Goal: Task Accomplishment & Management: Complete application form

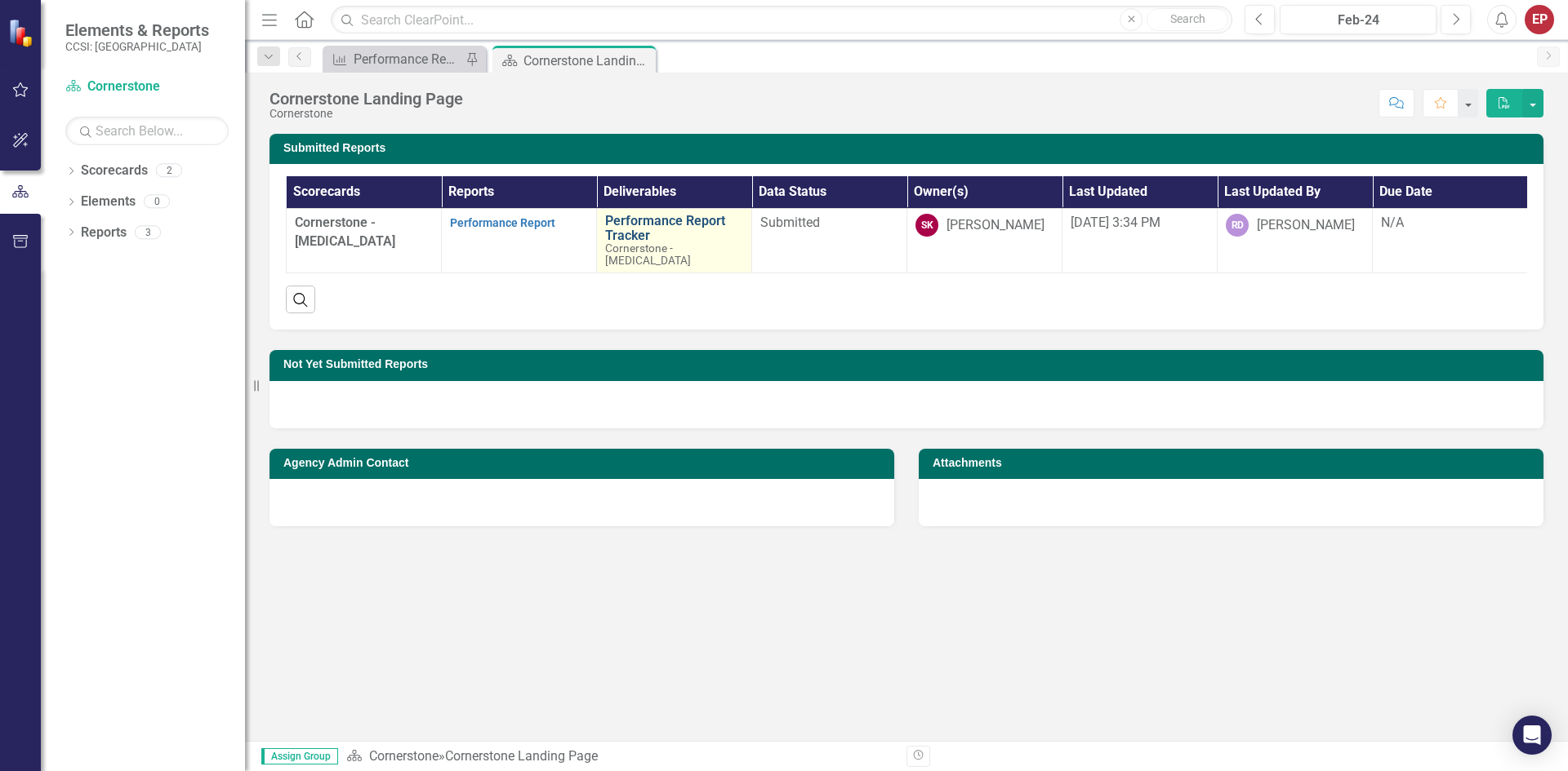
click at [647, 220] on link "Performance Report Tracker" at bounding box center [674, 228] width 138 height 28
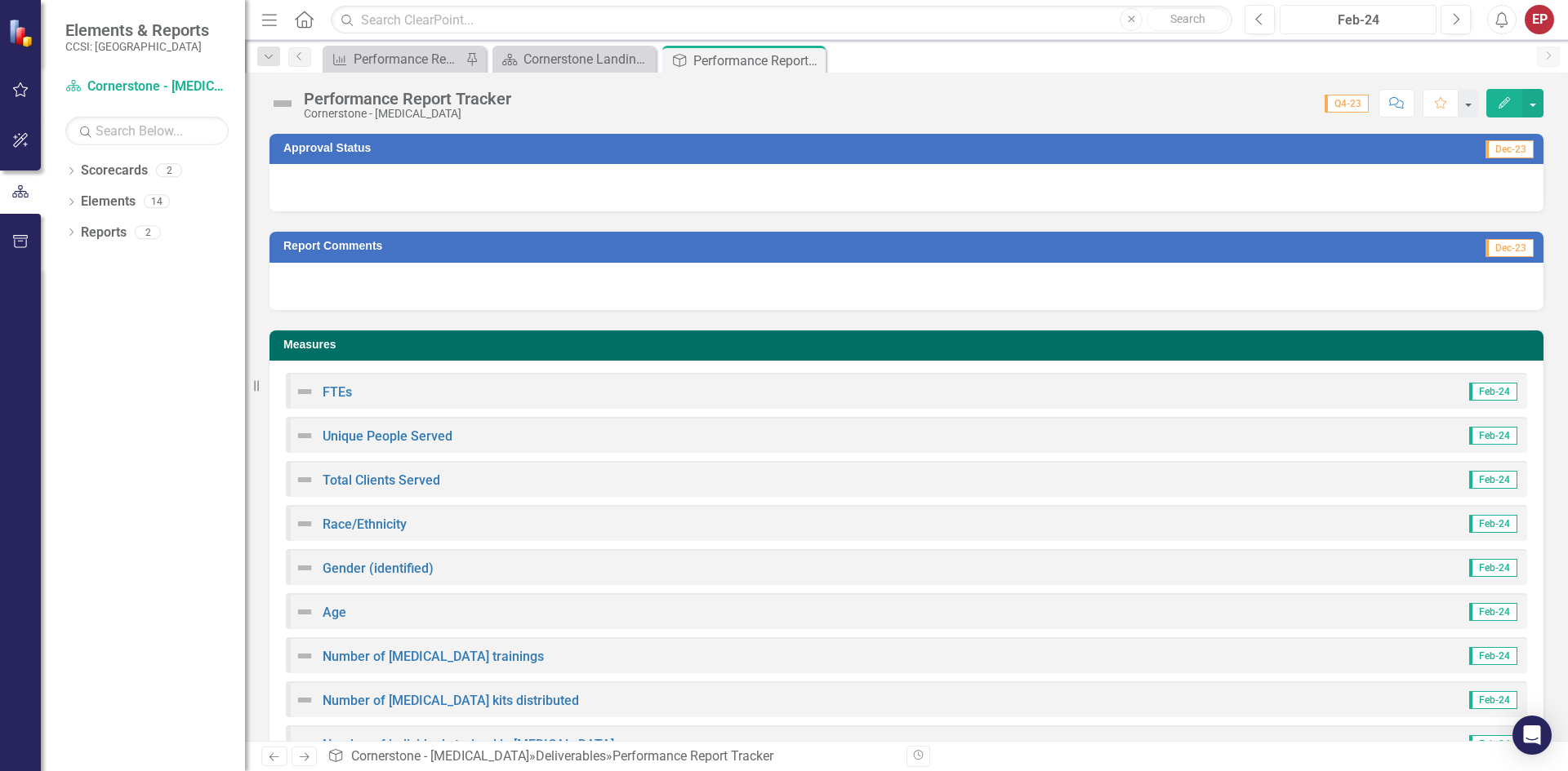
click at [1403, 10] on div "Feb-24" at bounding box center [1357, 20] width 145 height 20
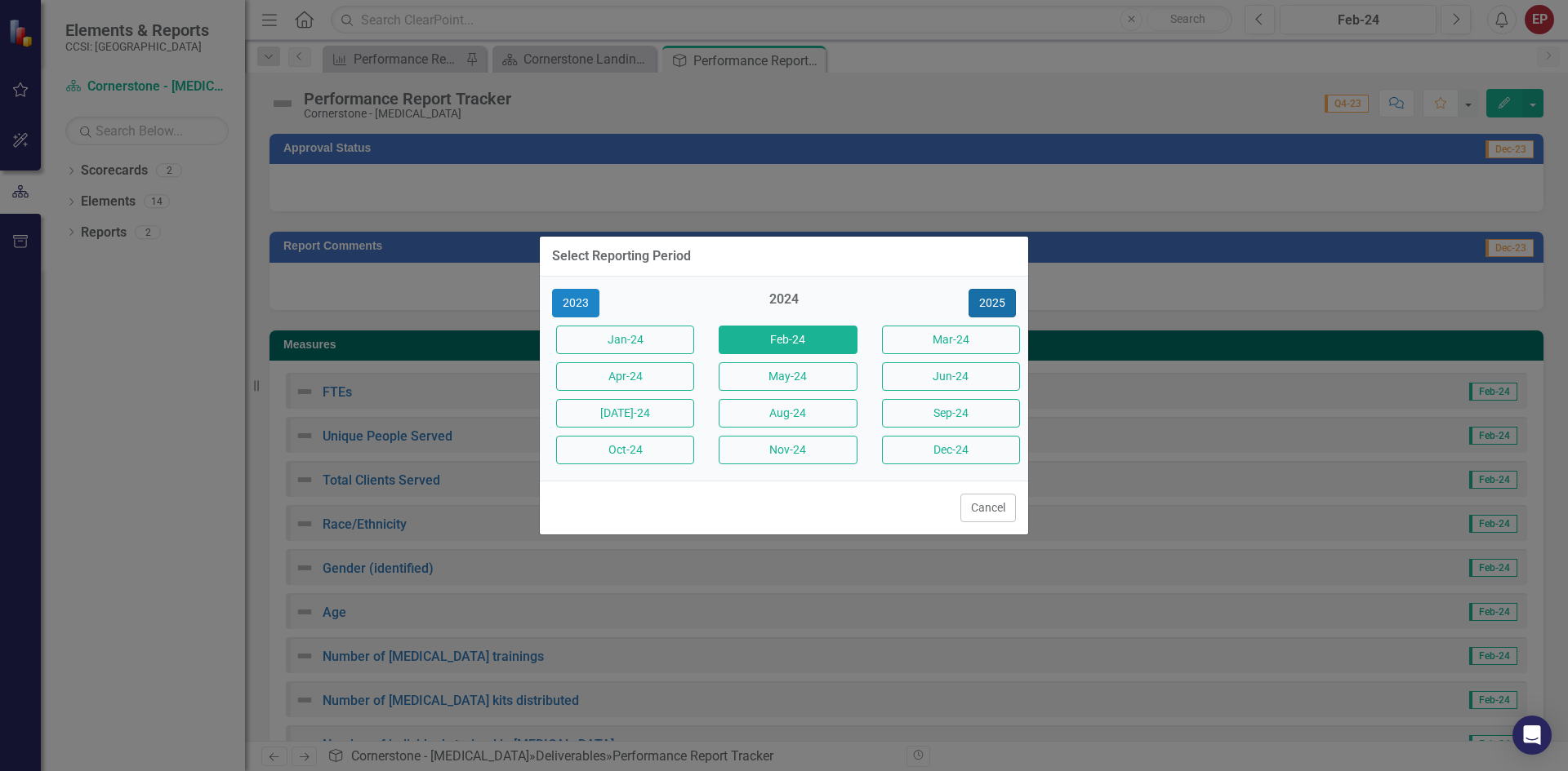
click at [979, 300] on button "2025" at bounding box center [992, 303] width 47 height 28
click at [928, 420] on button "Sep-25" at bounding box center [951, 413] width 138 height 28
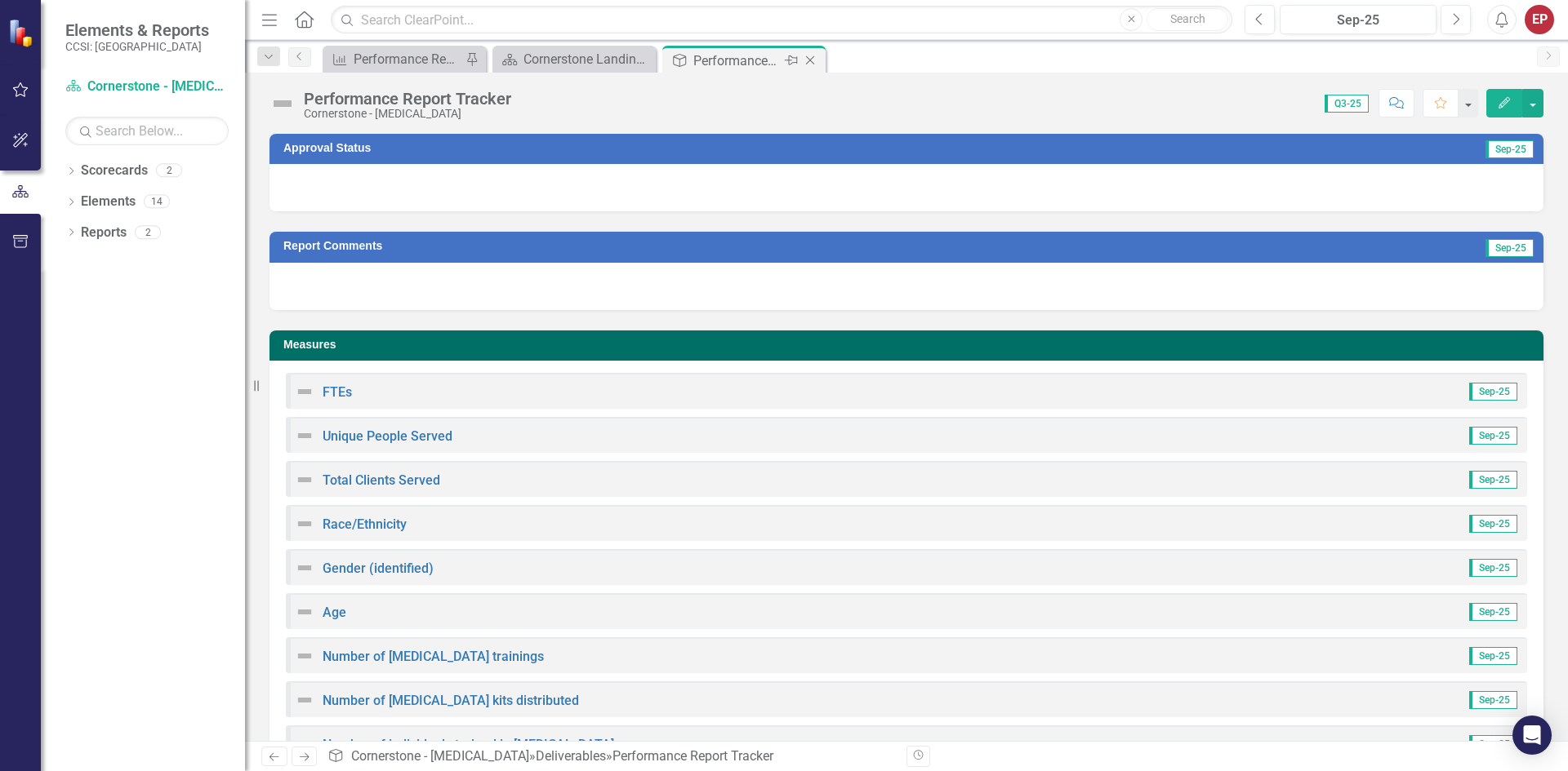
click at [703, 66] on div "Performance Report Tracker" at bounding box center [736, 61] width 87 height 21
click at [411, 59] on div "Performance Report" at bounding box center [407, 60] width 108 height 21
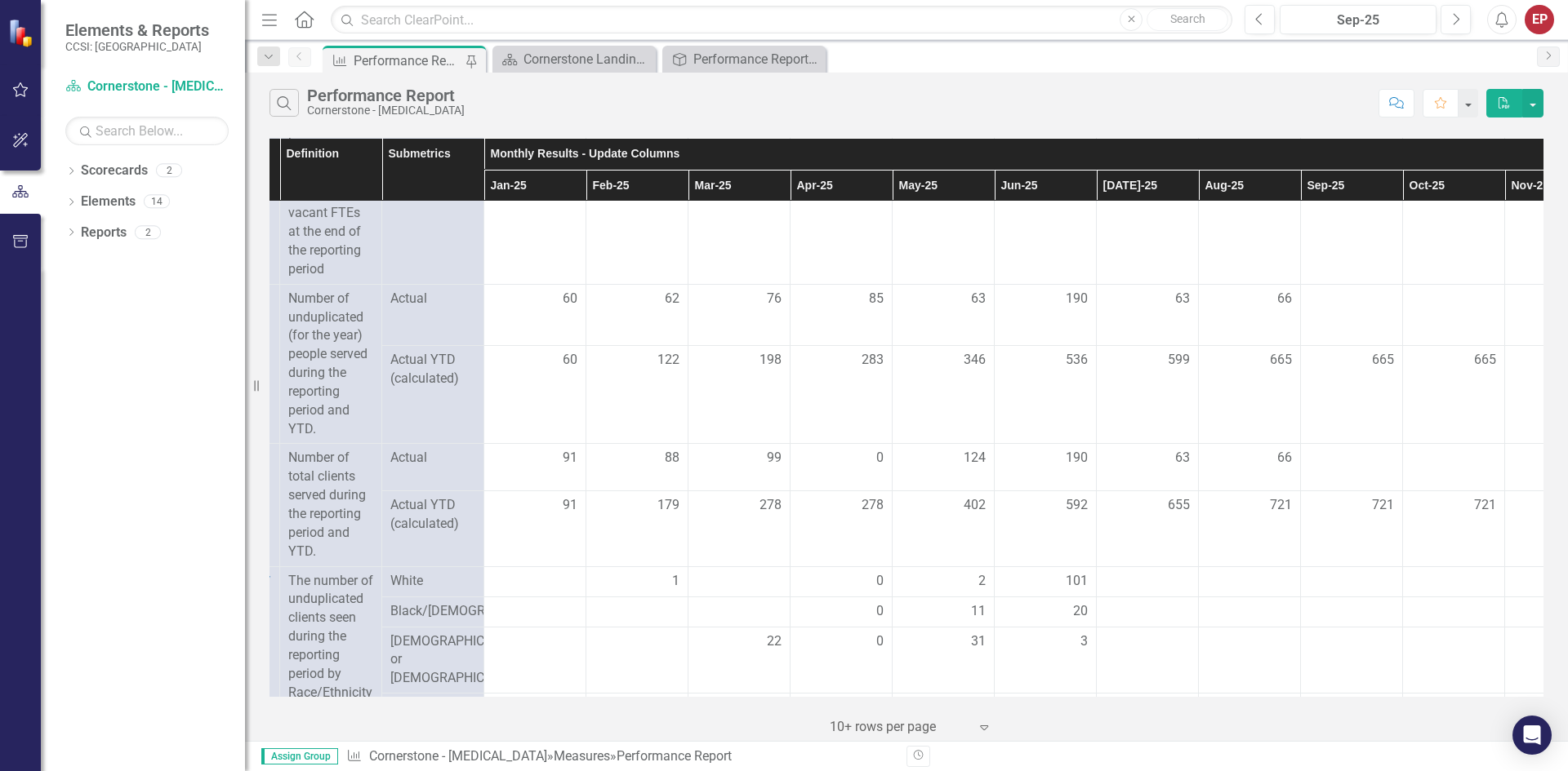
scroll to position [1224, 144]
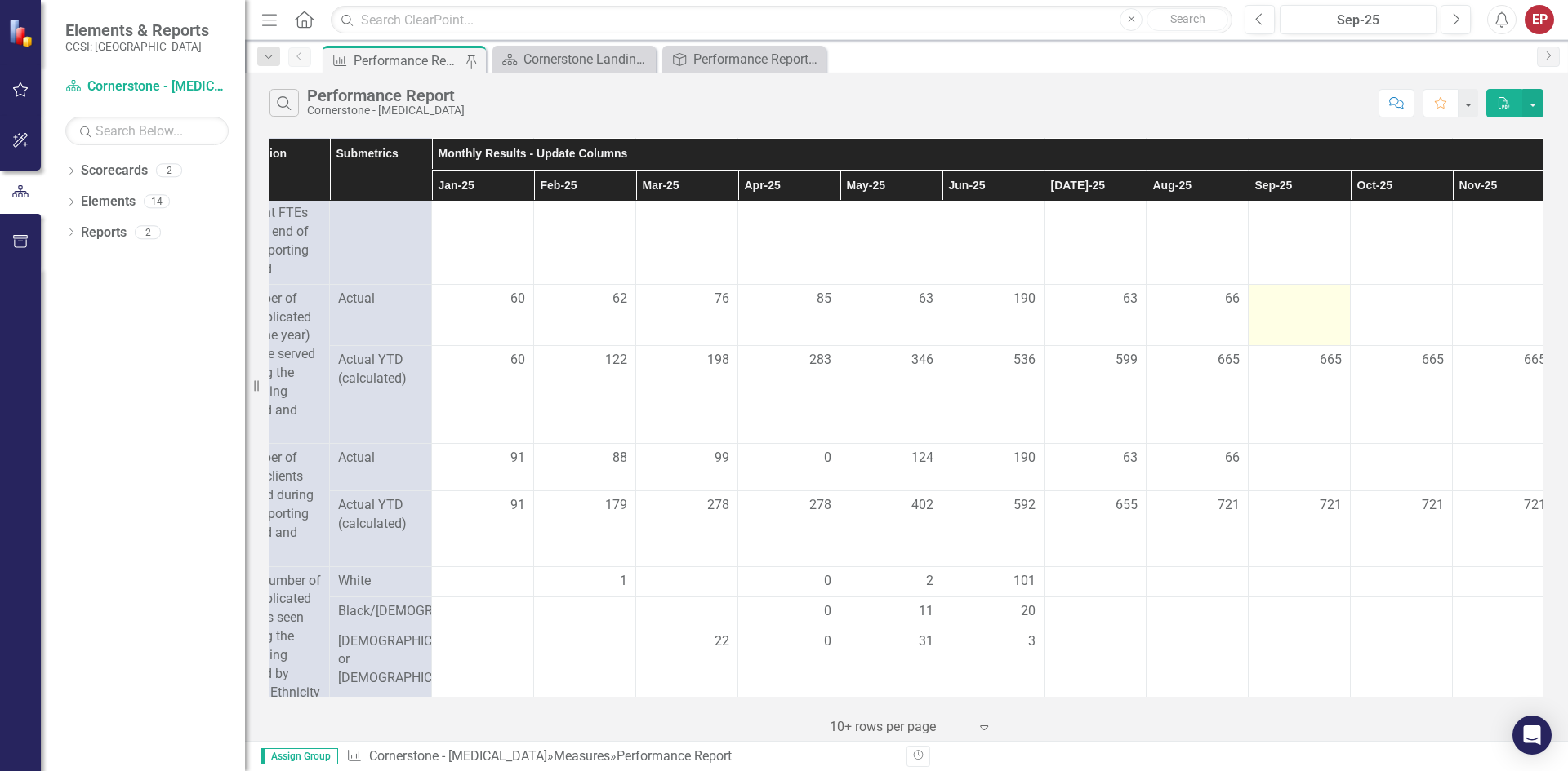
click at [1277, 329] on td at bounding box center [1300, 315] width 102 height 62
click at [1288, 310] on div at bounding box center [1299, 299] width 85 height 20
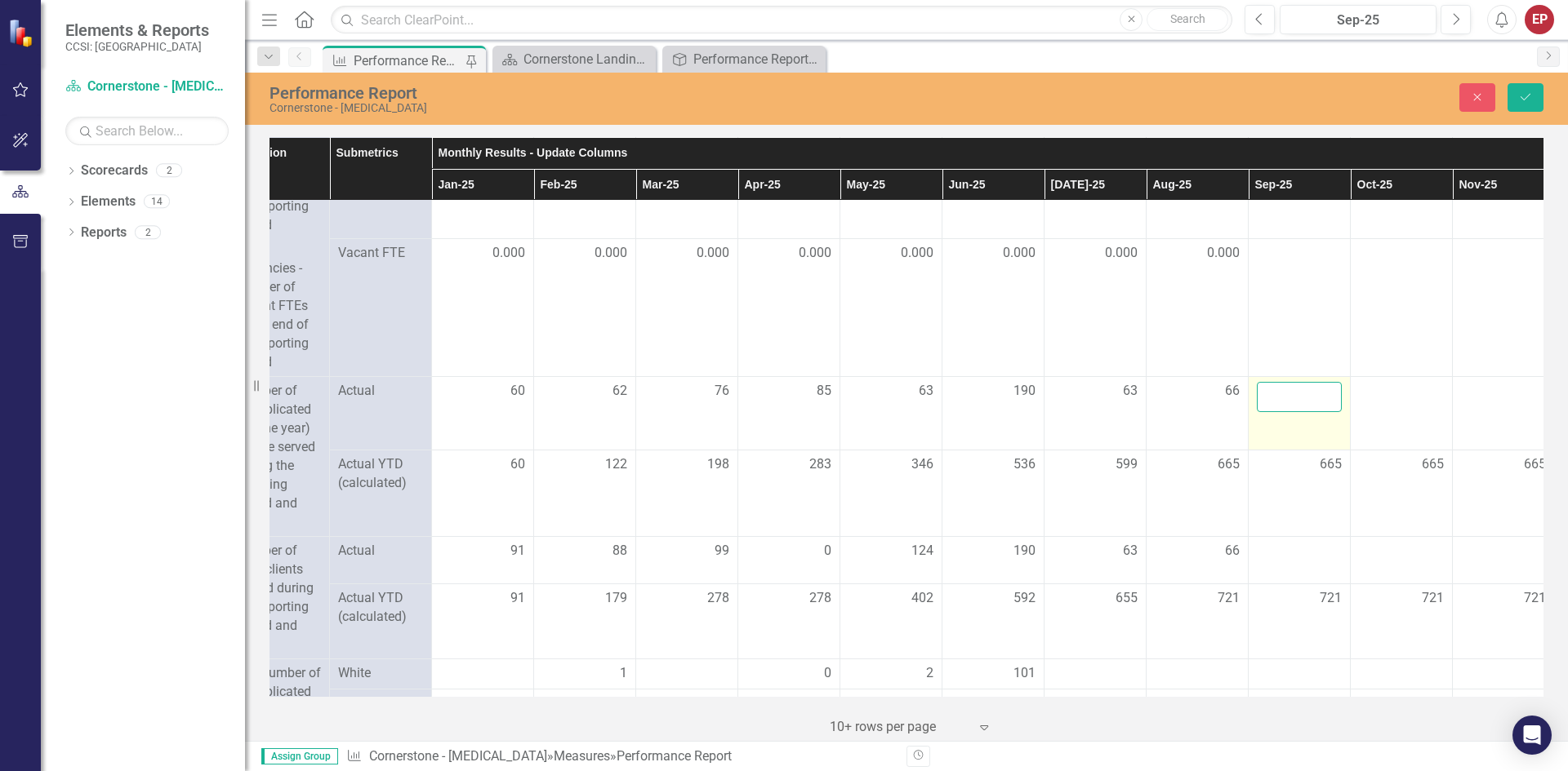
click at [1277, 412] on input "number" at bounding box center [1299, 397] width 85 height 30
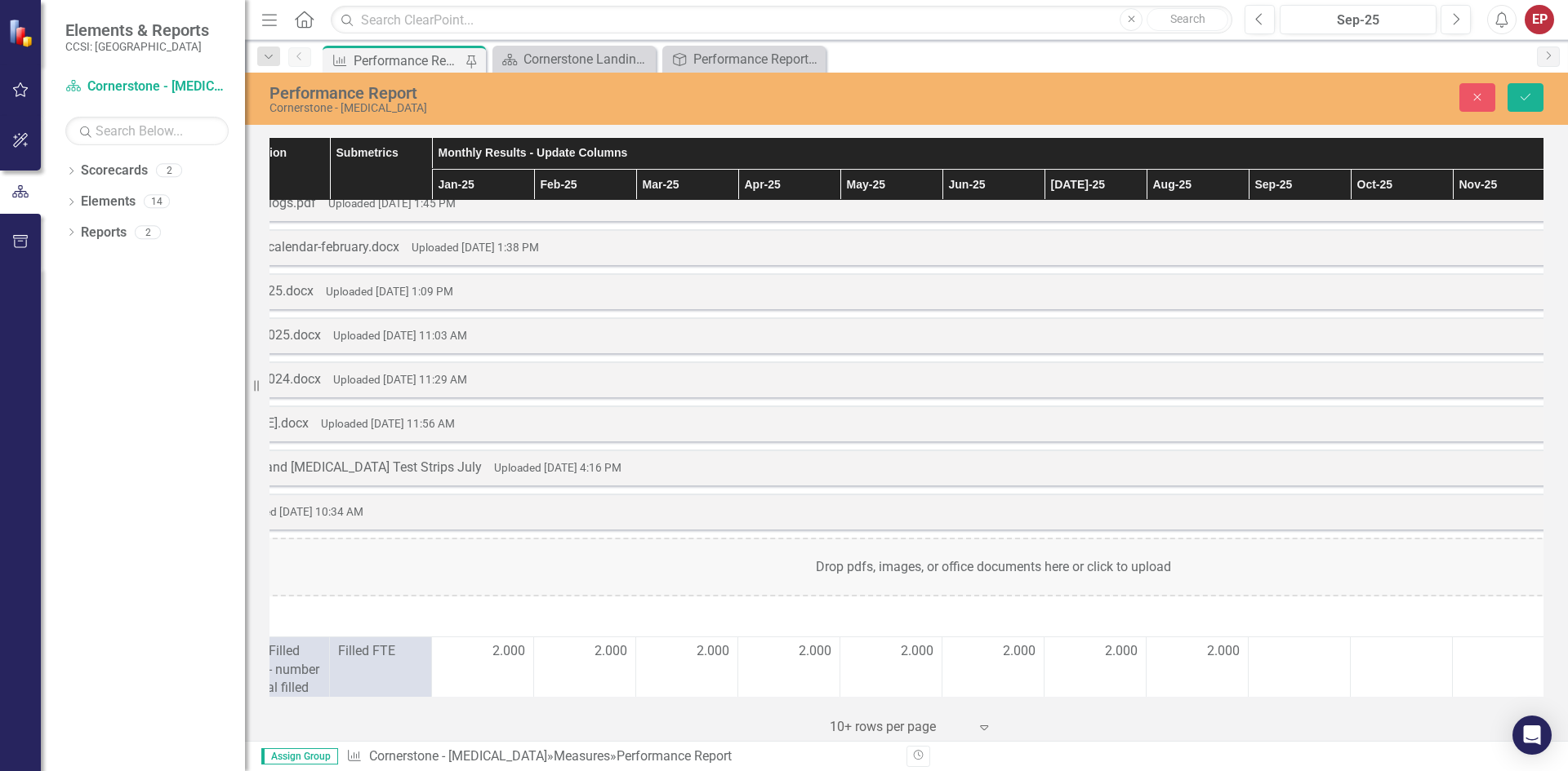
scroll to position [979, 144]
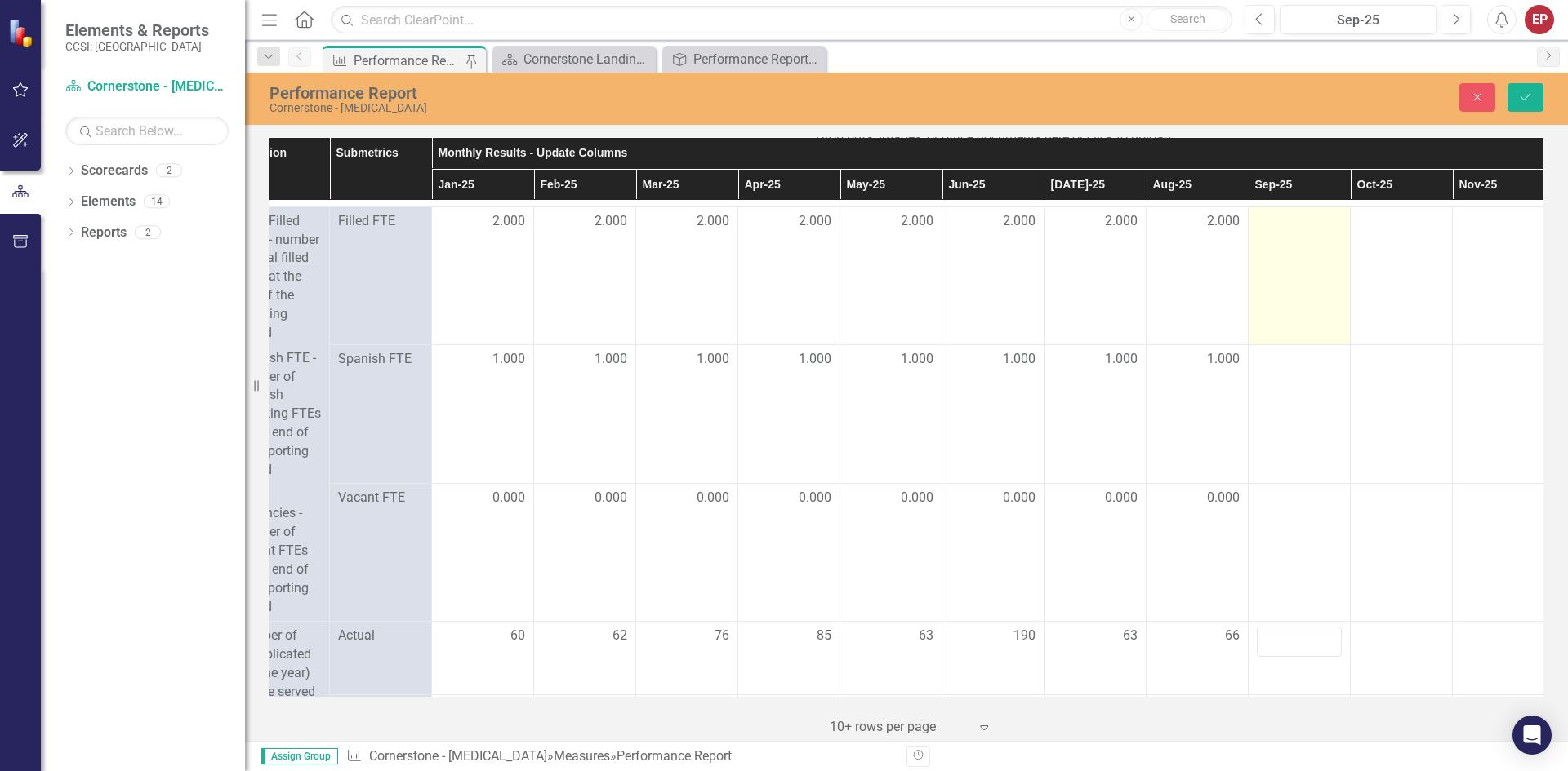
click at [1287, 273] on td at bounding box center [1300, 275] width 102 height 139
click at [1281, 213] on div at bounding box center [1299, 222] width 85 height 20
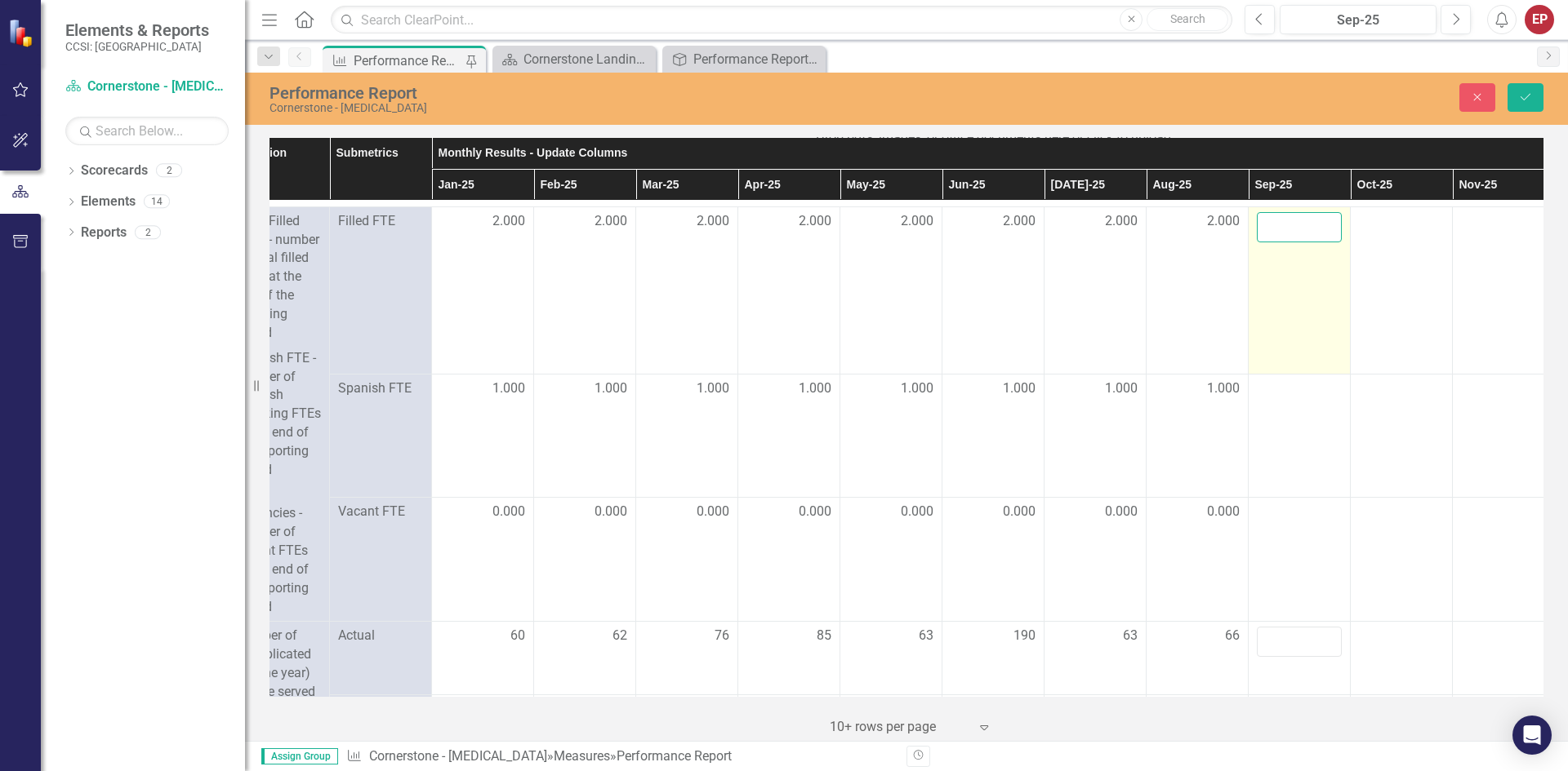
click at [1281, 223] on input "number" at bounding box center [1299, 227] width 85 height 30
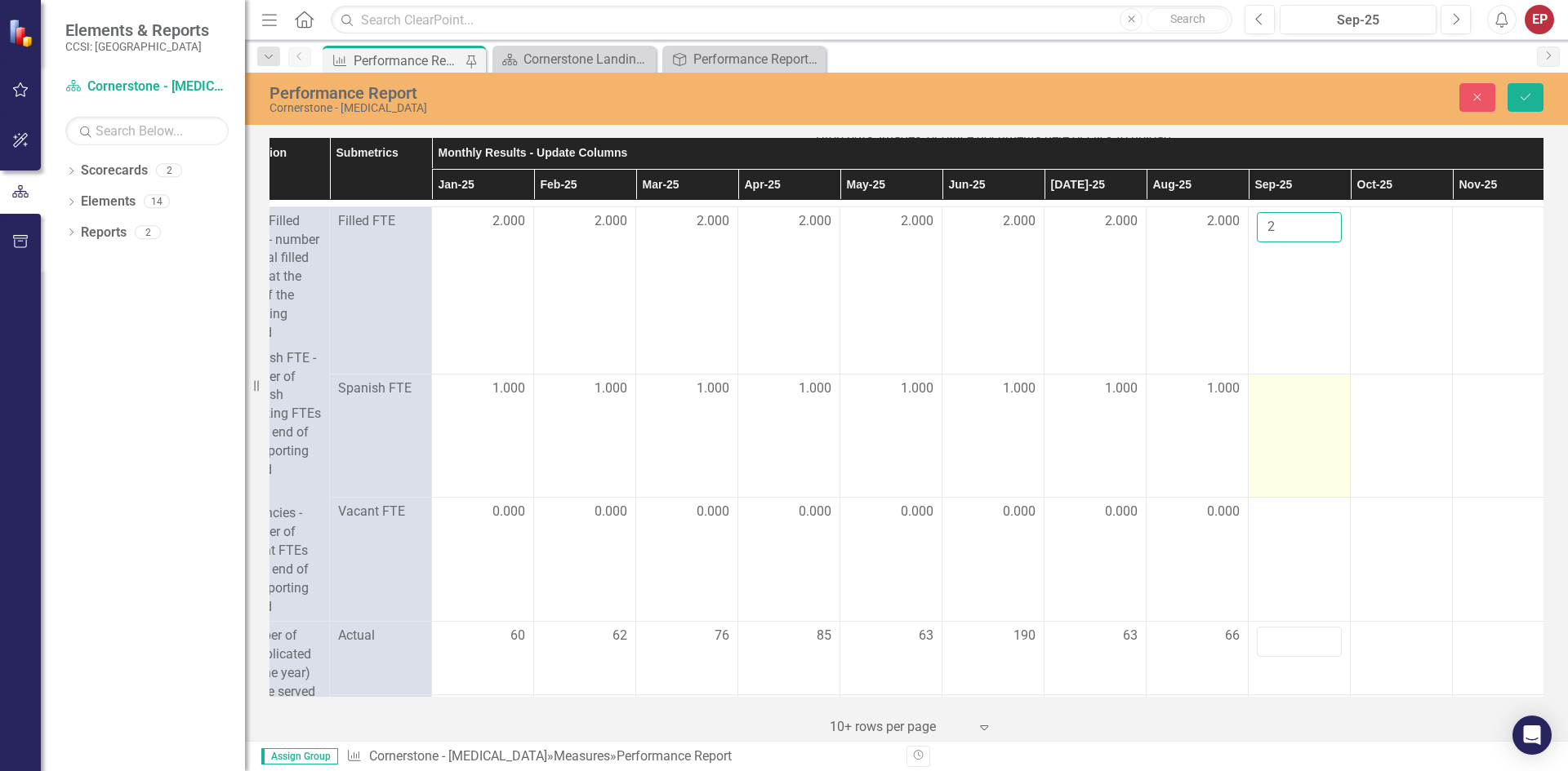
type input "2"
click at [1281, 386] on div at bounding box center [1299, 389] width 85 height 20
click at [1281, 394] on div at bounding box center [1299, 389] width 85 height 20
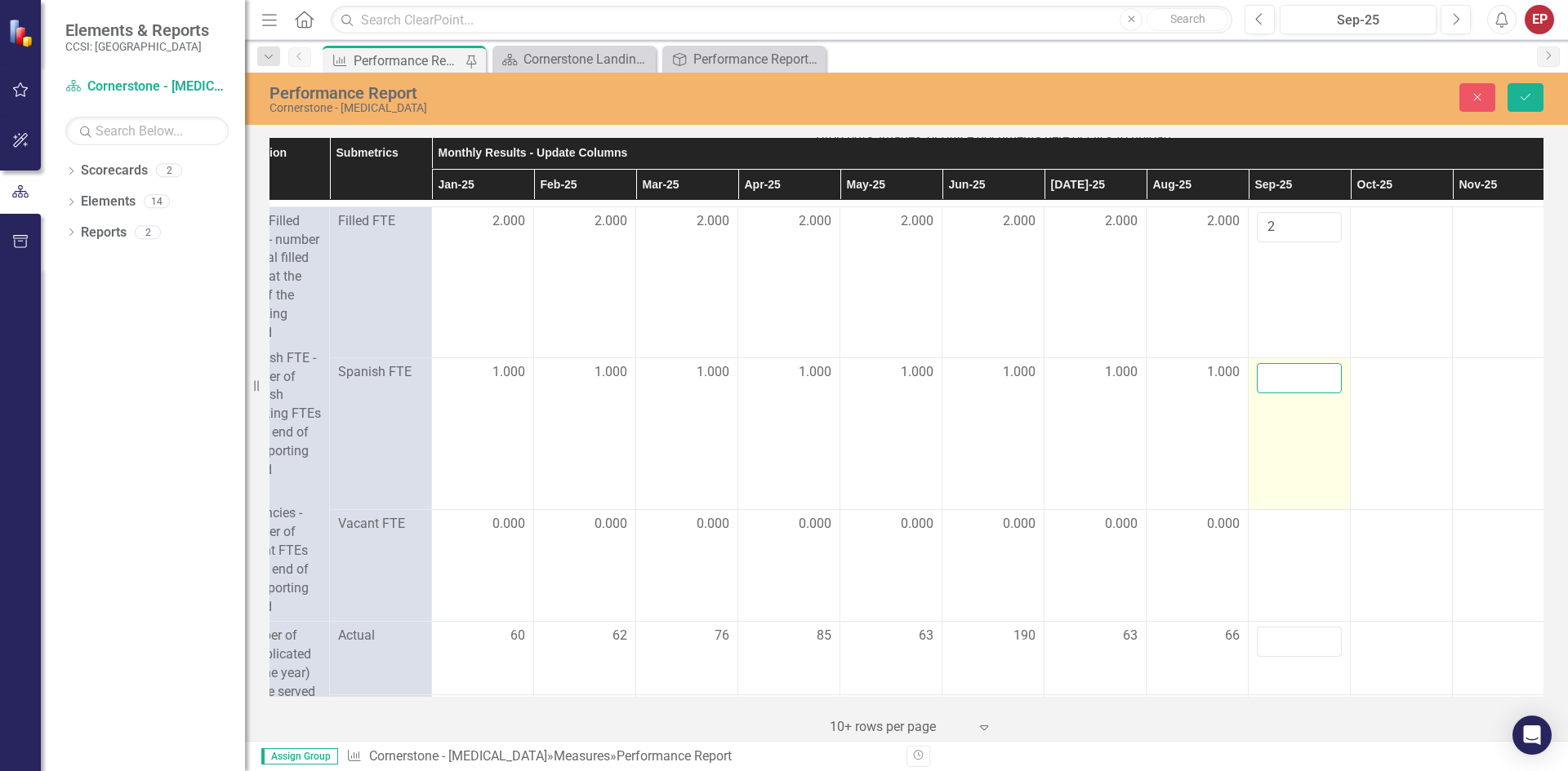
click at [1288, 375] on input "number" at bounding box center [1299, 378] width 85 height 30
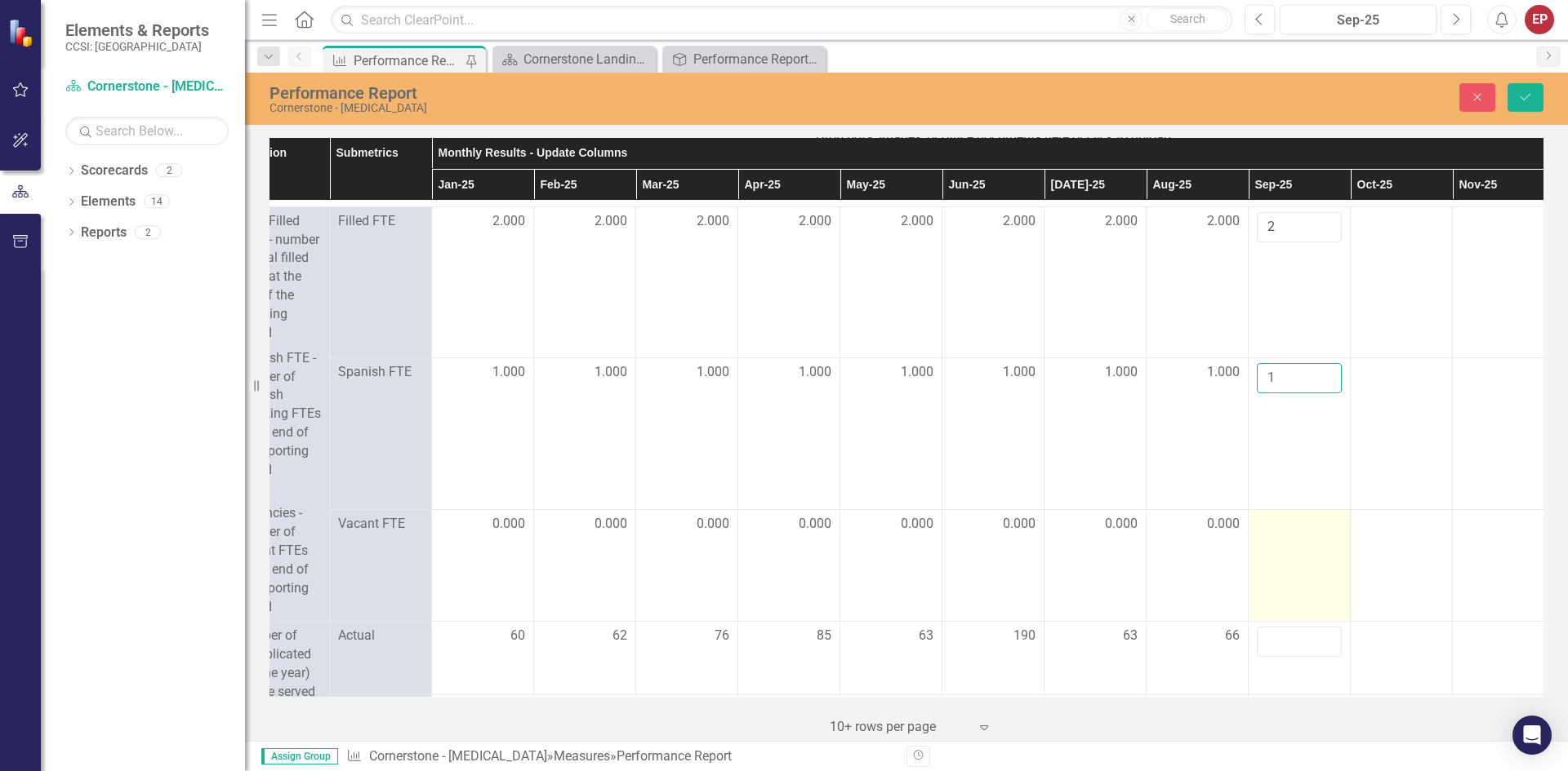
type input "1"
click at [1305, 567] on td at bounding box center [1300, 565] width 102 height 113
click at [1288, 533] on div at bounding box center [1299, 524] width 85 height 20
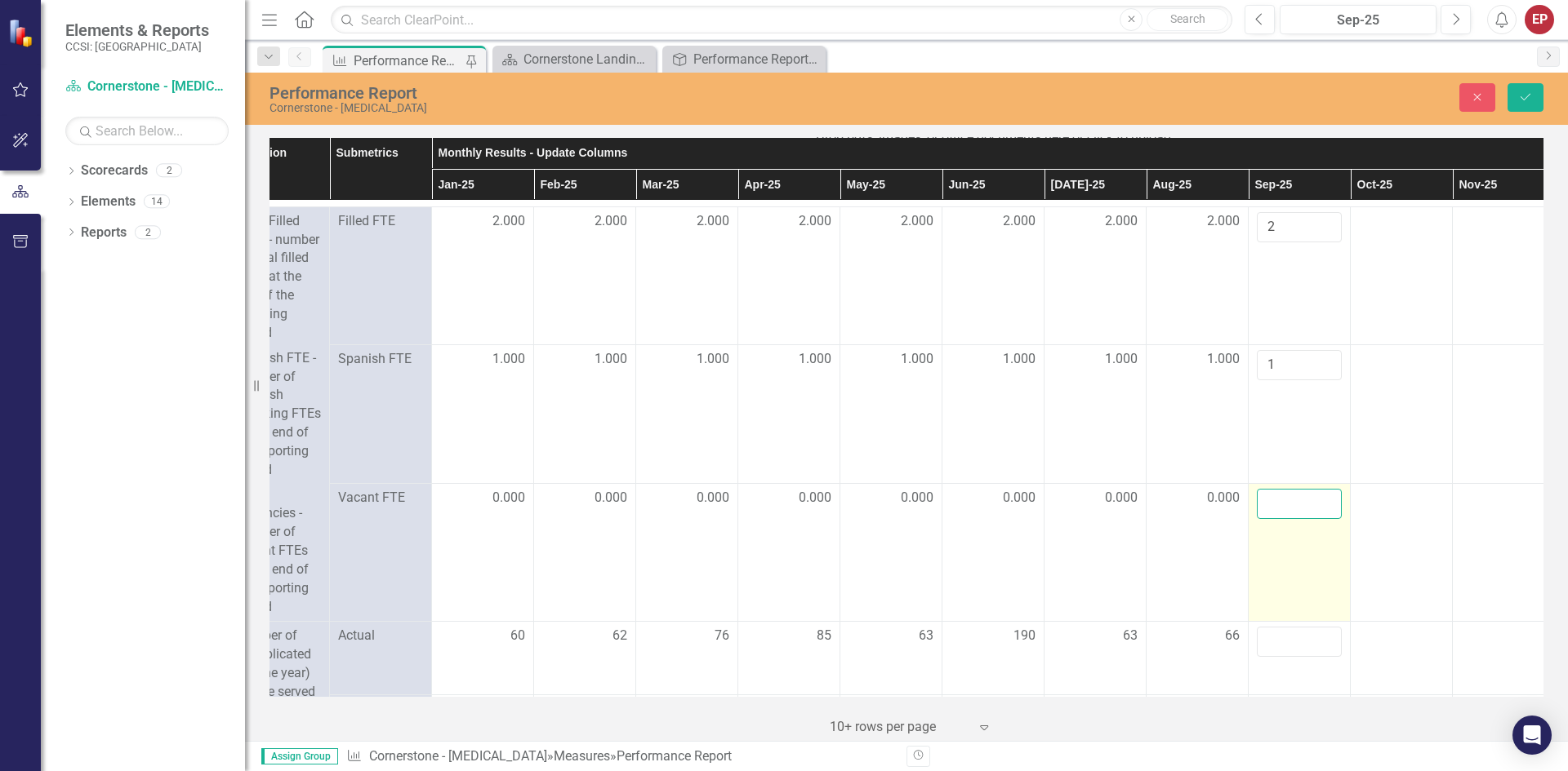
click at [1288, 519] on input "number" at bounding box center [1299, 504] width 85 height 30
type input "0"
click at [1275, 614] on td "0" at bounding box center [1300, 552] width 102 height 139
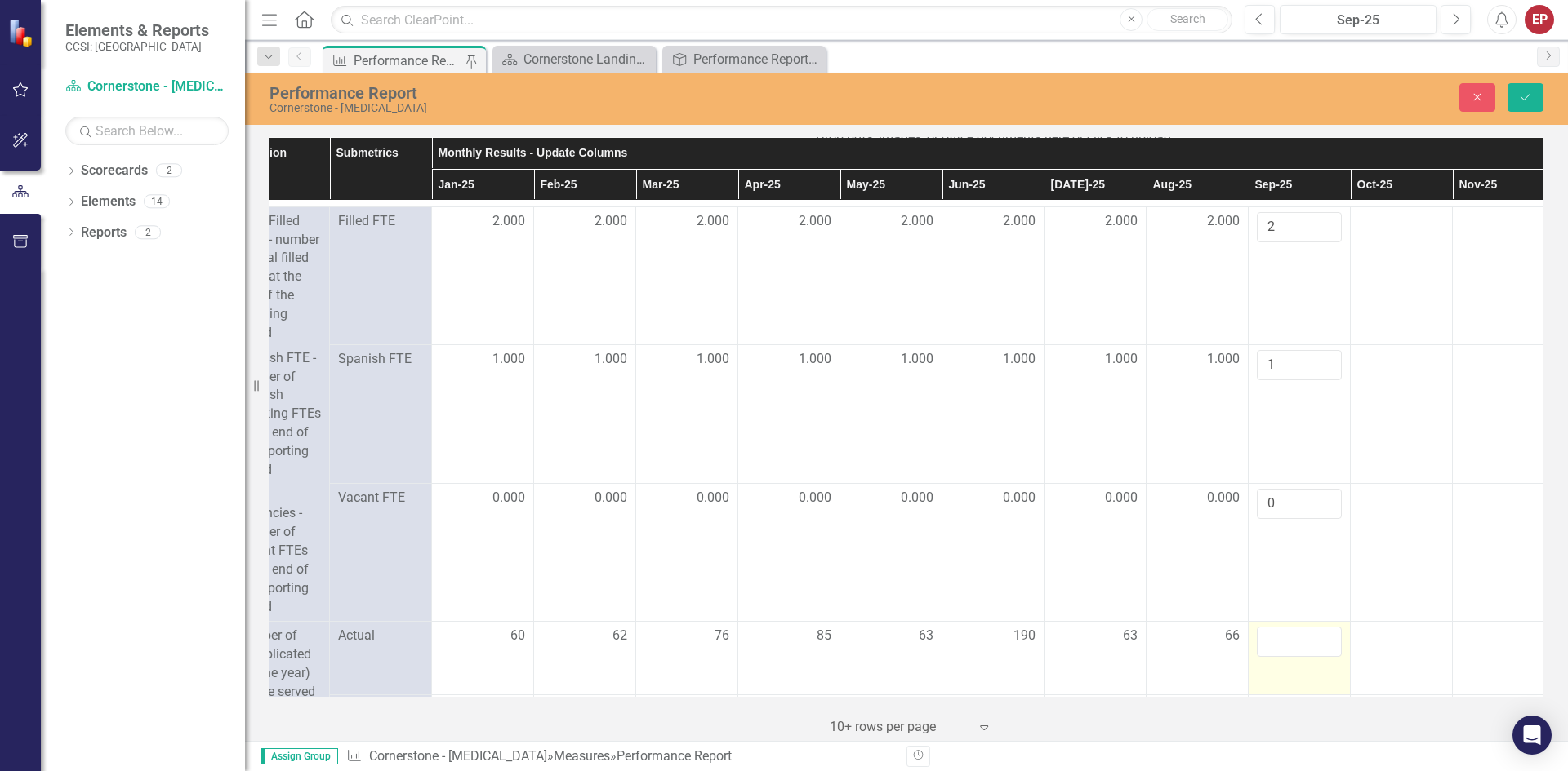
click at [1274, 644] on td at bounding box center [1300, 658] width 102 height 73
click at [1275, 656] on input "number" at bounding box center [1299, 642] width 85 height 30
click at [1274, 656] on input "number" at bounding box center [1299, 642] width 85 height 30
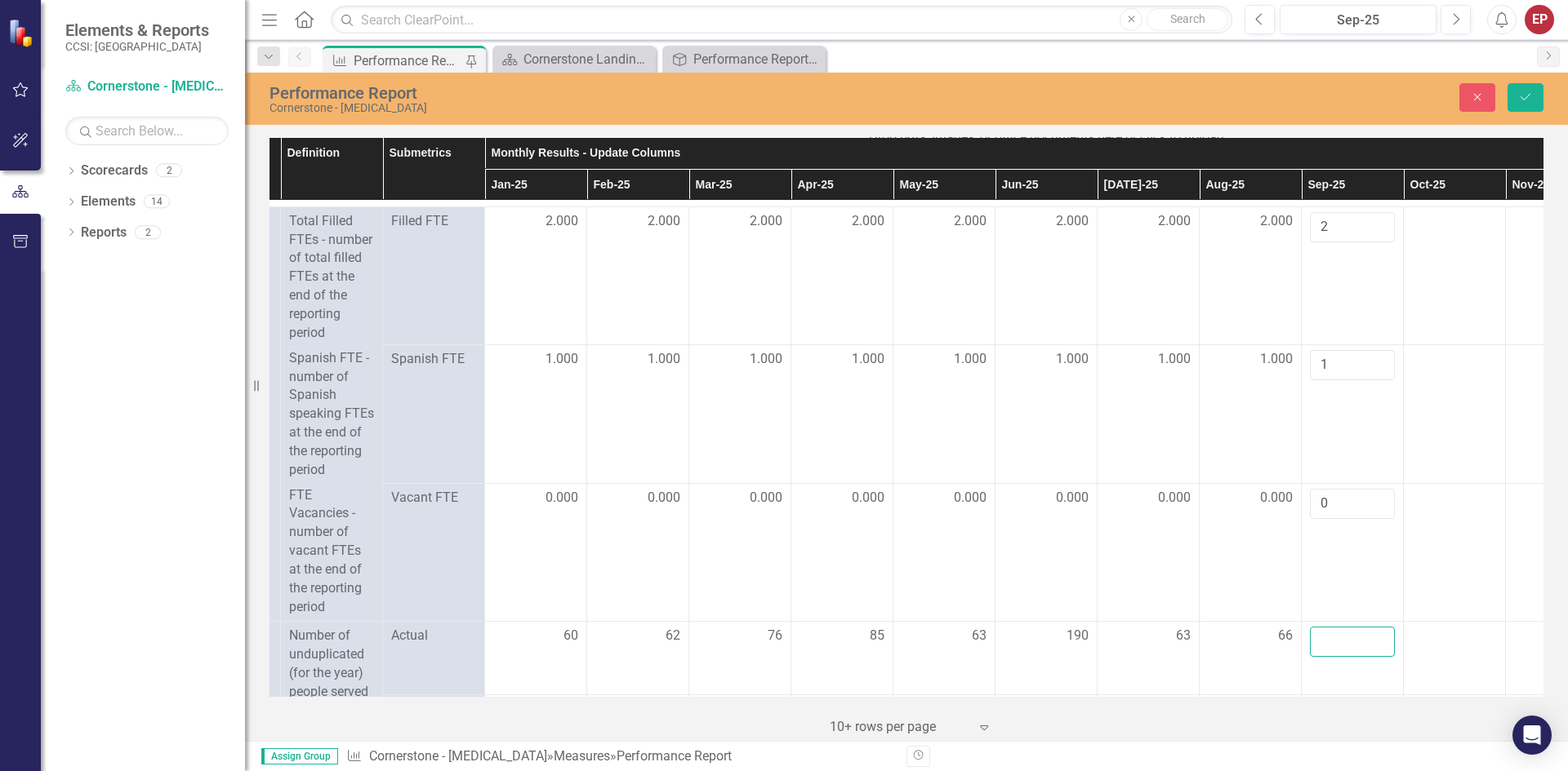
scroll to position [979, 79]
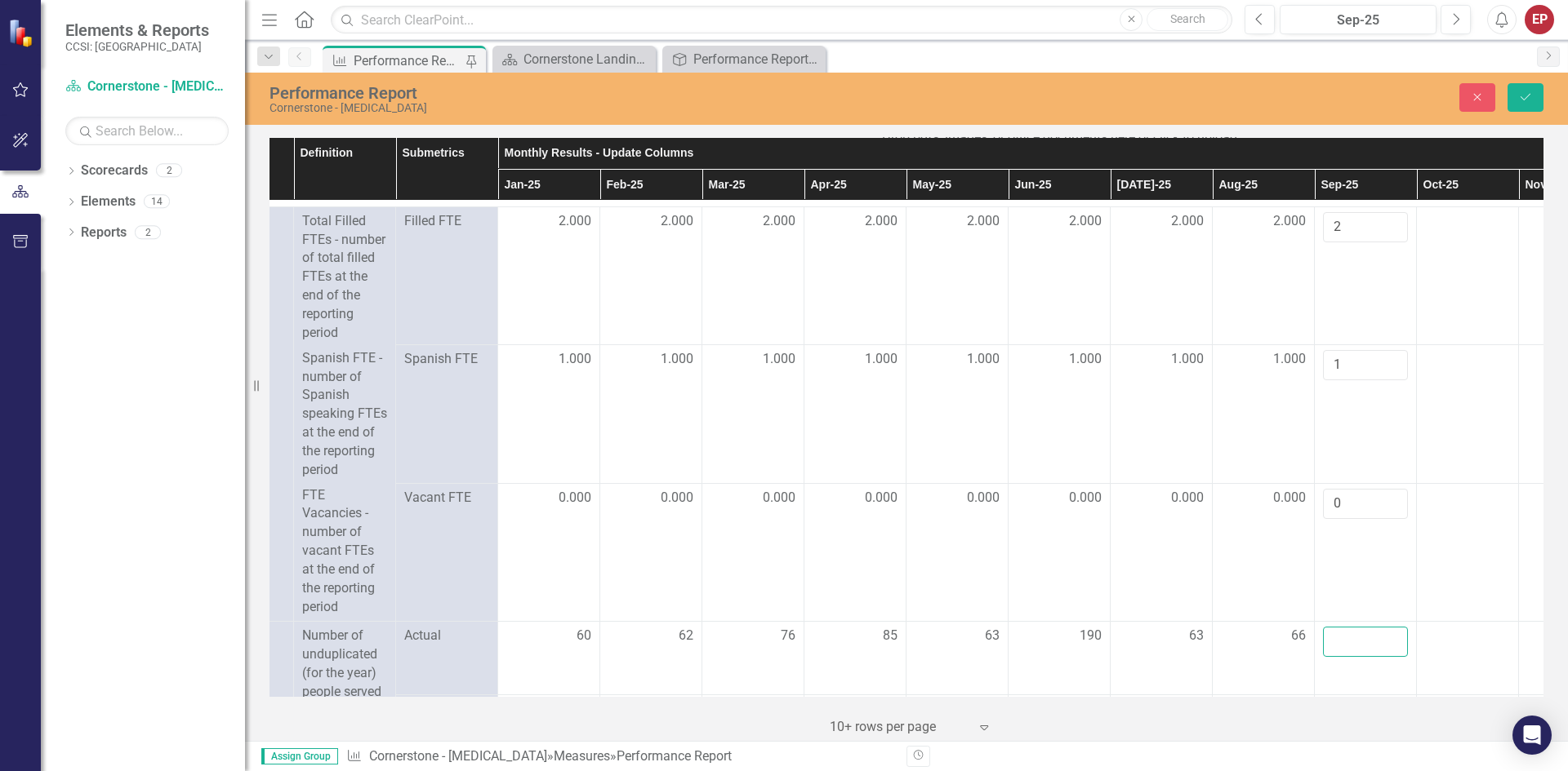
drag, startPoint x: 246, startPoint y: 484, endPoint x: 221, endPoint y: 483, distance: 25.0
click at [221, 483] on div "Elements & Reports CCSI: Westchester Scorecard Cornerstone - [MEDICAL_DATA] Sea…" at bounding box center [123, 386] width 245 height 771
drag, startPoint x: 246, startPoint y: 482, endPoint x: 188, endPoint y: 472, distance: 58.9
click at [188, 472] on div "Elements & Reports CCSI: Westchester Scorecard Cornerstone - [MEDICAL_DATA] Sea…" at bounding box center [123, 386] width 245 height 771
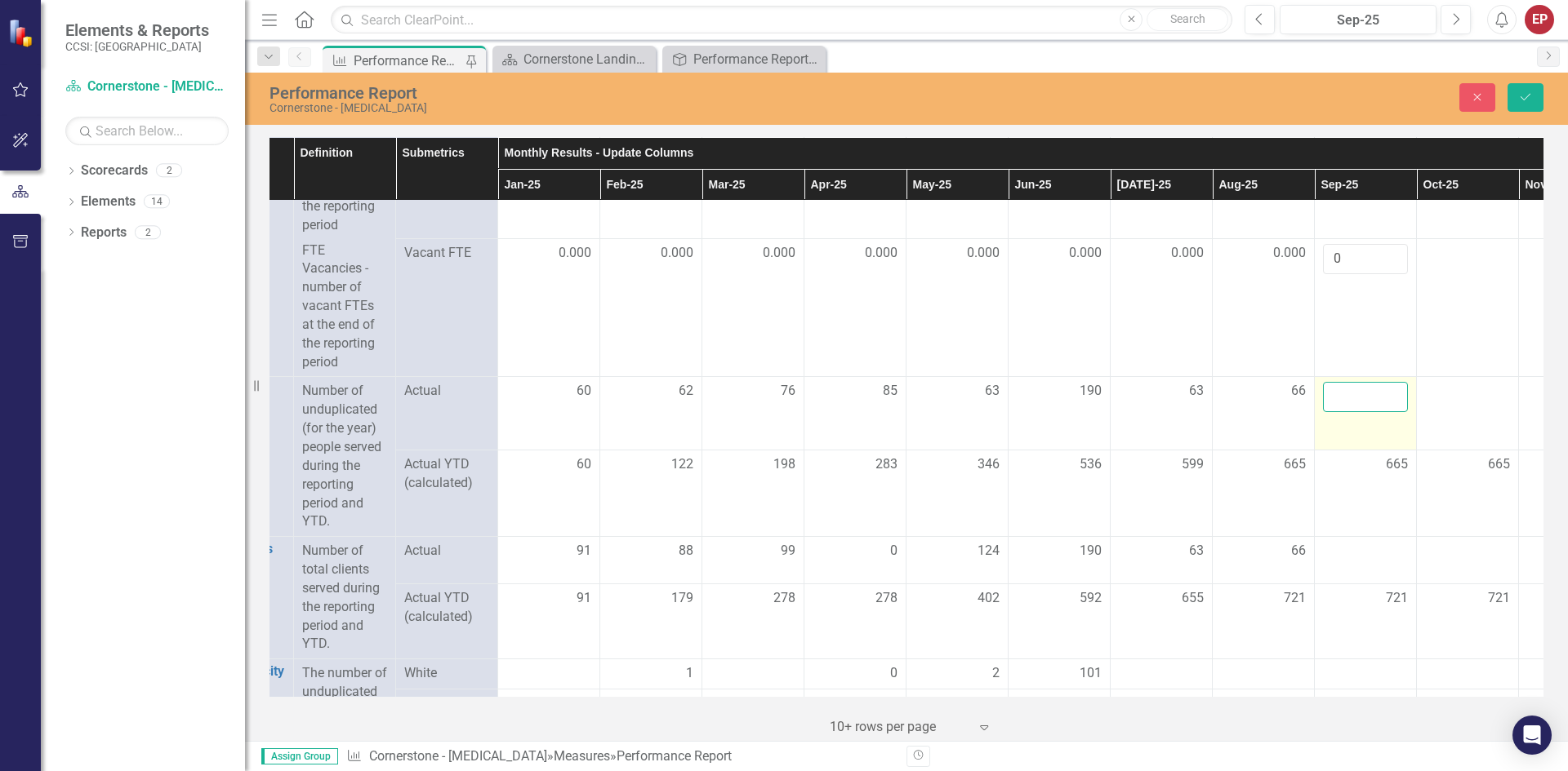
click at [1348, 412] on input "number" at bounding box center [1365, 397] width 85 height 30
type input "54"
click at [1338, 508] on td "665" at bounding box center [1365, 493] width 102 height 86
click at [1371, 537] on td "665" at bounding box center [1365, 493] width 102 height 86
click at [1371, 608] on div "721" at bounding box center [1365, 599] width 85 height 19
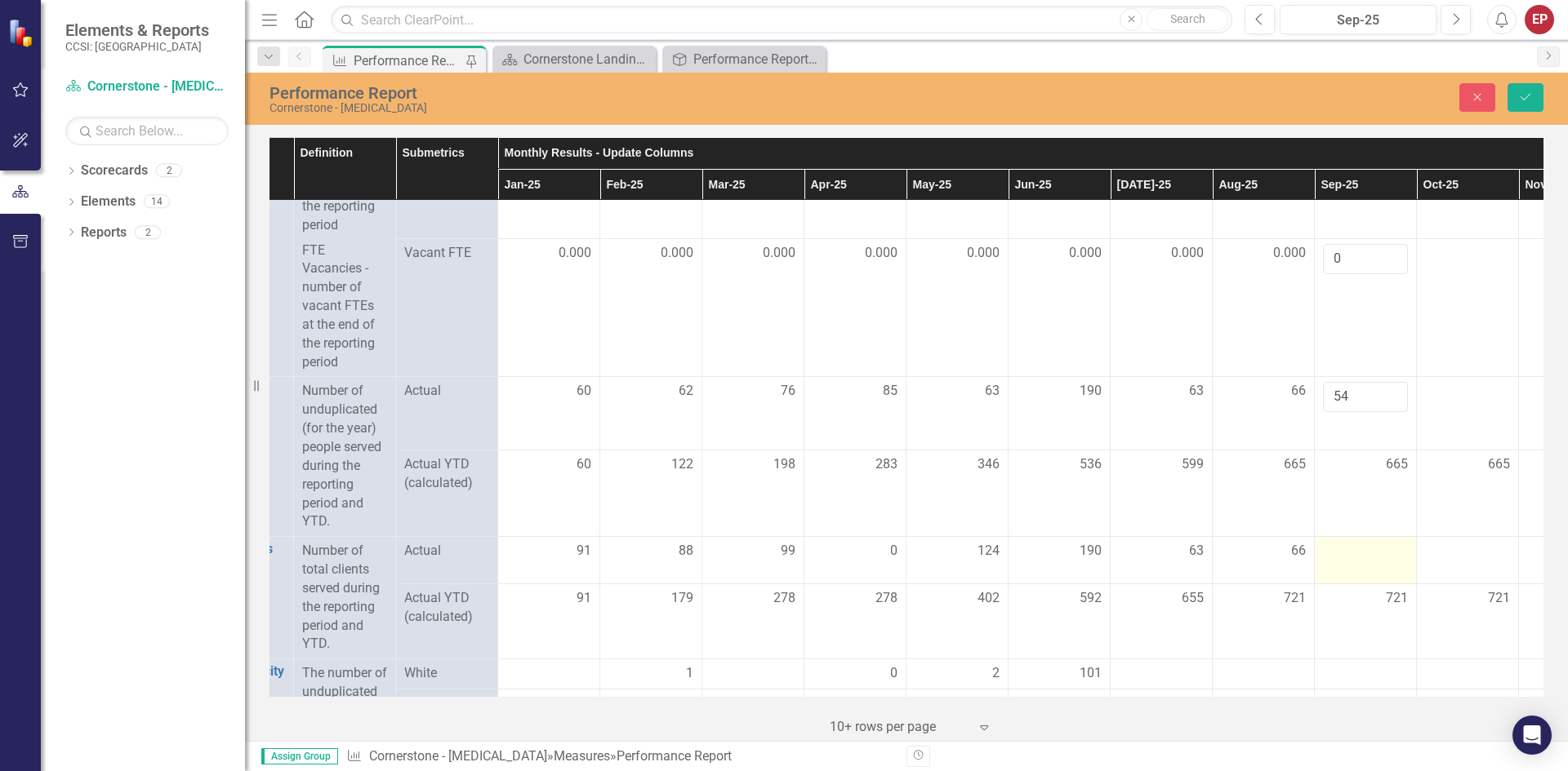
click at [1371, 581] on td at bounding box center [1365, 561] width 102 height 47
click at [1376, 561] on div at bounding box center [1365, 551] width 85 height 20
click at [1373, 561] on div at bounding box center [1365, 551] width 85 height 20
click at [1371, 568] on input "number" at bounding box center [1365, 556] width 85 height 30
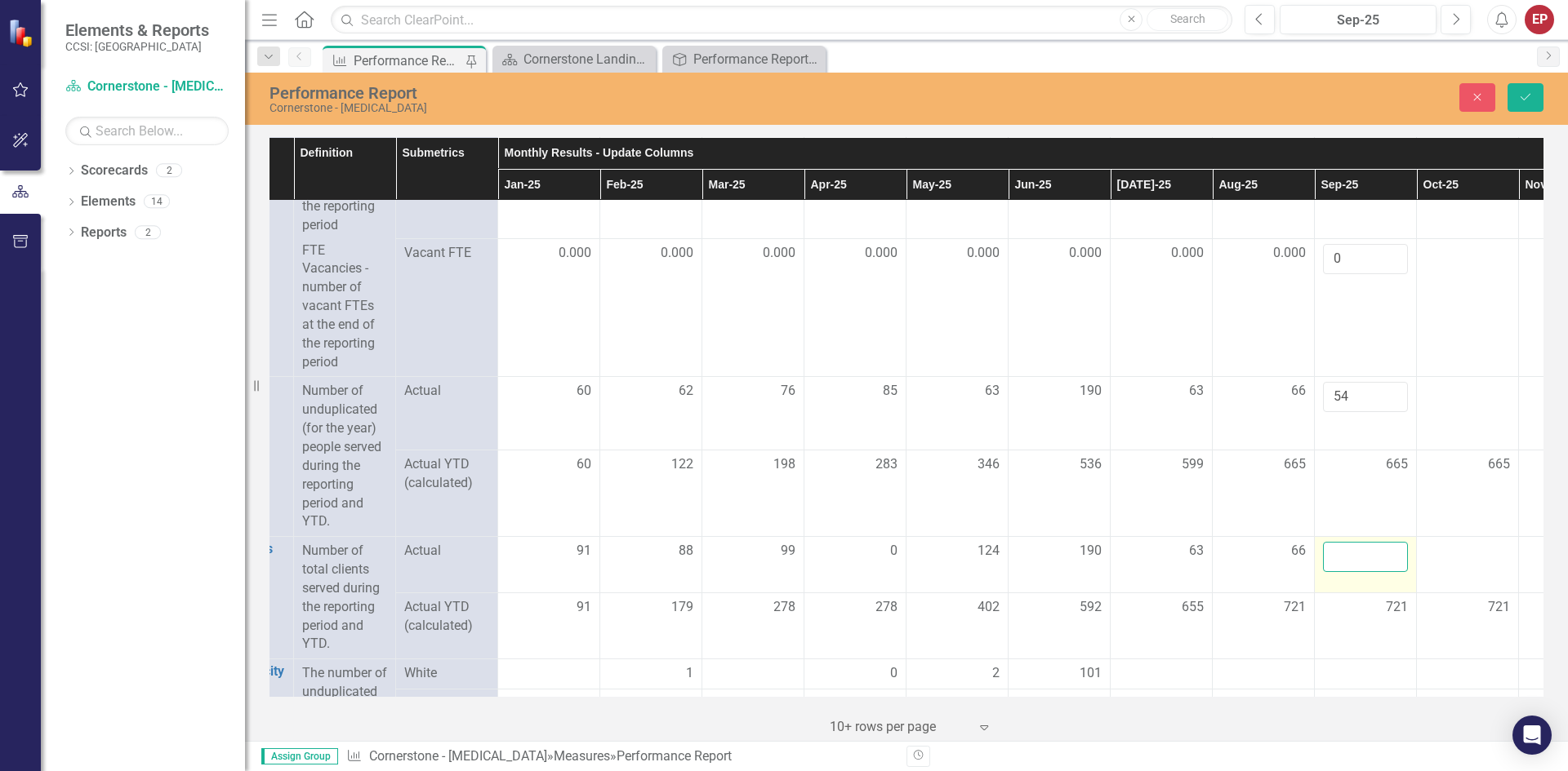
click at [1370, 571] on input "number" at bounding box center [1365, 556] width 85 height 30
type input "54"
click at [1359, 617] on div "721" at bounding box center [1365, 608] width 85 height 19
click at [1443, 561] on div at bounding box center [1467, 551] width 85 height 20
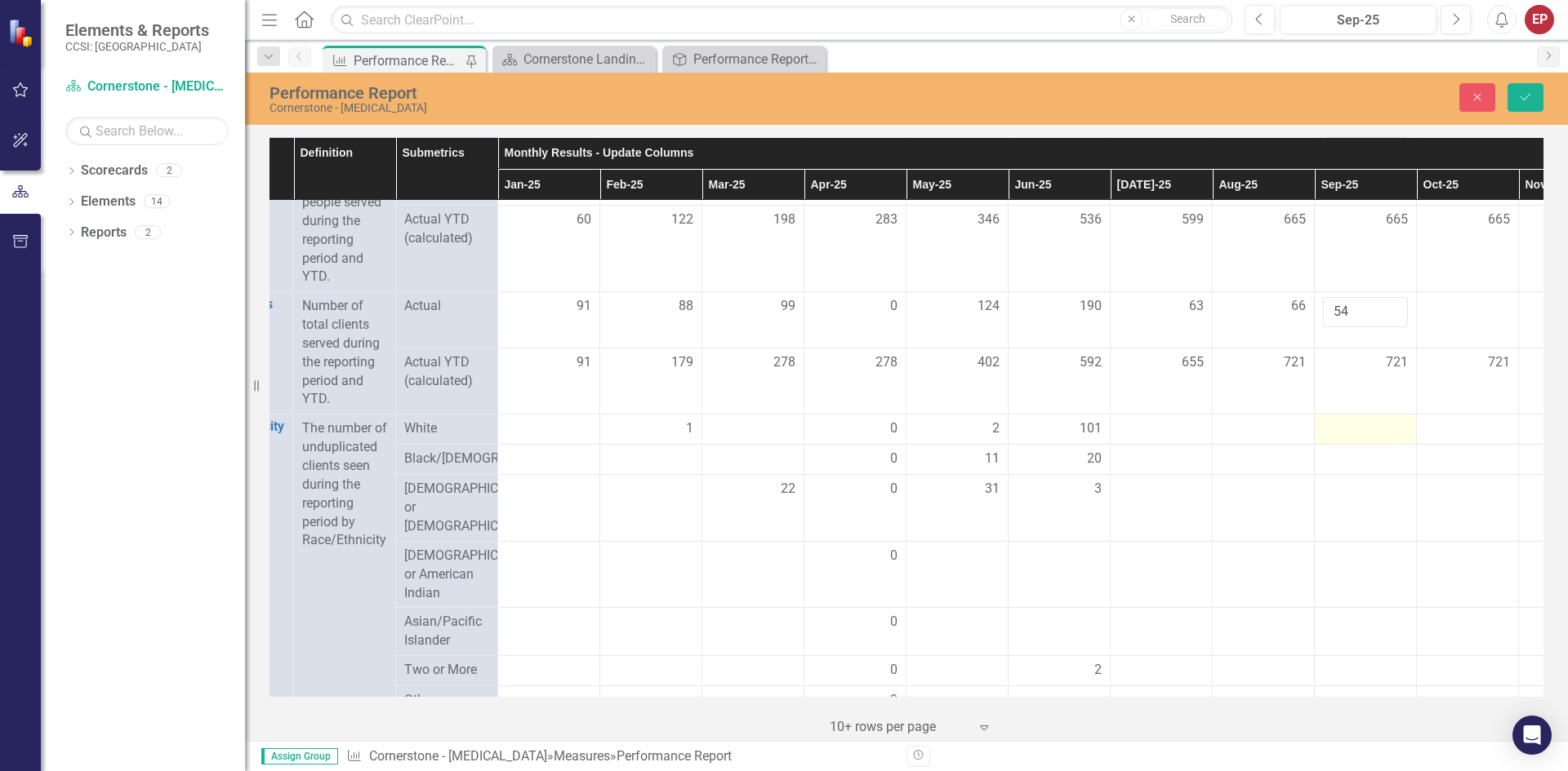
click at [1362, 439] on div at bounding box center [1365, 429] width 85 height 20
click at [1313, 541] on td at bounding box center [1263, 509] width 102 height 67
click at [1349, 537] on td at bounding box center [1365, 509] width 102 height 67
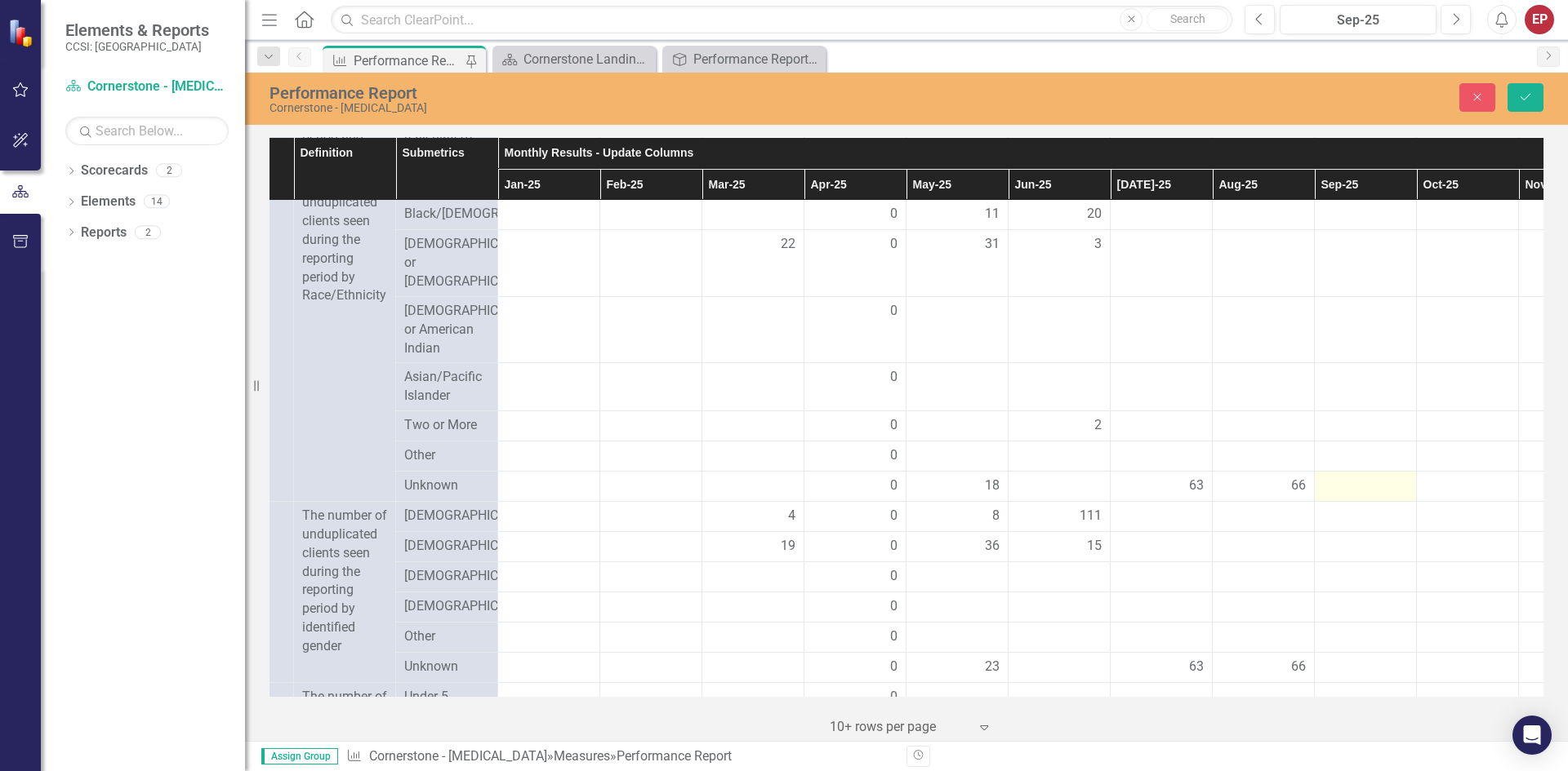
click at [1336, 496] on div at bounding box center [1365, 486] width 85 height 20
click at [1341, 496] on div at bounding box center [1365, 486] width 85 height 20
click at [1351, 496] on div at bounding box center [1365, 486] width 85 height 20
click at [1346, 507] on input "number" at bounding box center [1365, 492] width 85 height 30
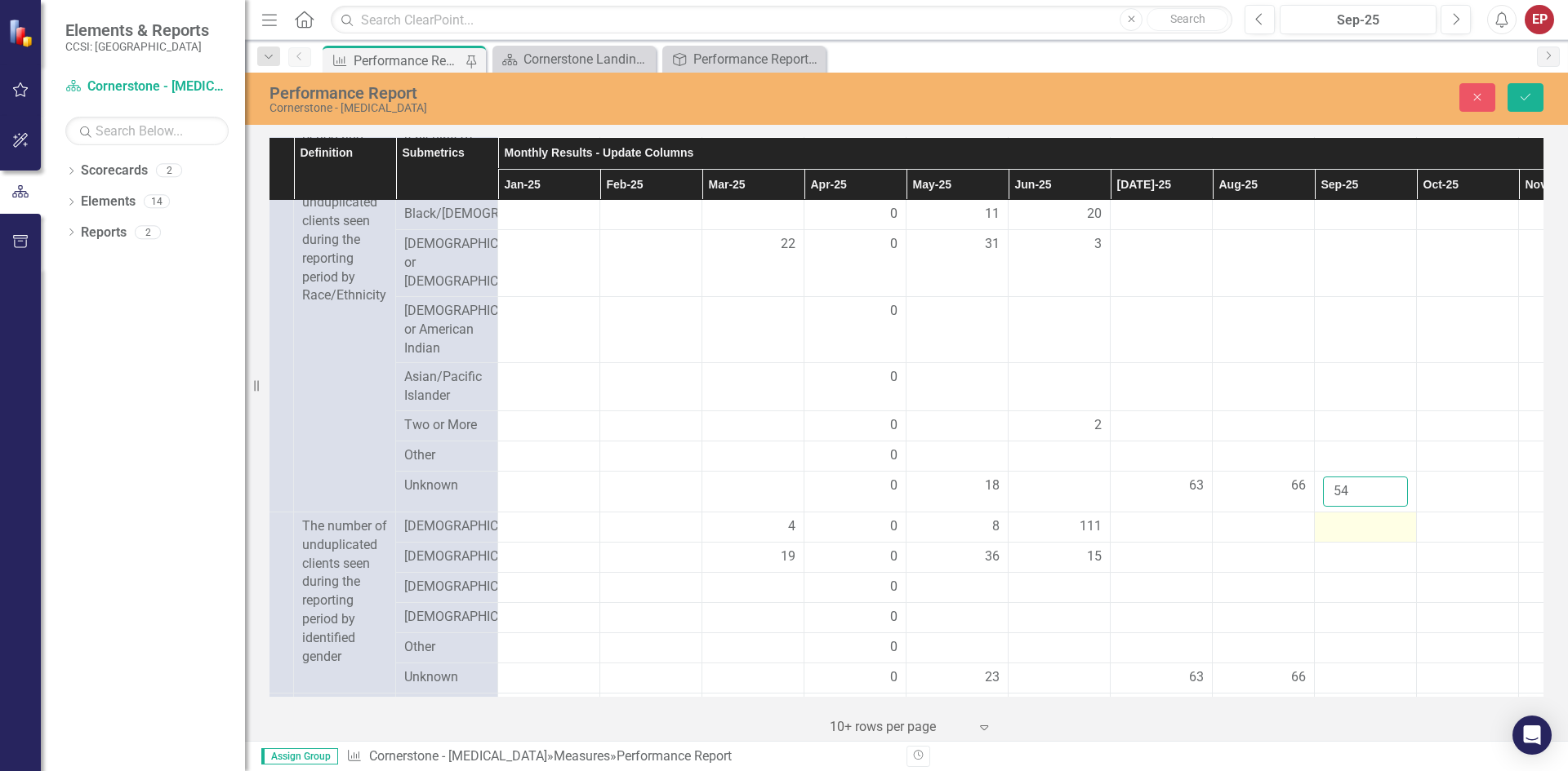
type input "54"
click at [1351, 537] on div at bounding box center [1365, 527] width 85 height 20
click at [421, 536] on span "[DEMOGRAPHIC_DATA]" at bounding box center [446, 527] width 85 height 19
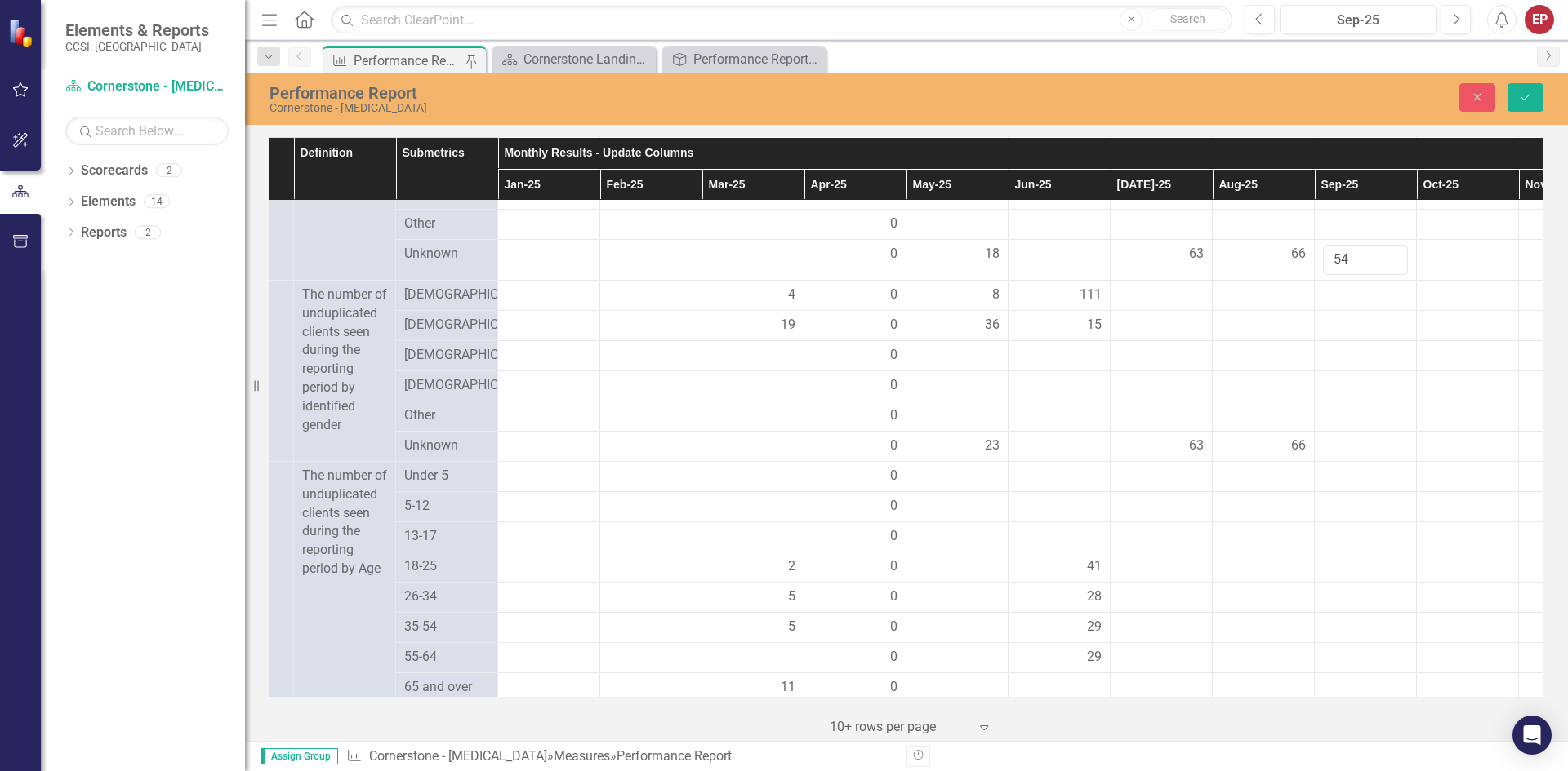
scroll to position [1959, 79]
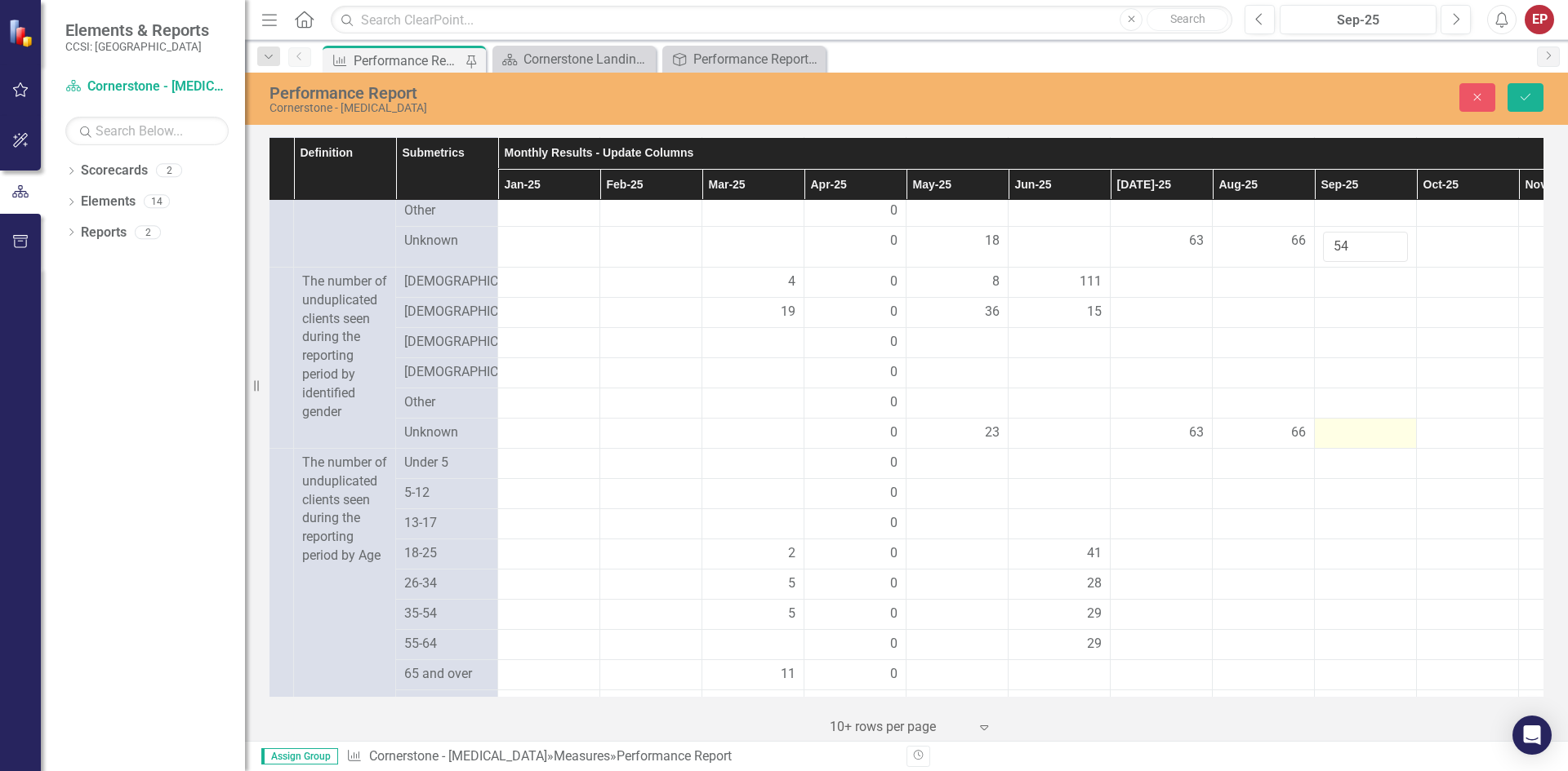
click at [1347, 443] on div at bounding box center [1365, 433] width 85 height 20
click at [1346, 443] on div at bounding box center [1365, 433] width 85 height 20
click at [1346, 454] on input "number" at bounding box center [1365, 438] width 85 height 30
type input "54"
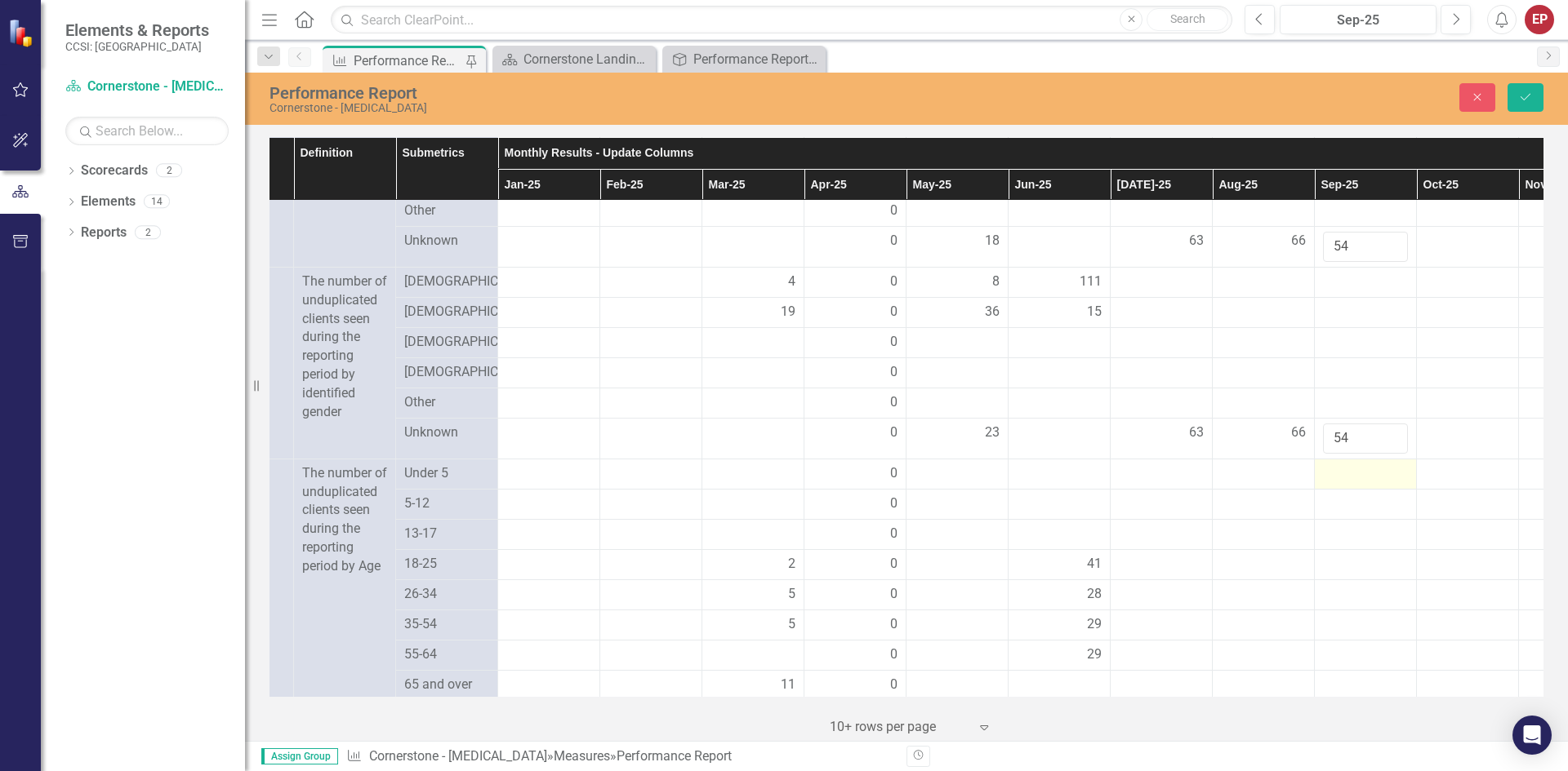
click at [1336, 489] on td at bounding box center [1365, 473] width 102 height 30
click at [322, 507] on p "The number of unduplicated clients seen during the reporting period by Age" at bounding box center [344, 520] width 85 height 112
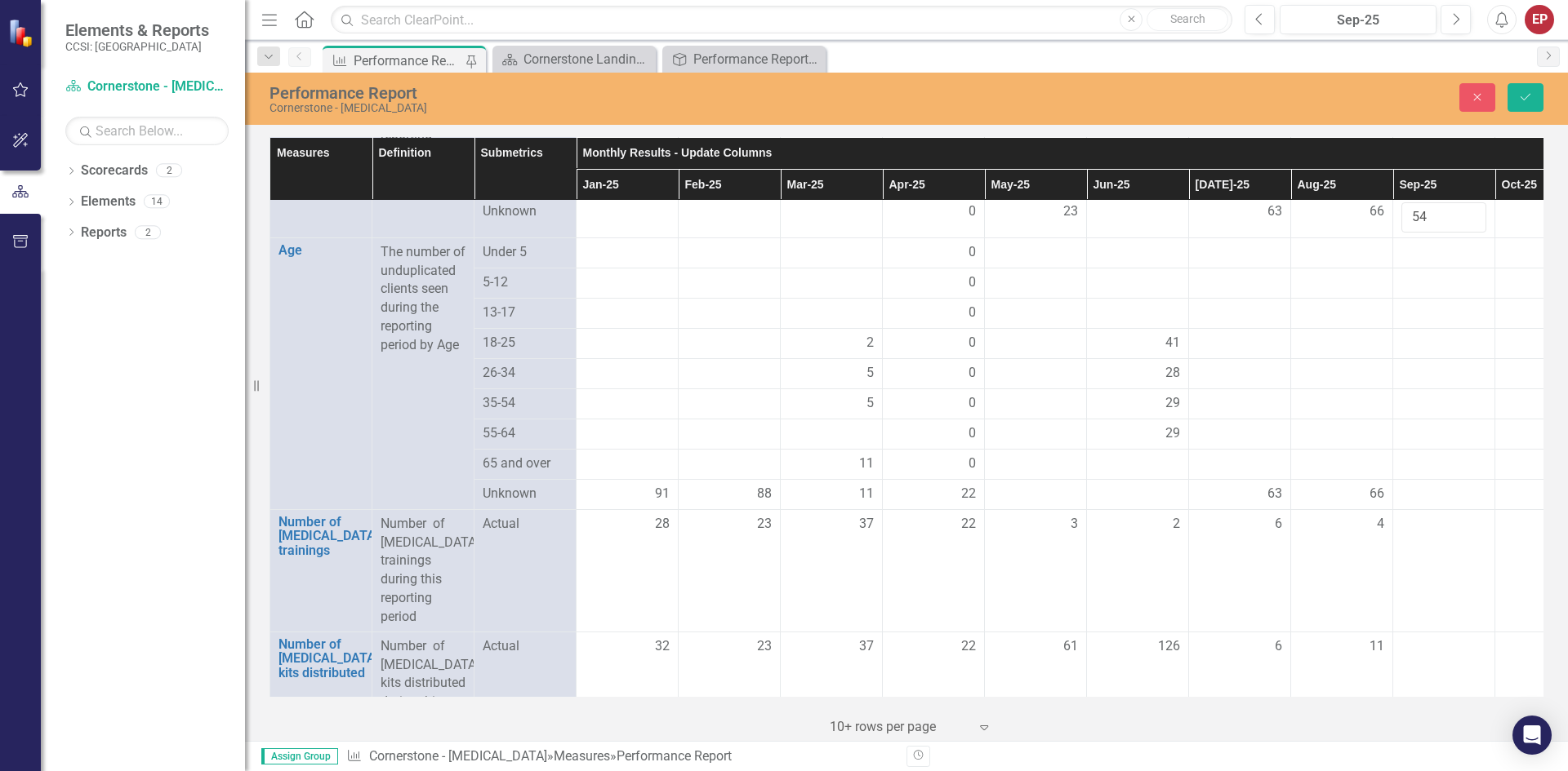
scroll to position [2203, 0]
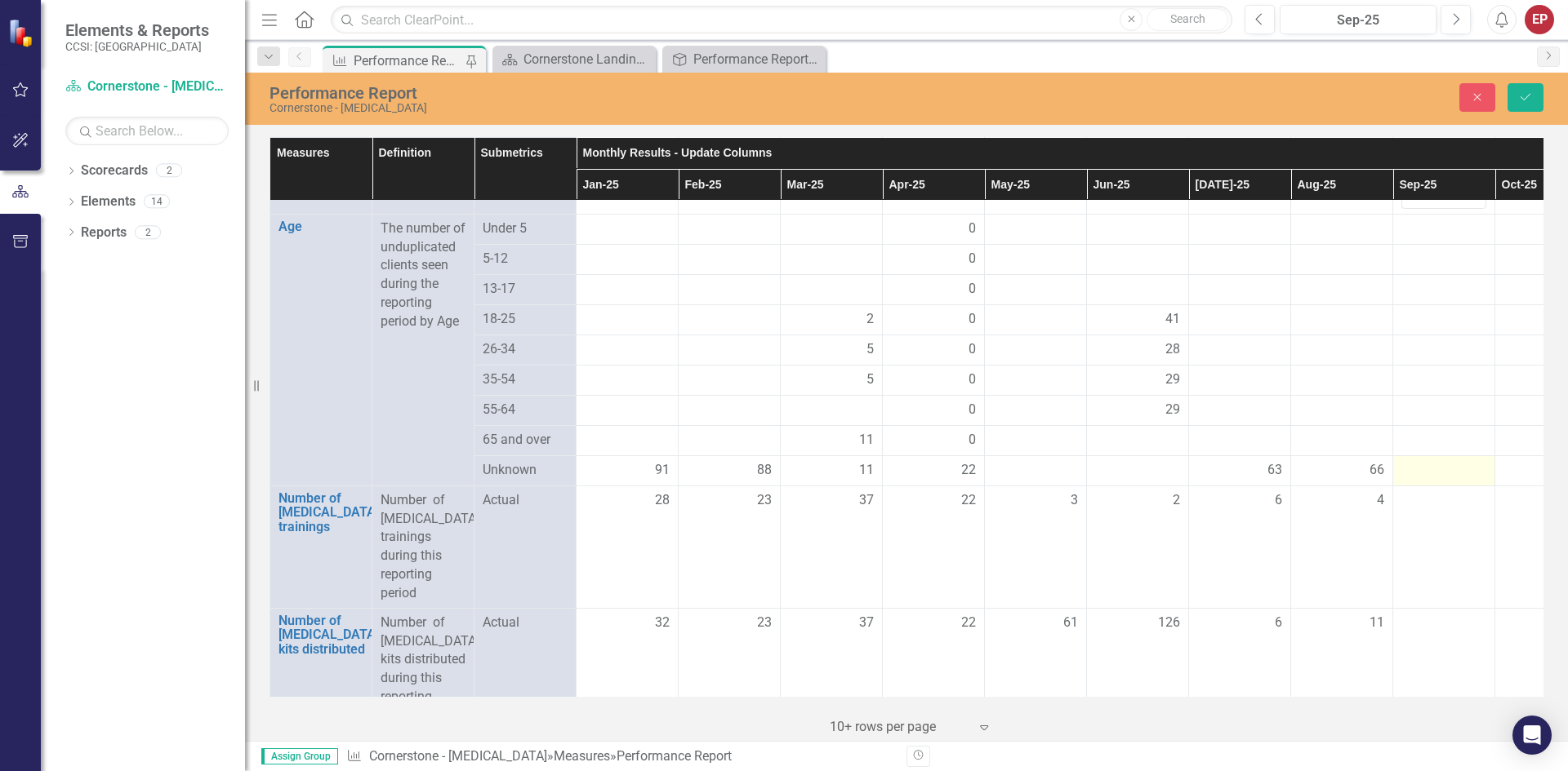
click at [1421, 480] on div at bounding box center [1444, 471] width 85 height 20
click at [1421, 492] on input "number" at bounding box center [1444, 476] width 85 height 30
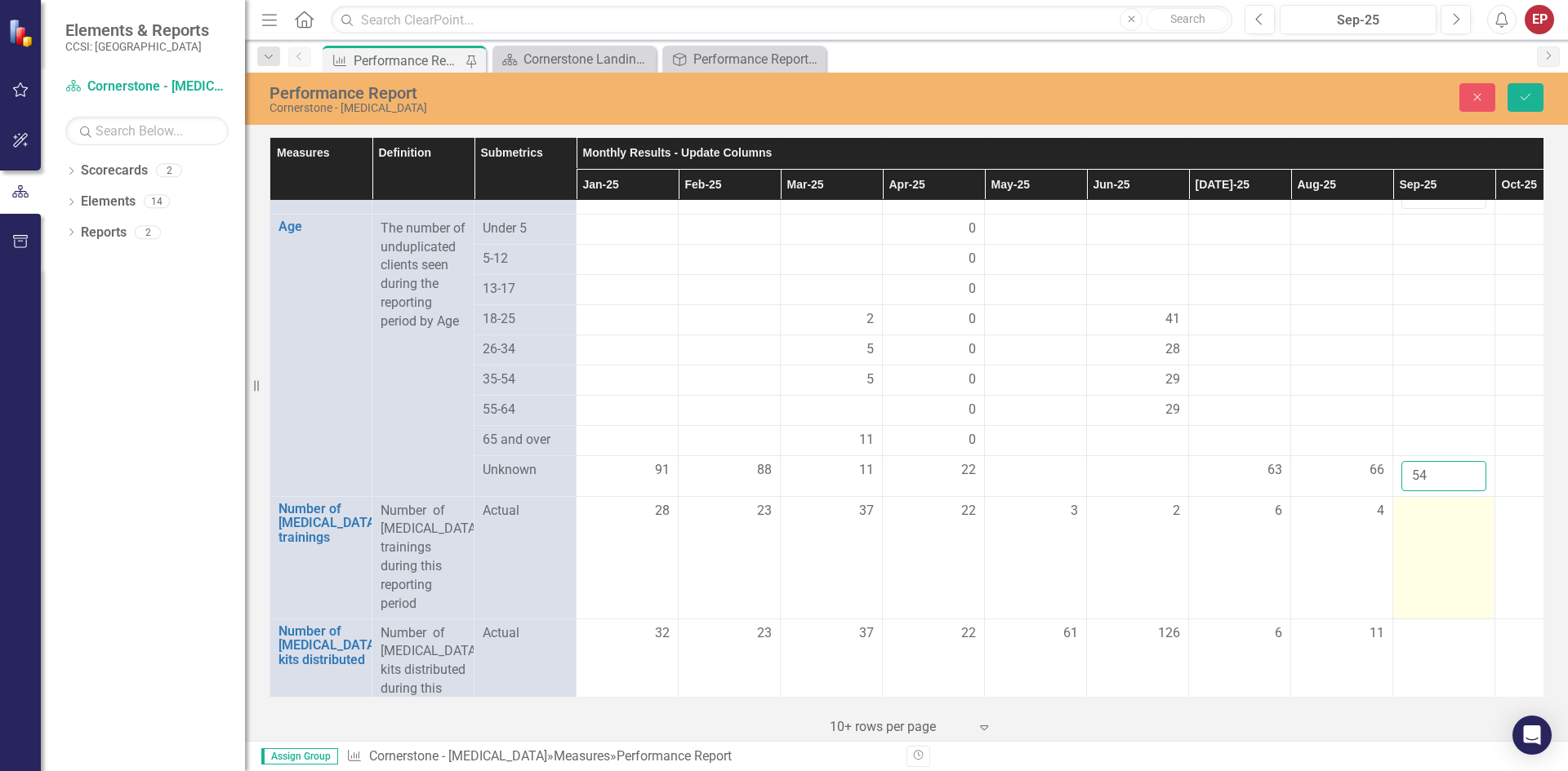
type input "54"
click at [1420, 583] on td at bounding box center [1444, 557] width 102 height 122
click at [423, 549] on p "Number of [MEDICAL_DATA] trainings during this reporting period" at bounding box center [423, 558] width 85 height 112
click at [419, 565] on p "Number of [MEDICAL_DATA] trainings during this reporting period" at bounding box center [423, 558] width 85 height 112
click at [1435, 522] on div at bounding box center [1444, 511] width 85 height 20
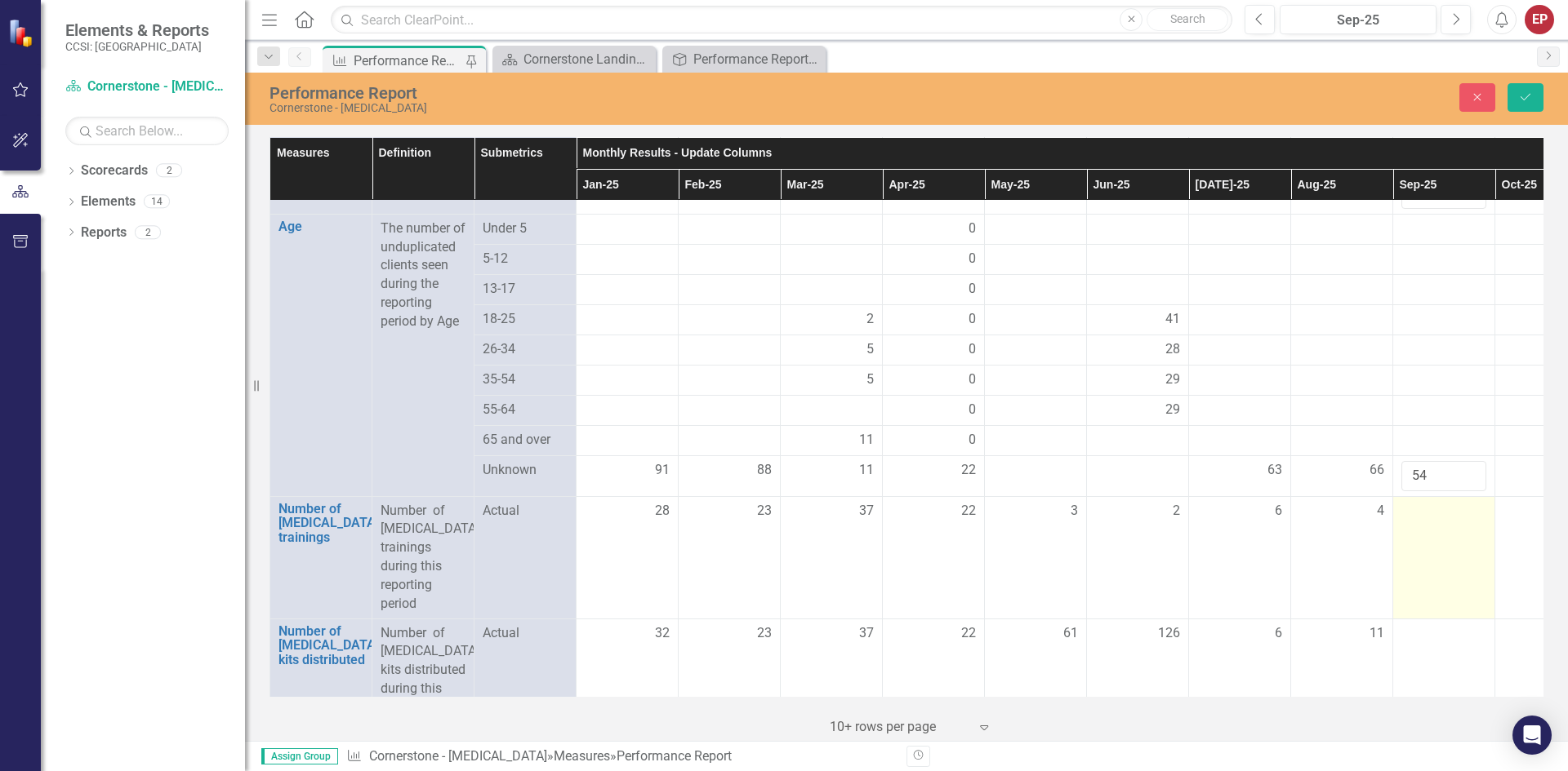
click at [1436, 522] on div at bounding box center [1444, 511] width 85 height 20
click at [1430, 532] on input "number" at bounding box center [1444, 517] width 85 height 30
click at [1431, 532] on input "number" at bounding box center [1444, 517] width 85 height 30
type input "3"
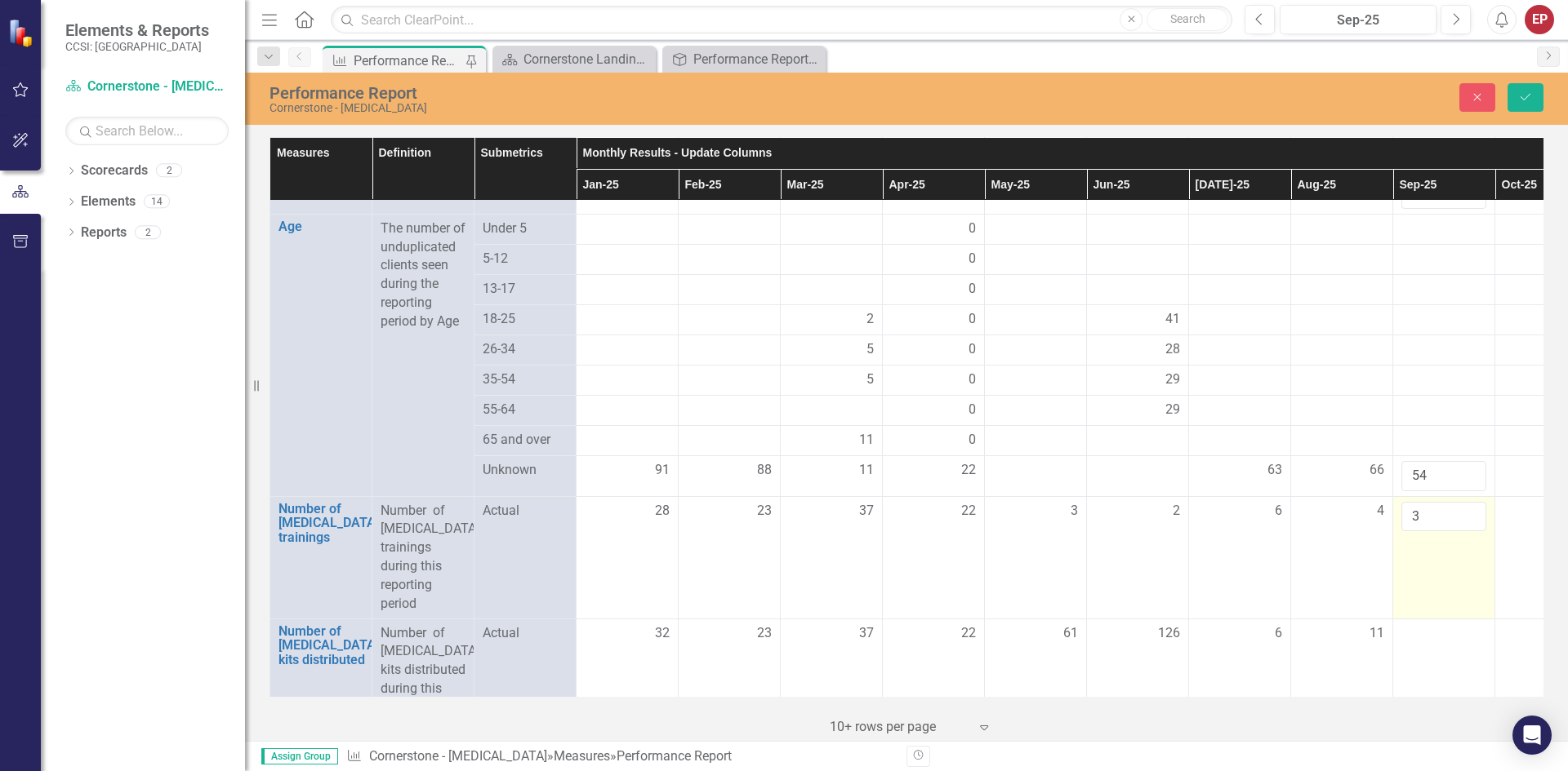
click at [1416, 614] on td "3" at bounding box center [1444, 557] width 102 height 122
click at [515, 608] on td "Actual" at bounding box center [526, 557] width 102 height 122
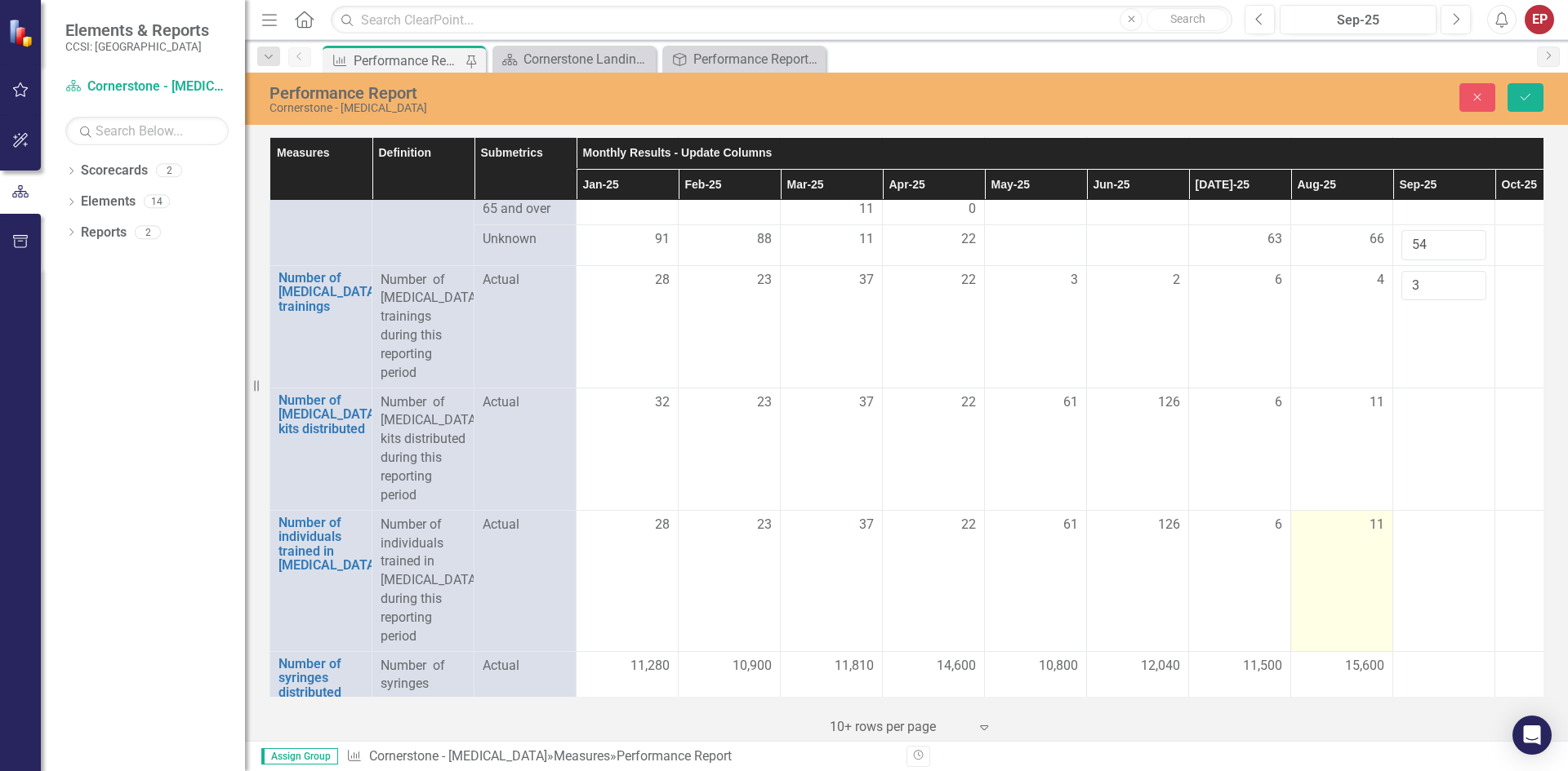
scroll to position [2448, 0]
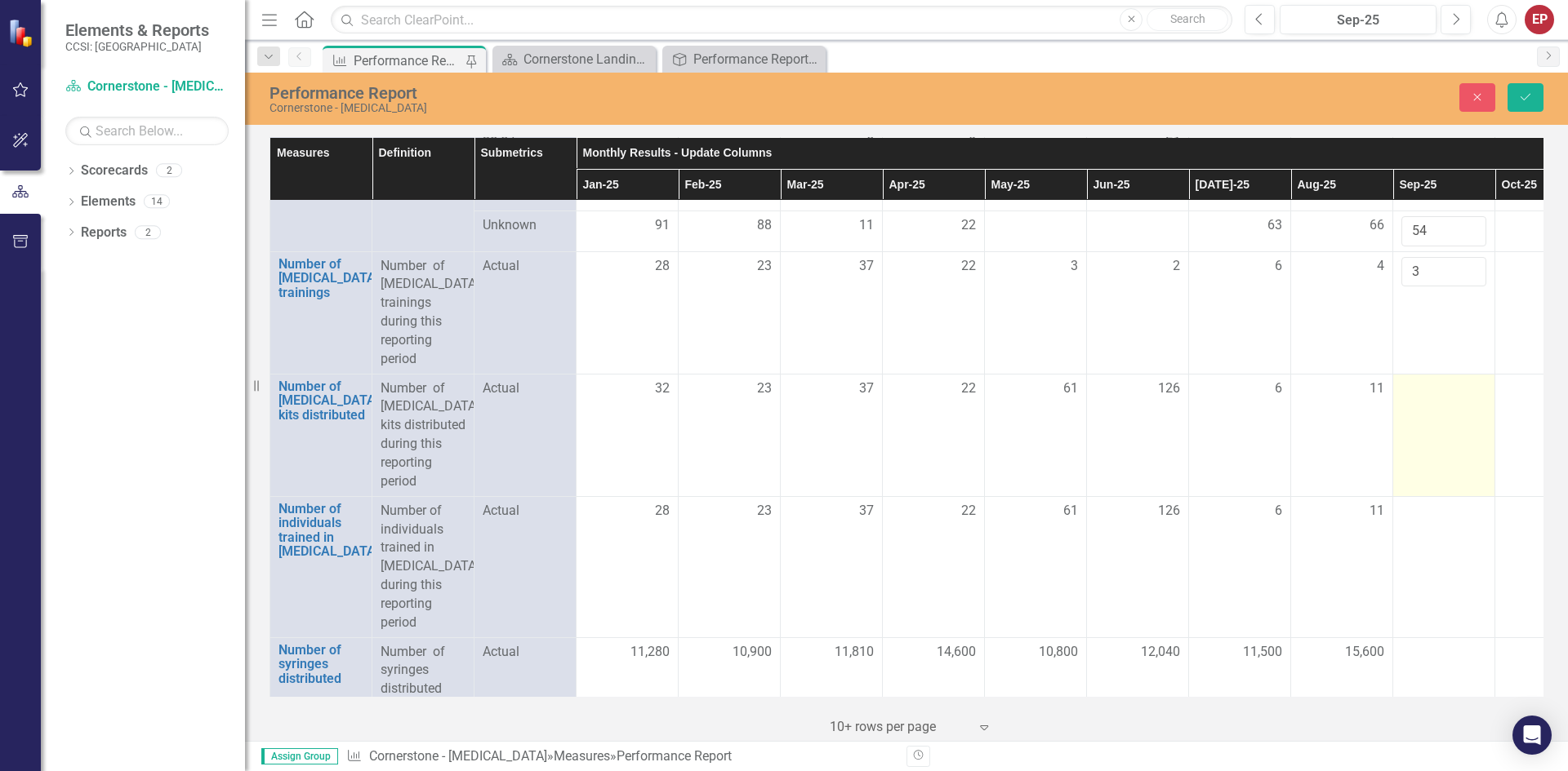
click at [1424, 450] on td at bounding box center [1444, 435] width 102 height 122
click at [1424, 442] on td at bounding box center [1444, 435] width 102 height 122
click at [1423, 436] on td at bounding box center [1444, 435] width 102 height 122
click at [1420, 410] on input "number" at bounding box center [1444, 394] width 85 height 30
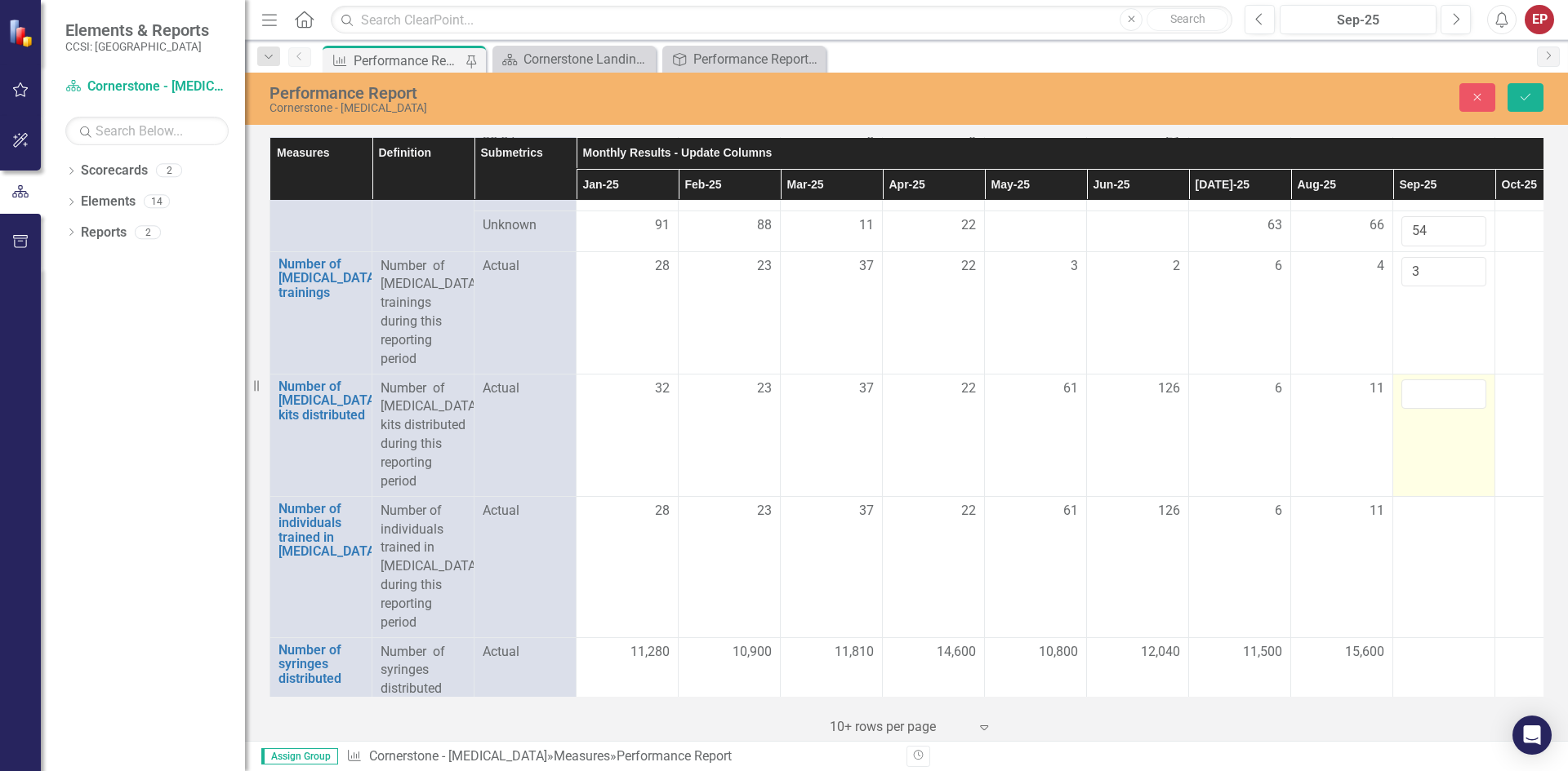
click at [1416, 410] on input "number" at bounding box center [1444, 394] width 85 height 30
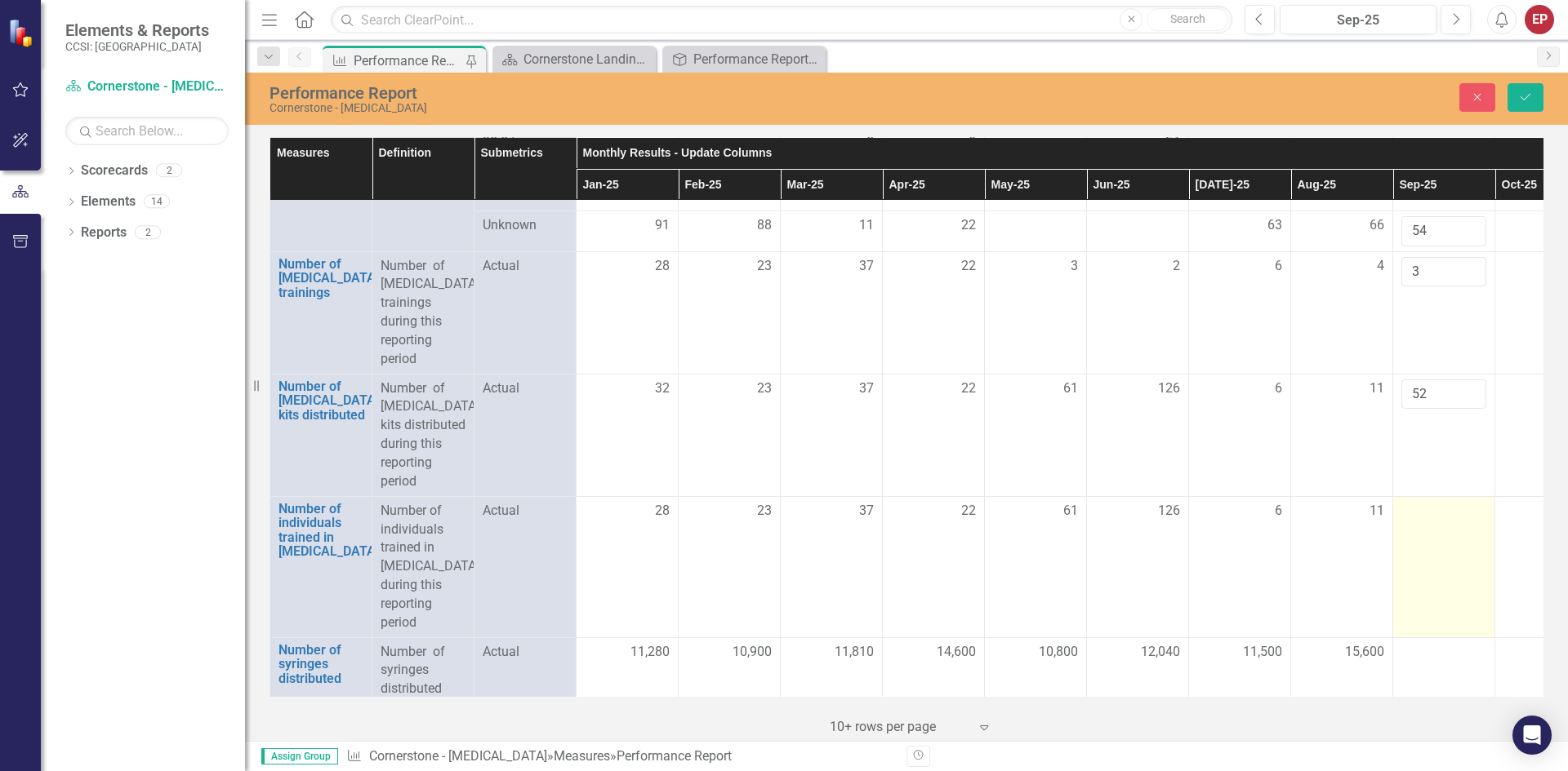
type input "52"
click at [1401, 541] on td at bounding box center [1444, 567] width 102 height 141
click at [1412, 522] on div at bounding box center [1444, 511] width 85 height 20
type input "52"
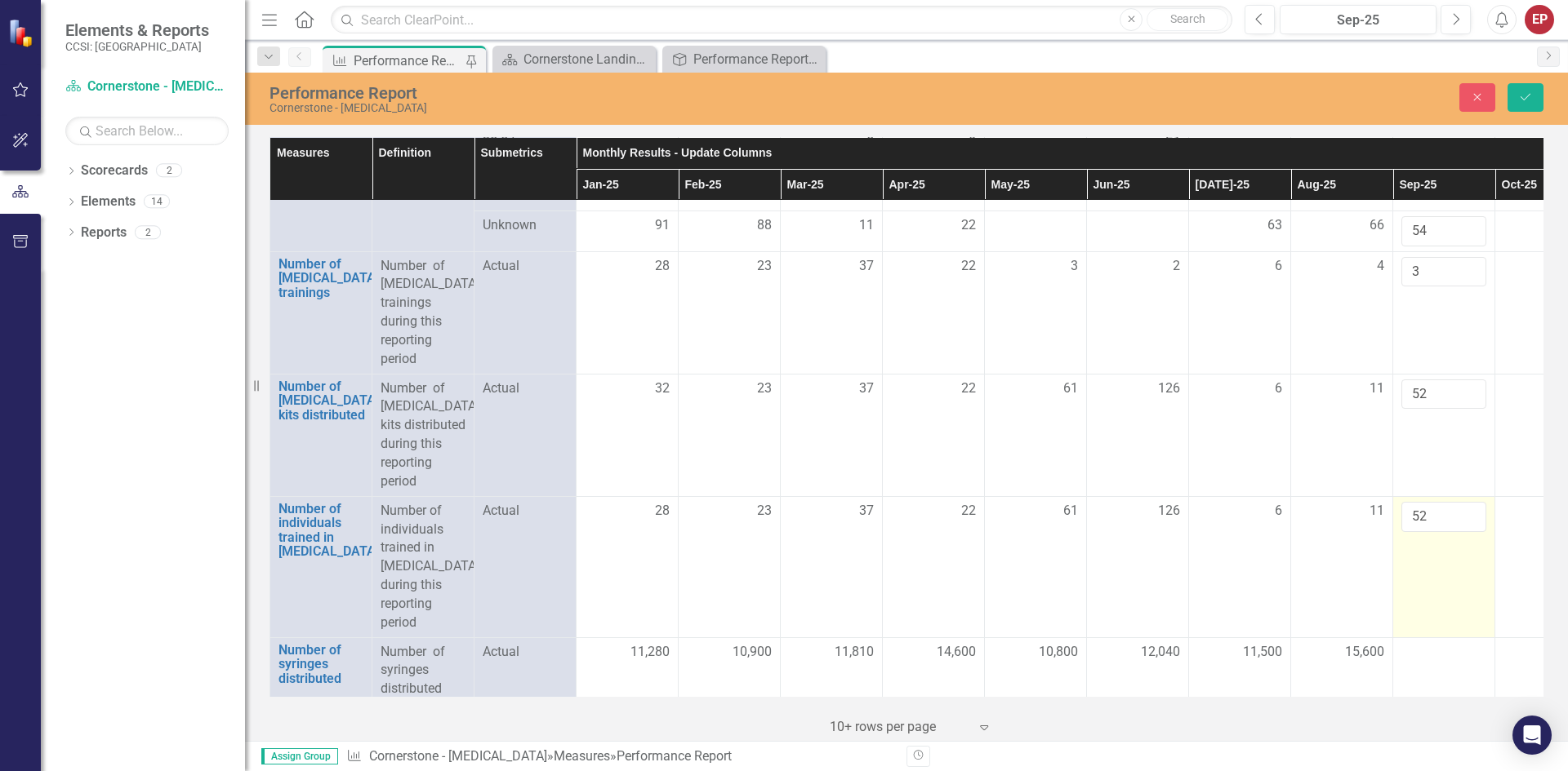
click at [1432, 594] on td "52" at bounding box center [1444, 567] width 102 height 141
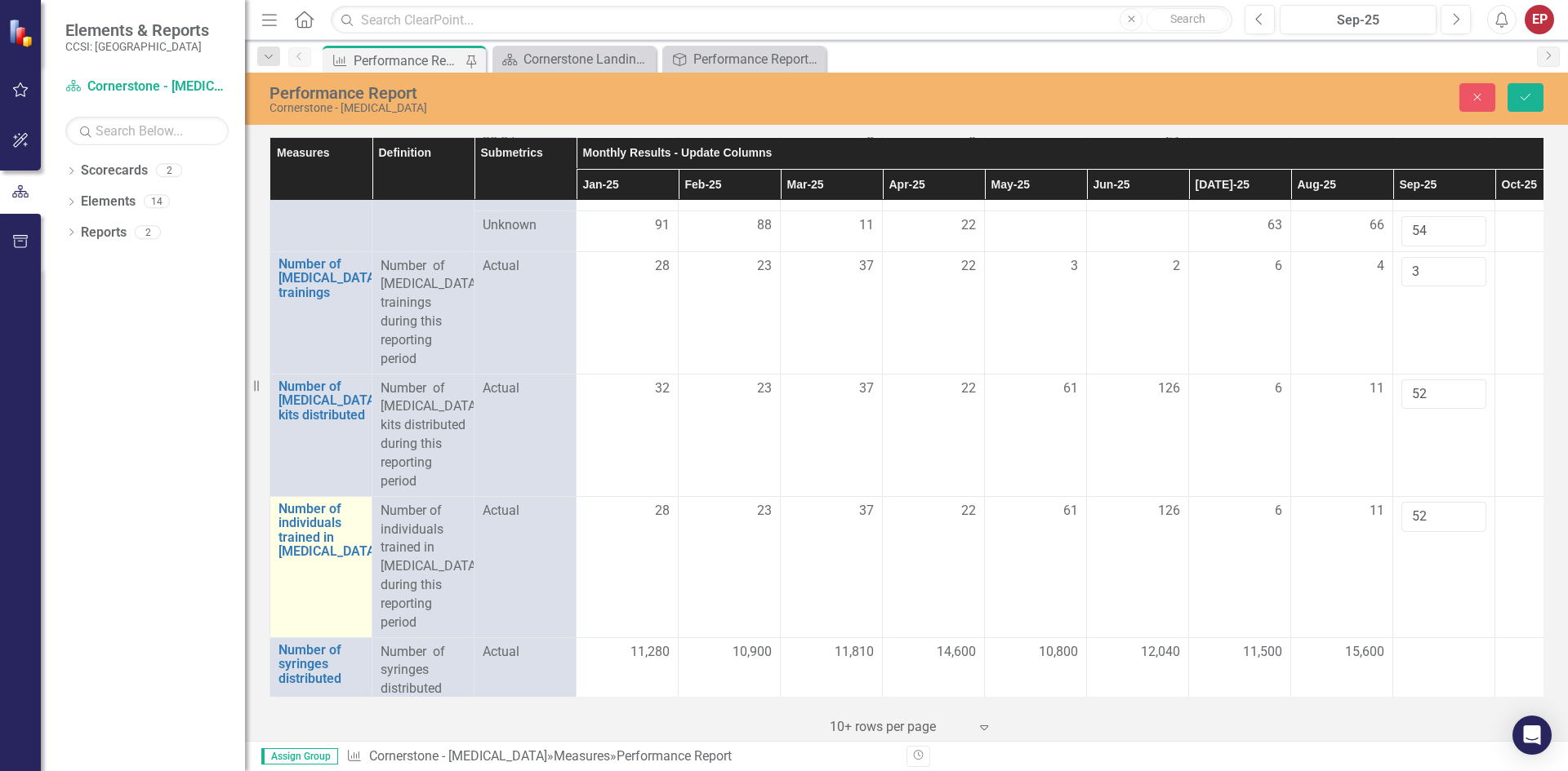
click at [305, 611] on td "Number of individuals trained in [MEDICAL_DATA] Link Open Element" at bounding box center [321, 567] width 102 height 141
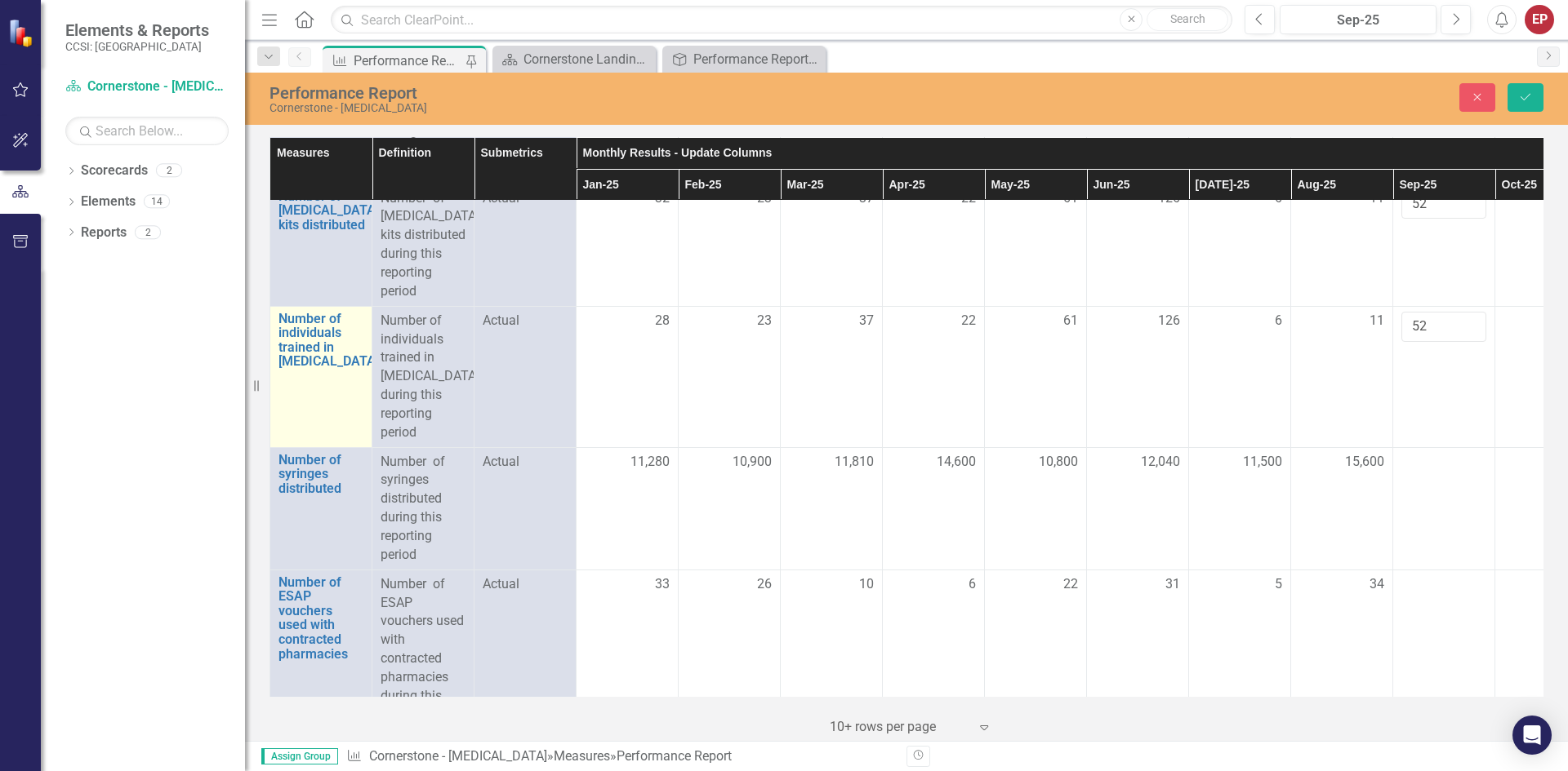
scroll to position [2692, 0]
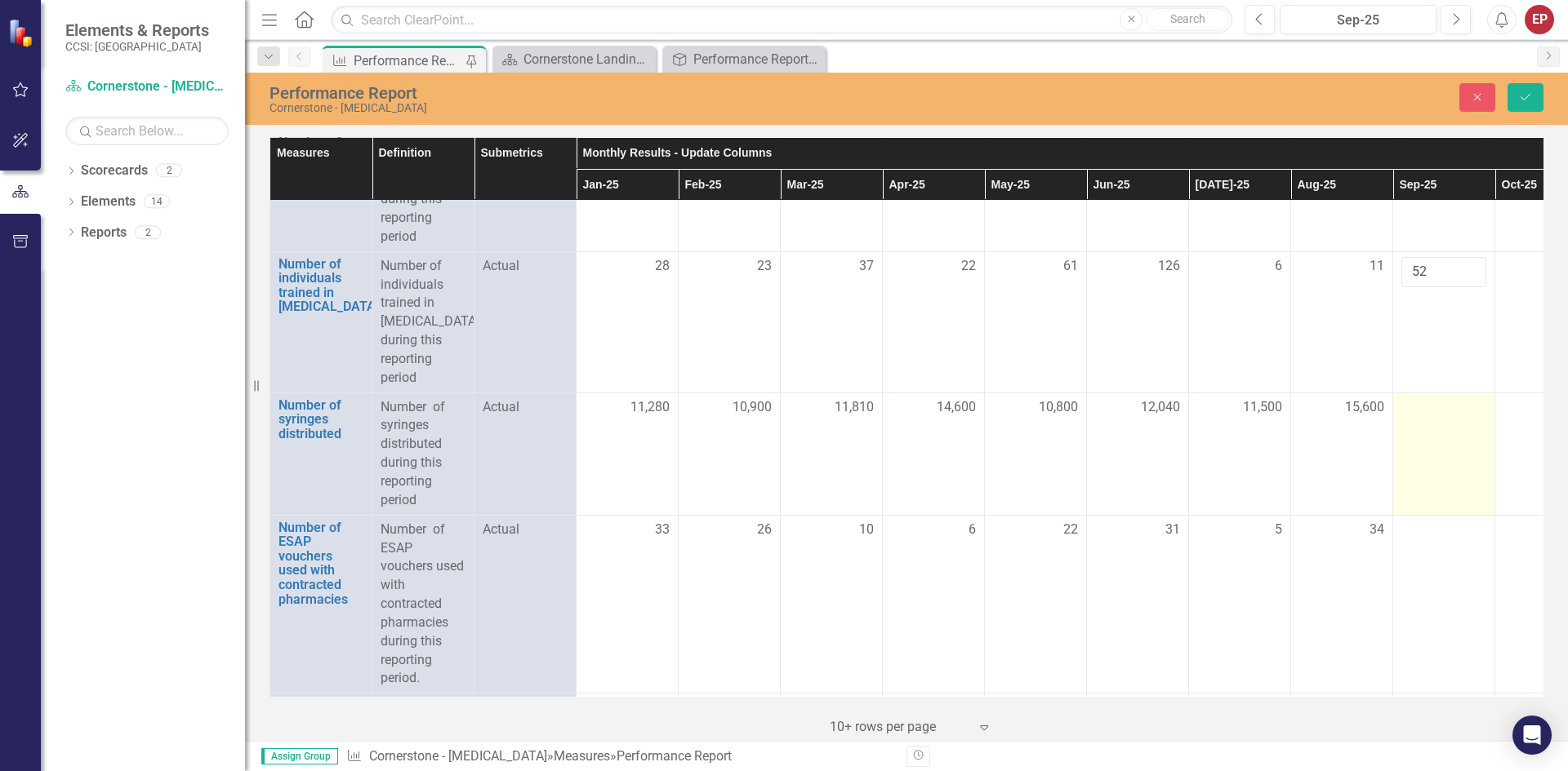
click at [1429, 449] on td at bounding box center [1444, 454] width 102 height 122
click at [1438, 439] on td at bounding box center [1444, 454] width 102 height 122
click at [1438, 417] on div at bounding box center [1444, 408] width 85 height 20
click at [1434, 417] on div at bounding box center [1444, 408] width 85 height 20
click at [1433, 417] on div at bounding box center [1444, 408] width 85 height 20
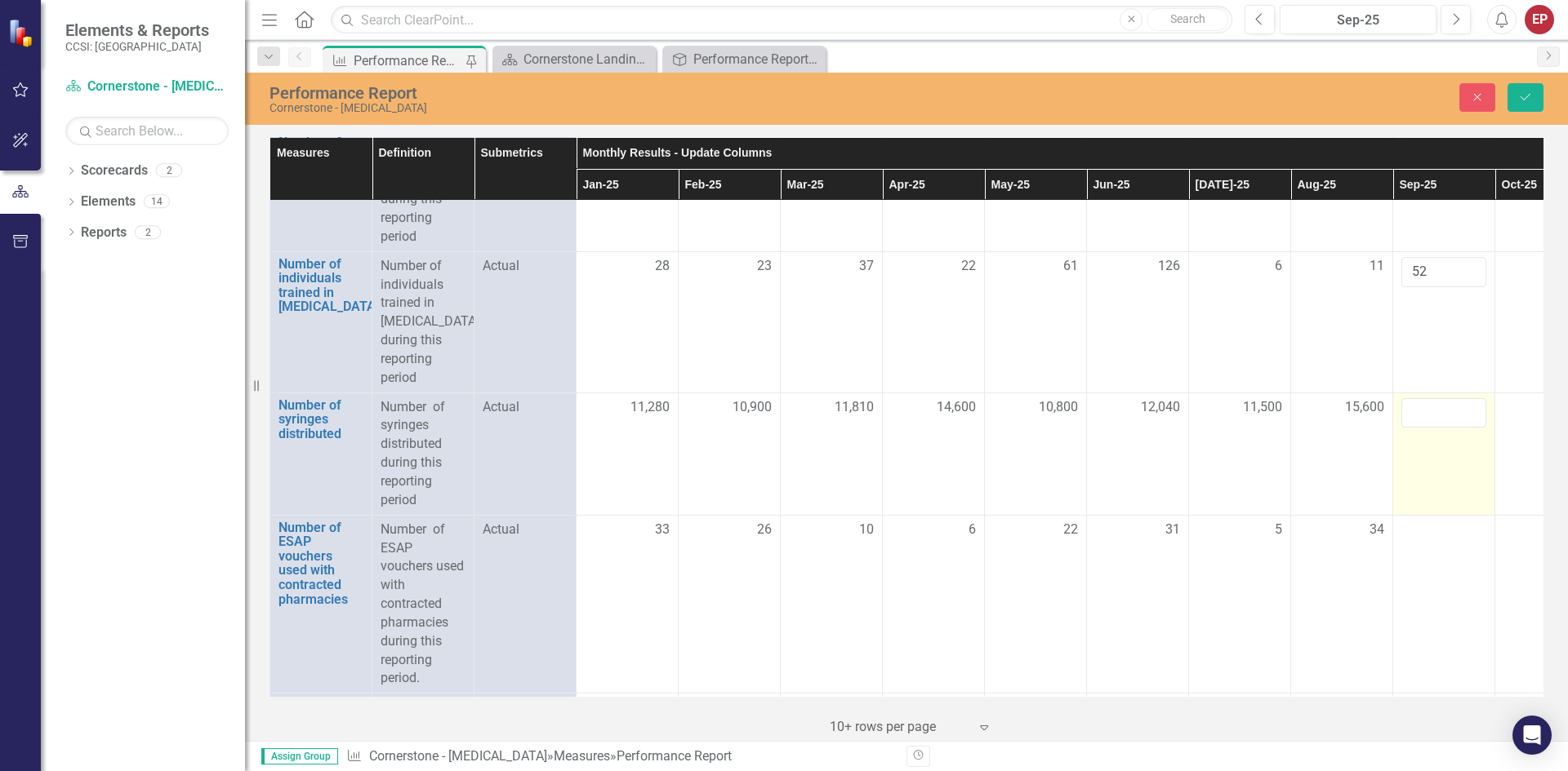
click at [1407, 461] on td at bounding box center [1444, 454] width 102 height 122
click at [1423, 429] on input "number" at bounding box center [1444, 413] width 85 height 30
type input "14000"
click at [1441, 510] on td "14000" at bounding box center [1444, 454] width 102 height 122
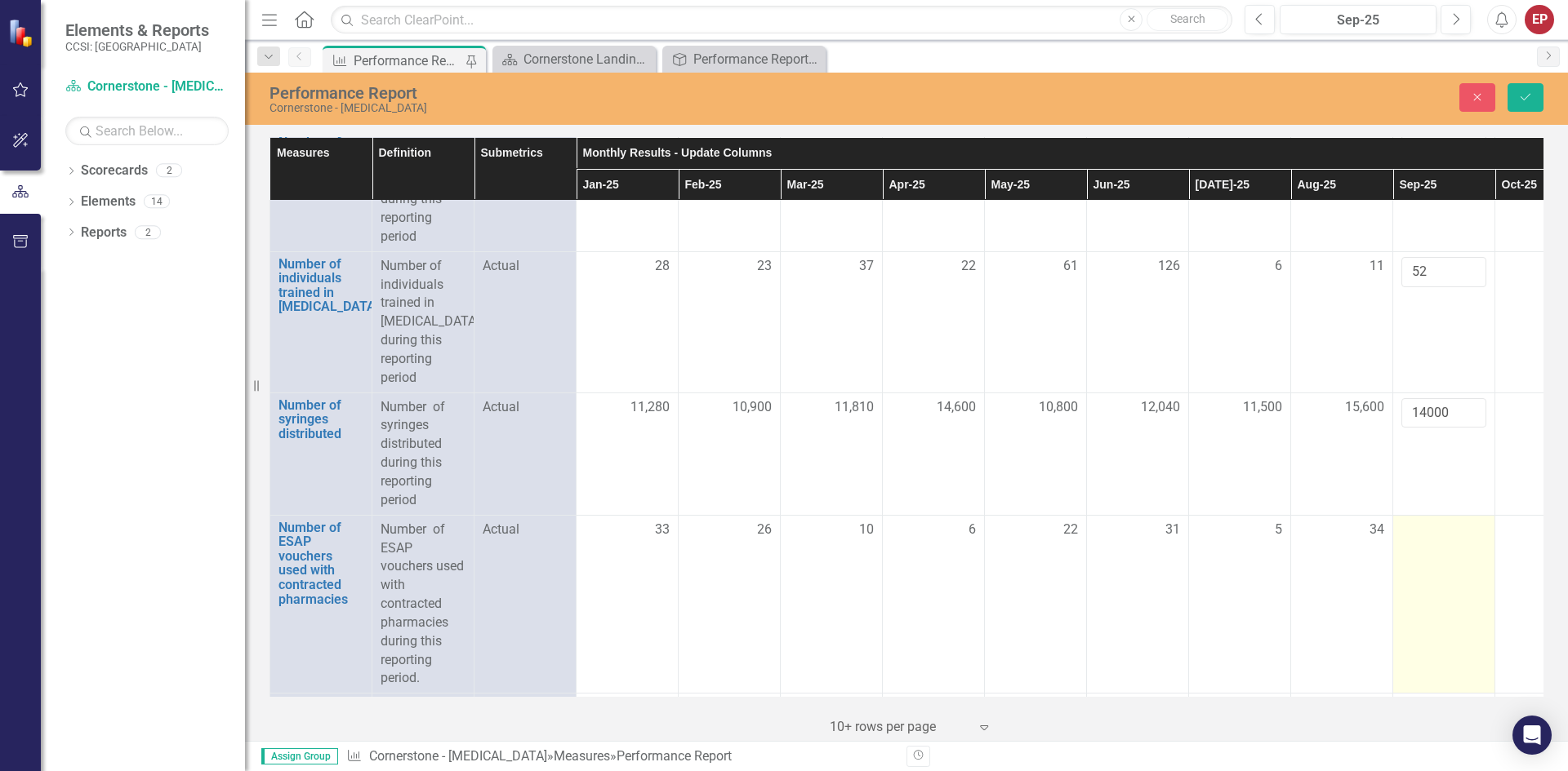
click at [1438, 540] on div at bounding box center [1444, 530] width 85 height 20
click at [1433, 564] on td at bounding box center [1444, 604] width 102 height 179
click at [1419, 561] on td at bounding box center [1444, 604] width 102 height 179
click at [1419, 551] on input "number" at bounding box center [1444, 536] width 85 height 30
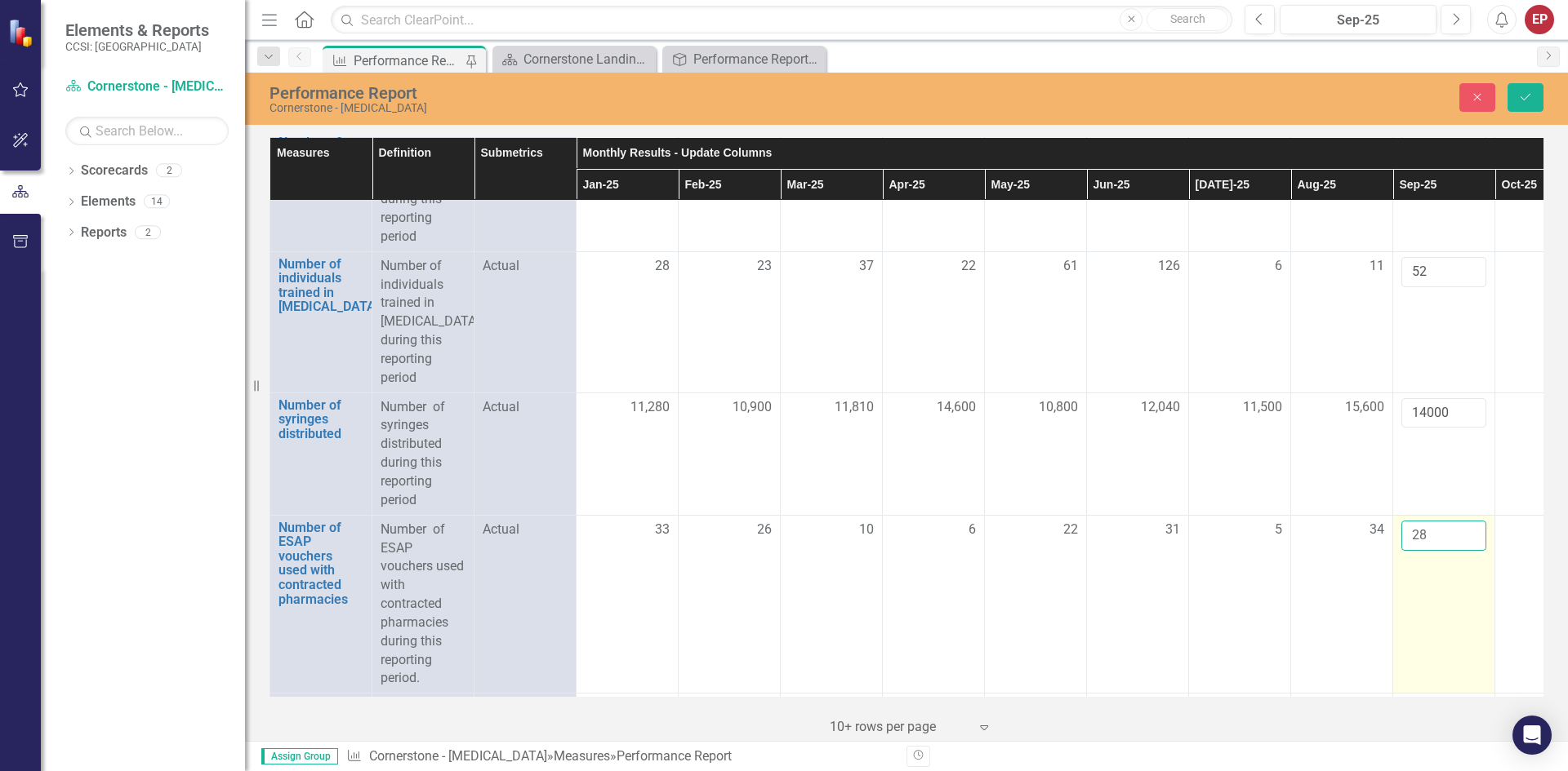
type input "28"
click at [1429, 643] on td "28" at bounding box center [1444, 604] width 102 height 179
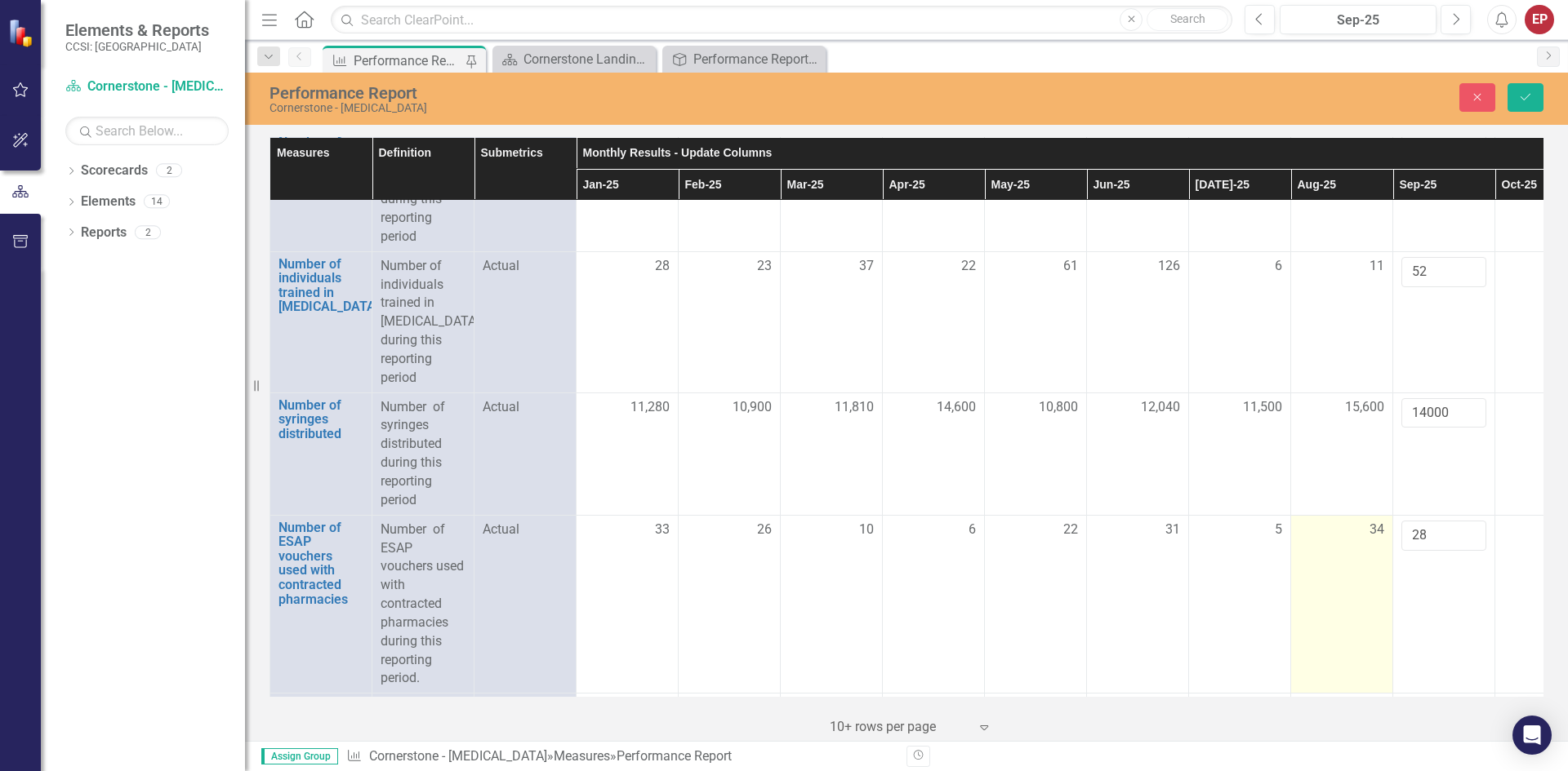
click at [1343, 624] on td "34" at bounding box center [1342, 604] width 102 height 179
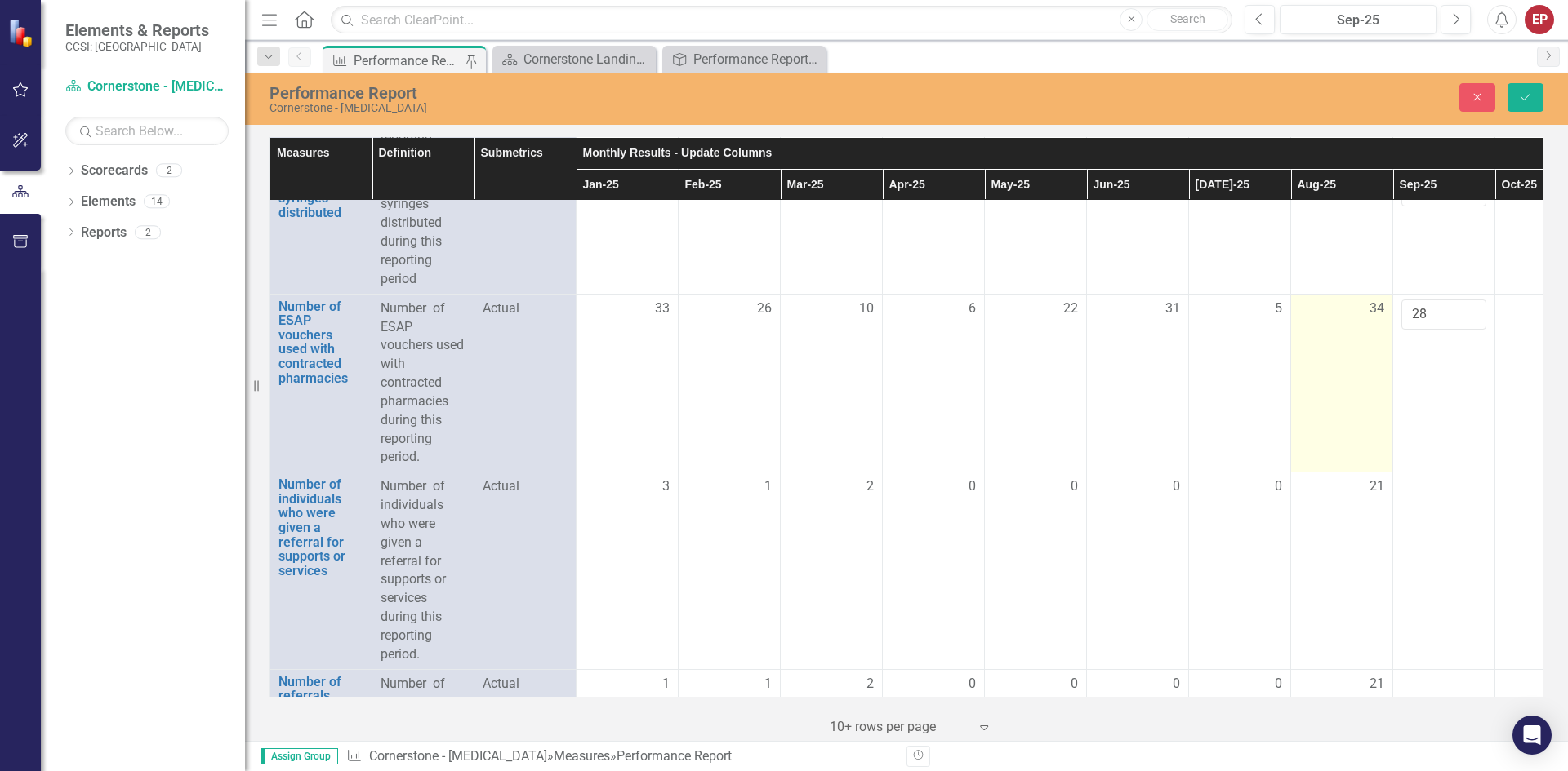
scroll to position [2937, 0]
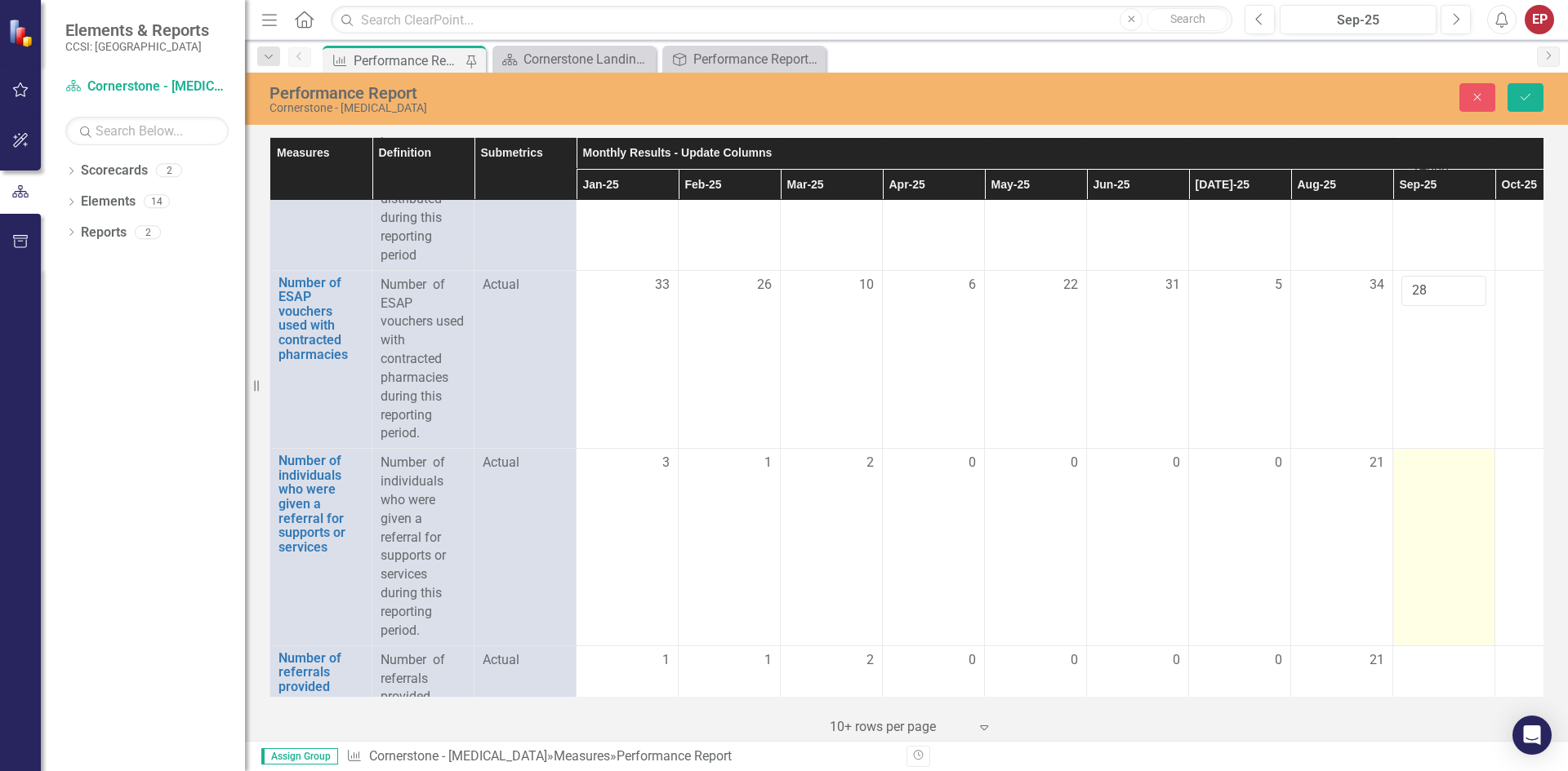
click at [1452, 507] on td at bounding box center [1444, 547] width 102 height 197
click at [1443, 507] on td at bounding box center [1444, 547] width 102 height 197
click at [1437, 498] on td at bounding box center [1444, 547] width 102 height 197
click at [1431, 473] on div at bounding box center [1444, 463] width 85 height 20
click at [1424, 473] on div at bounding box center [1444, 463] width 85 height 20
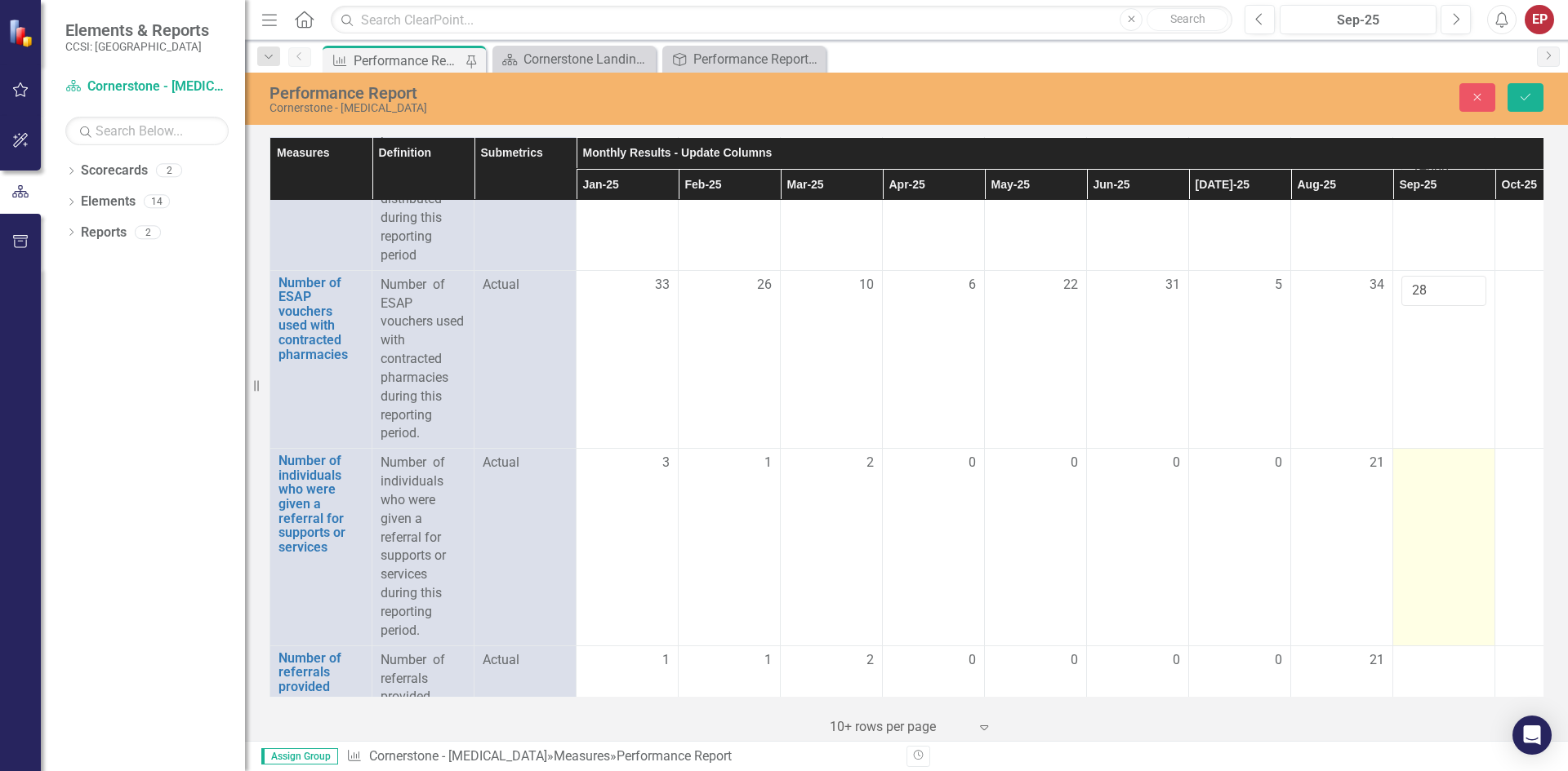
click at [1424, 473] on div at bounding box center [1444, 463] width 85 height 20
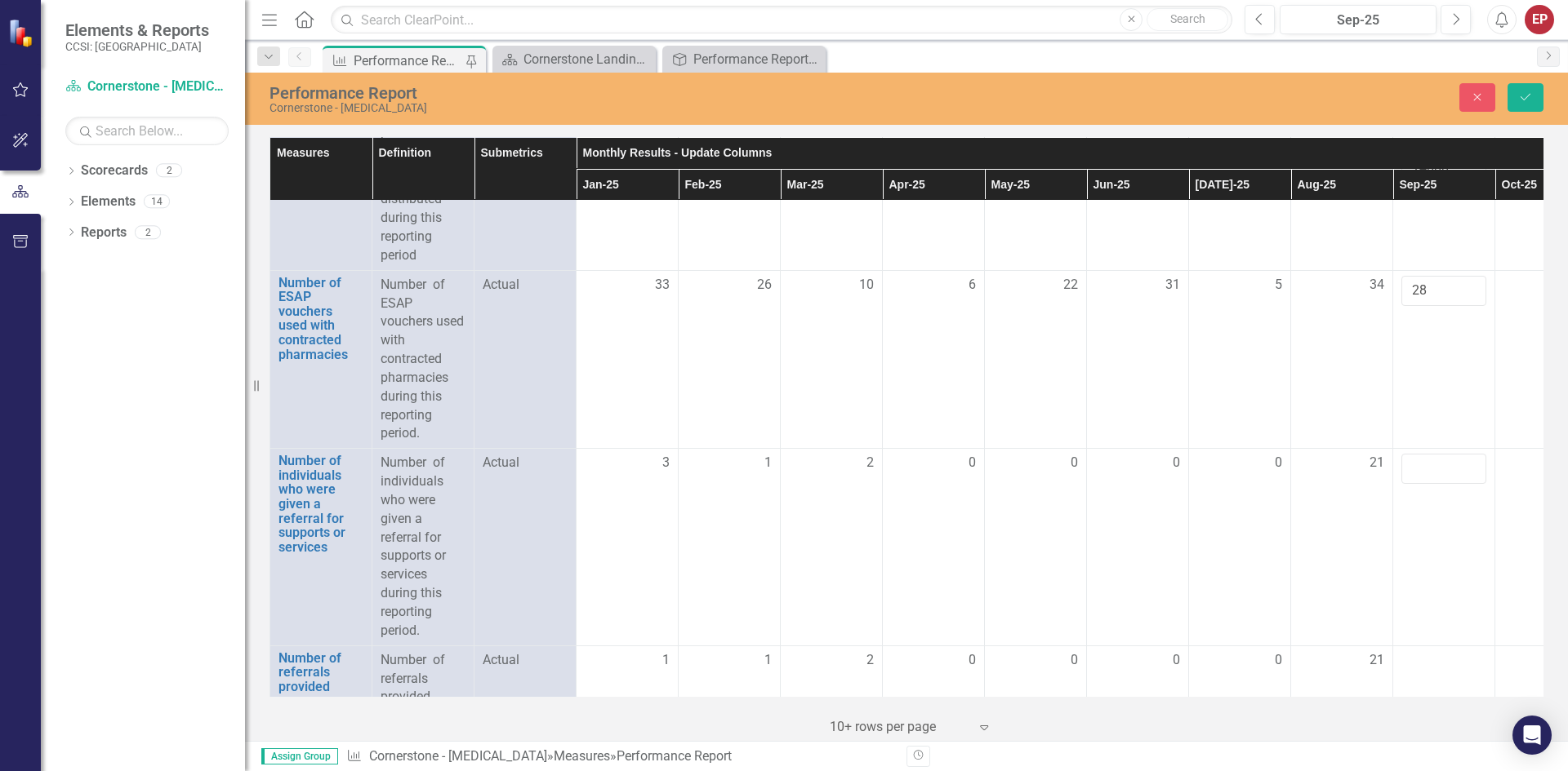
scroll to position [3038, 0]
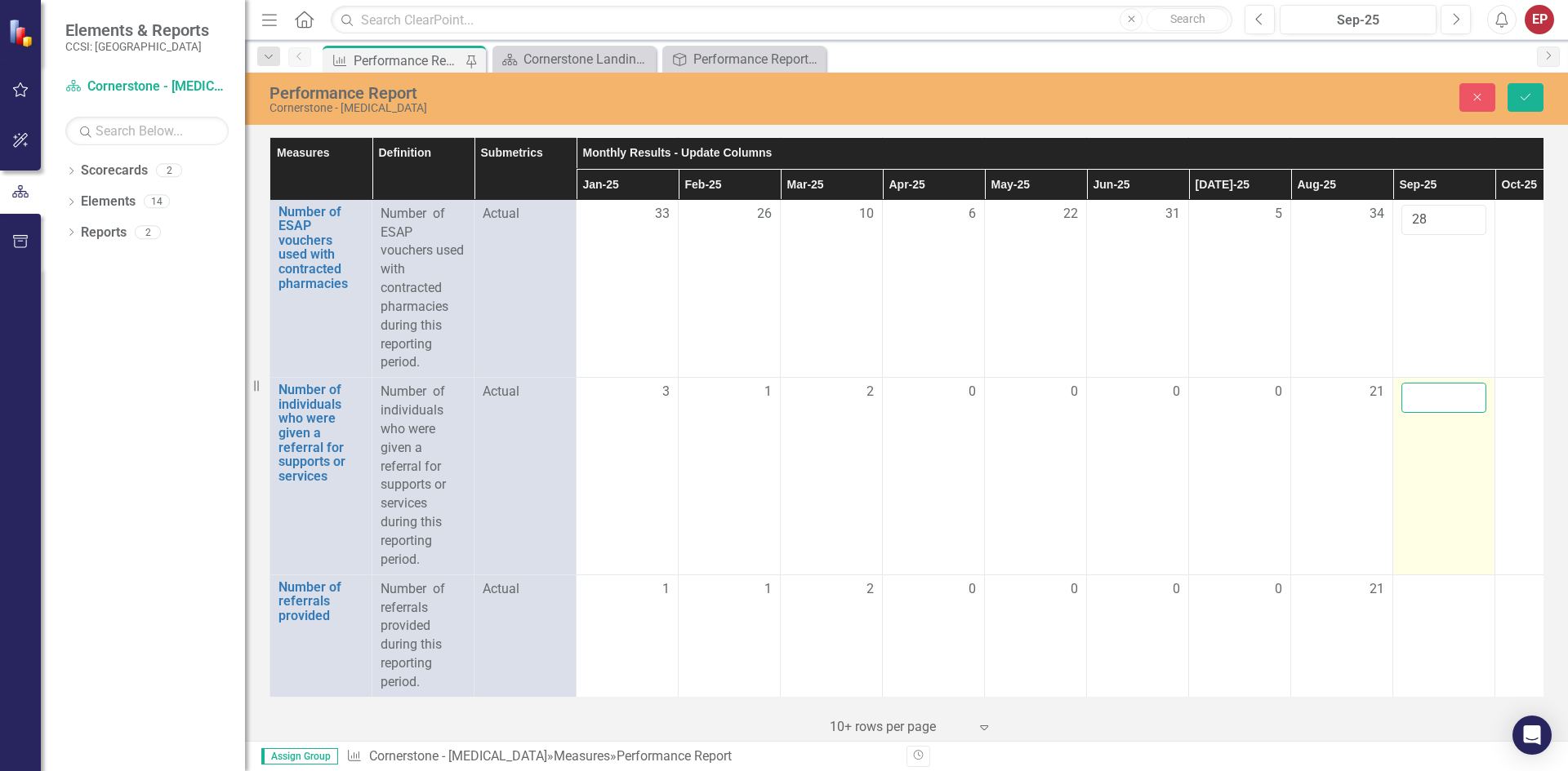
click at [1463, 386] on input "number" at bounding box center [1444, 398] width 85 height 30
click at [1439, 383] on input "number" at bounding box center [1444, 398] width 85 height 30
type input "53"
click at [1419, 463] on td "53" at bounding box center [1444, 476] width 102 height 197
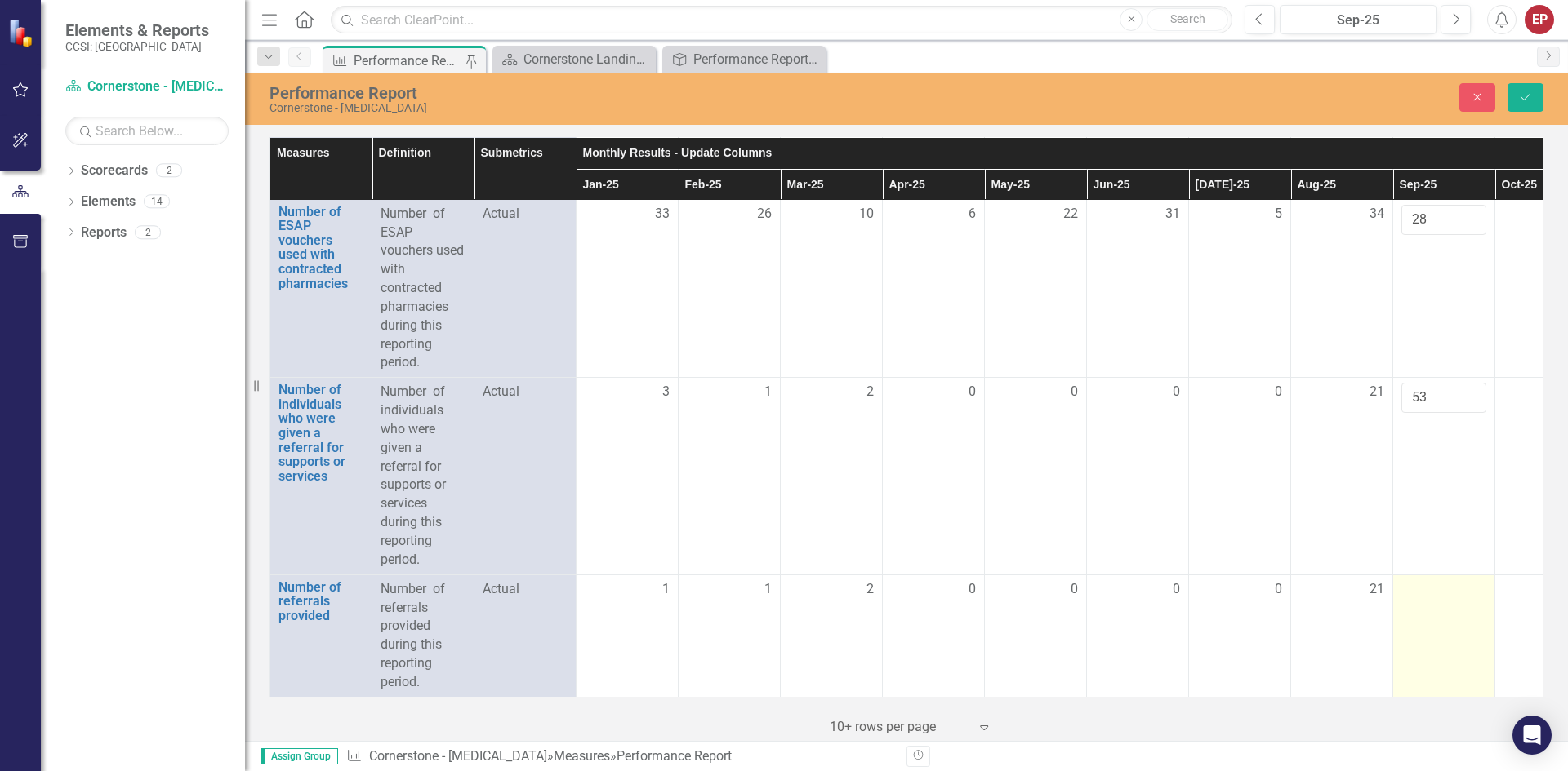
click at [1432, 602] on td at bounding box center [1444, 636] width 102 height 122
click at [1429, 580] on div at bounding box center [1444, 590] width 85 height 20
click at [1429, 580] on input "number" at bounding box center [1444, 595] width 85 height 30
click at [1426, 580] on input "number" at bounding box center [1444, 595] width 85 height 30
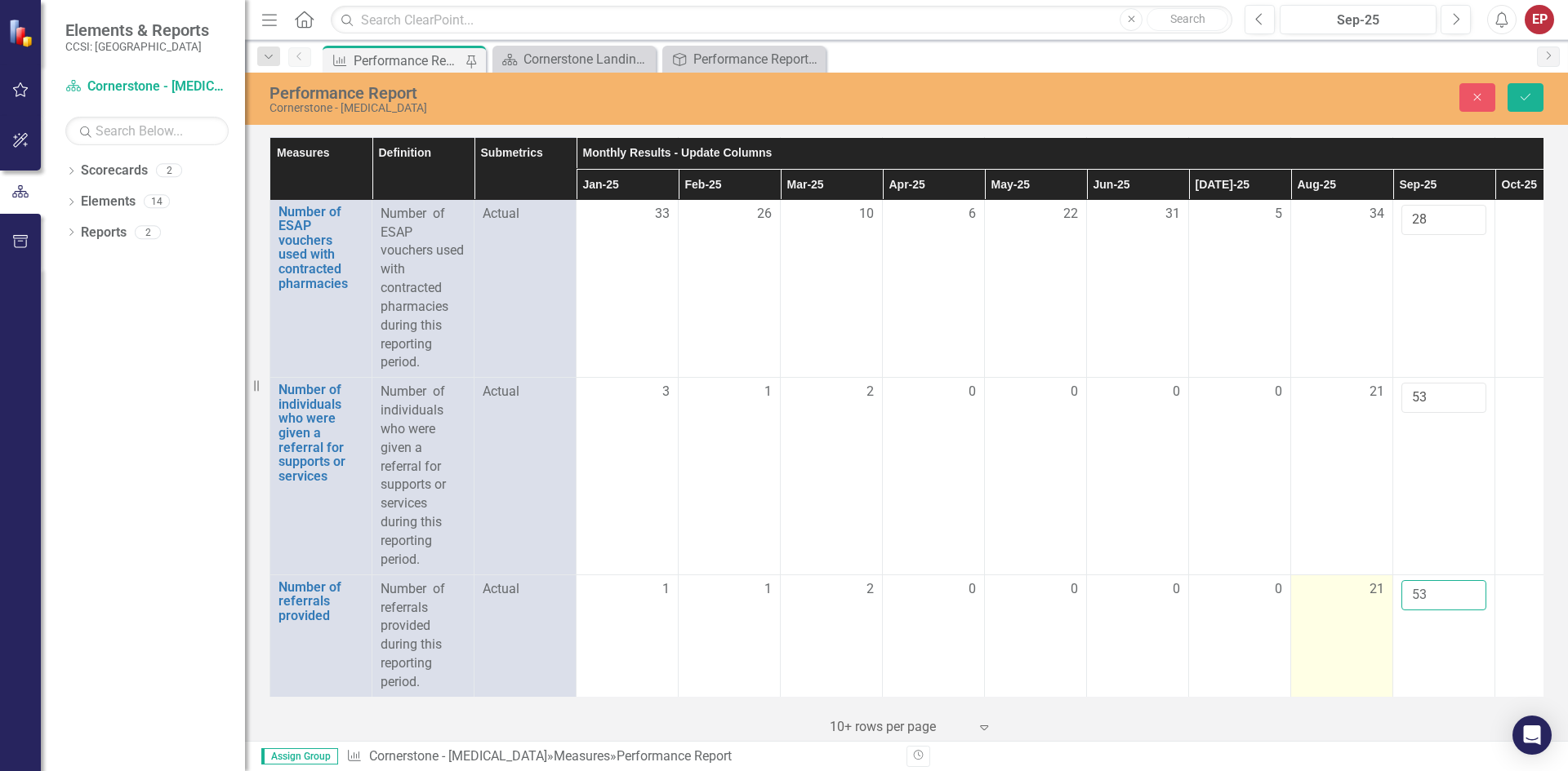
type input "53"
click at [1296, 637] on td "21" at bounding box center [1342, 636] width 102 height 122
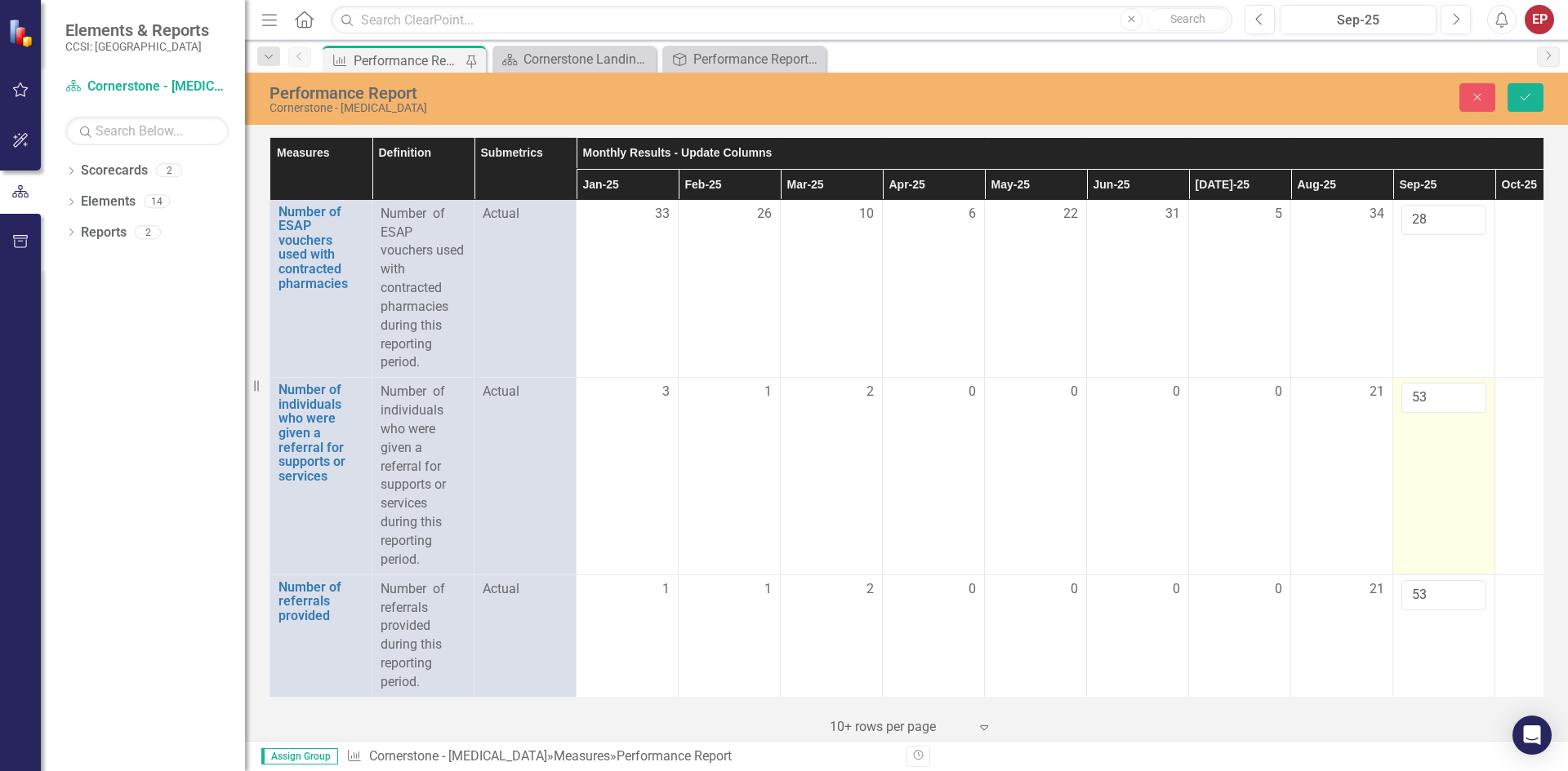
click at [1422, 435] on td "53" at bounding box center [1444, 476] width 102 height 197
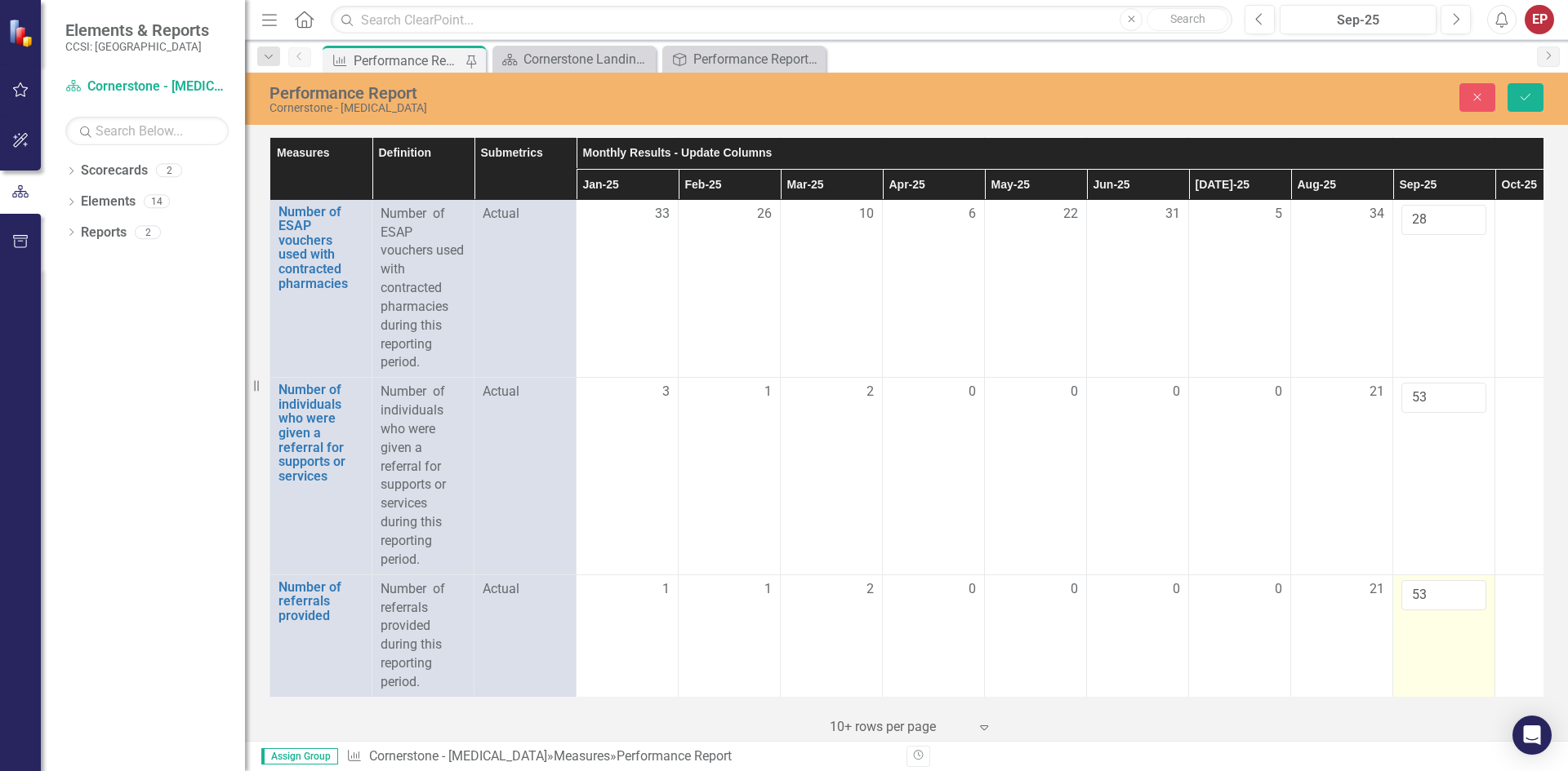
click at [1421, 629] on td "53" at bounding box center [1444, 636] width 102 height 122
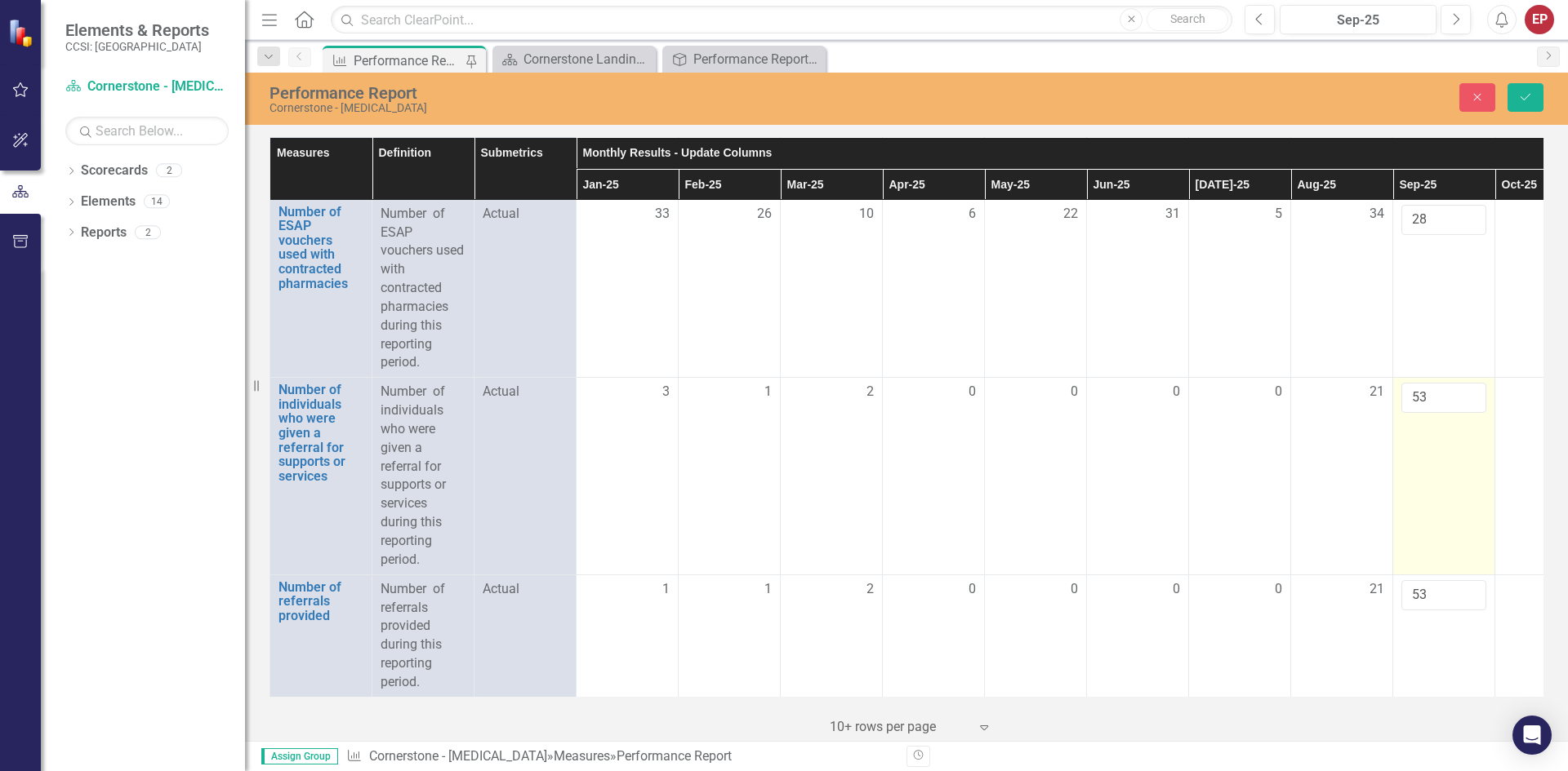
click at [1437, 547] on td "53" at bounding box center [1444, 476] width 102 height 197
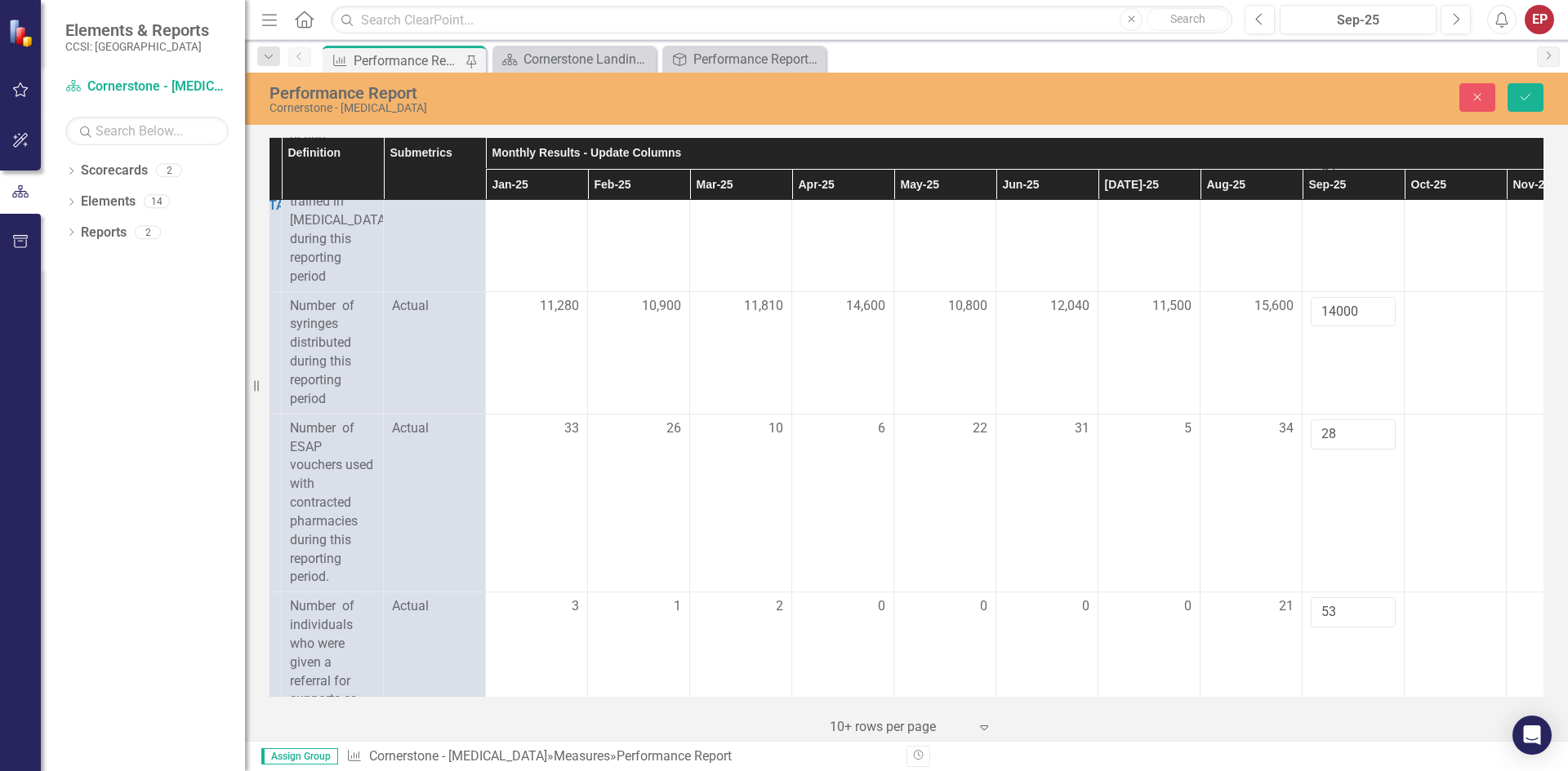
scroll to position [2794, 0]
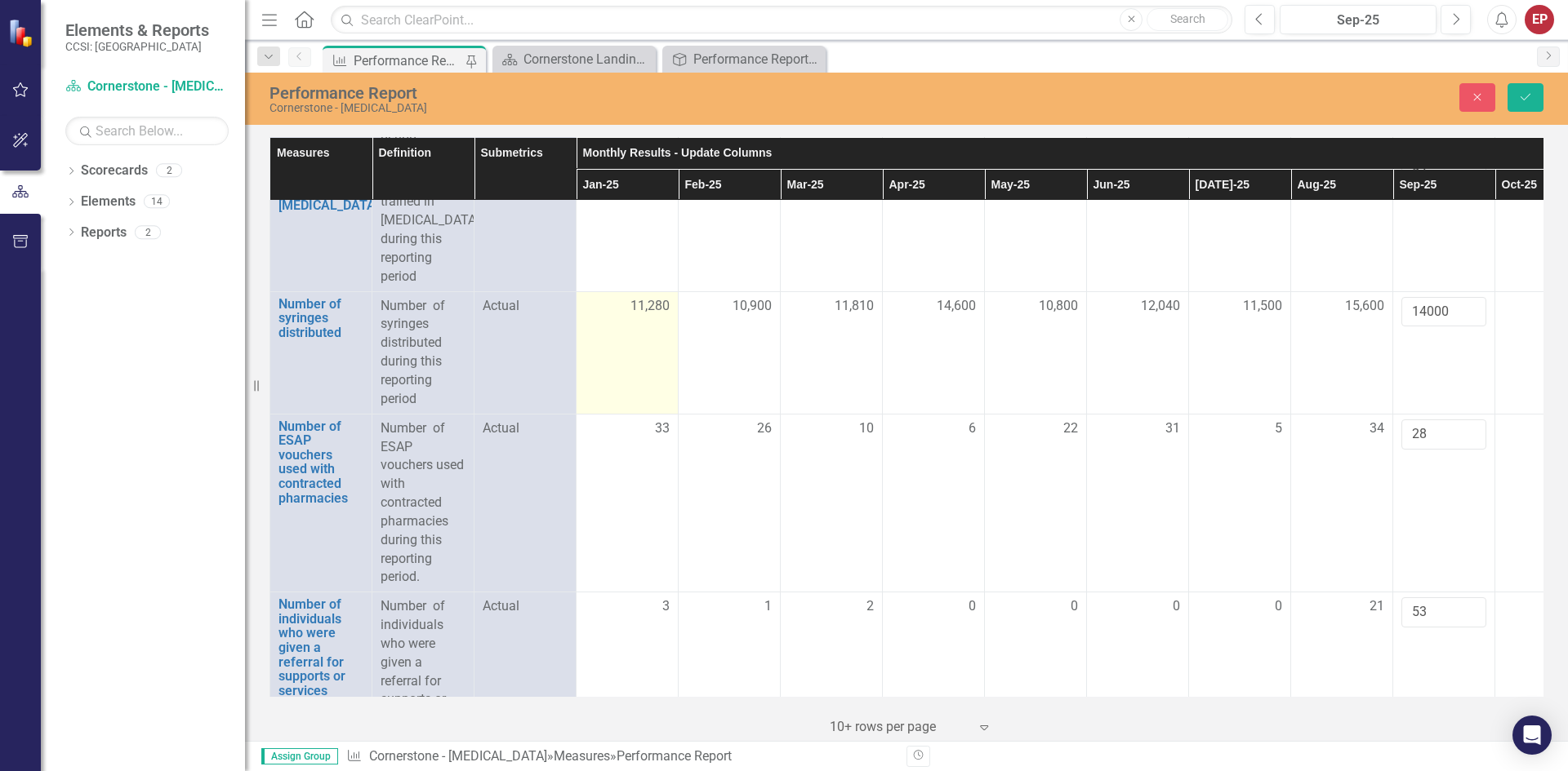
click at [632, 316] on span "11,280" at bounding box center [649, 306] width 39 height 19
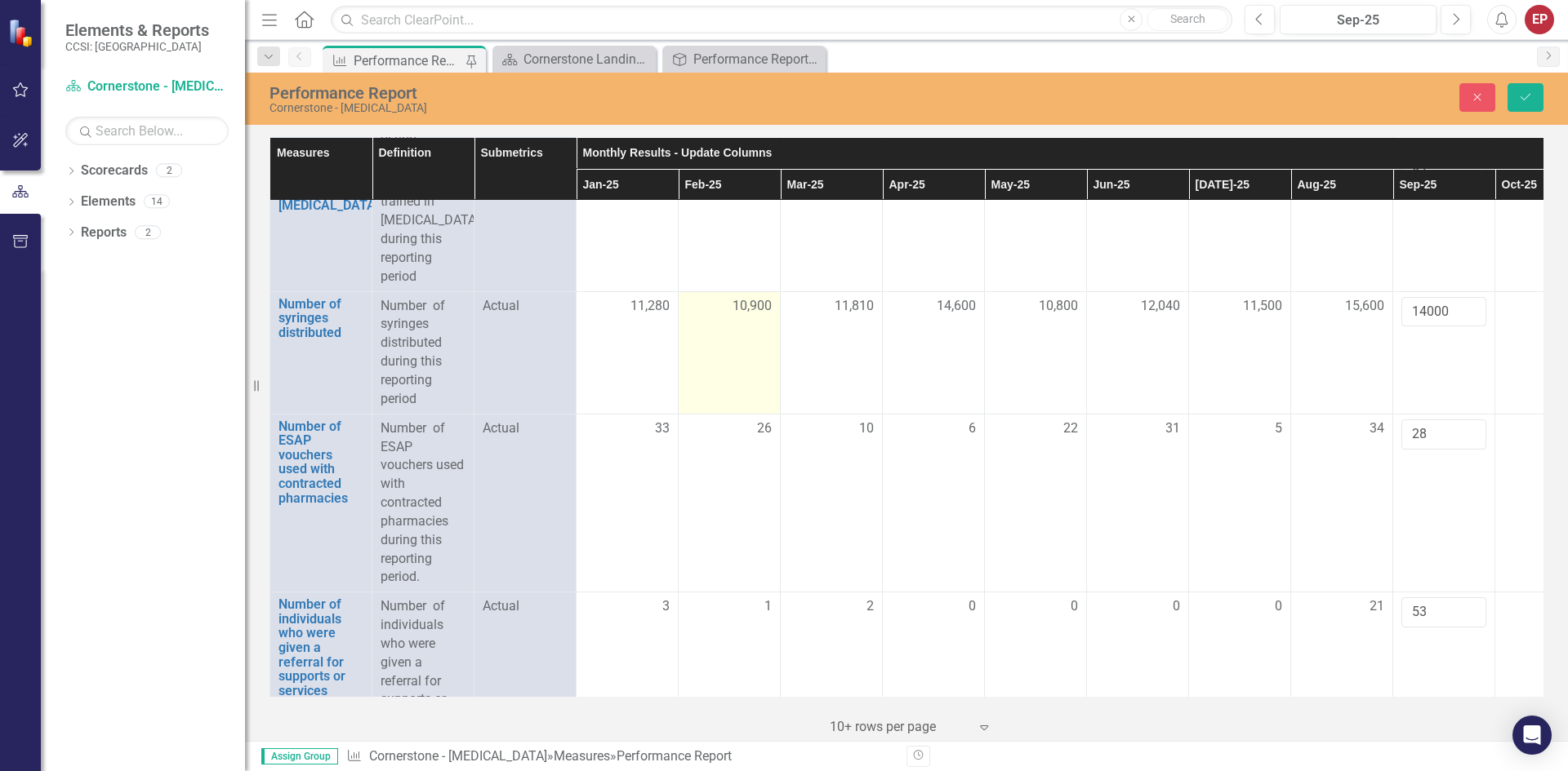
click at [714, 337] on td "10,900" at bounding box center [729, 353] width 102 height 122
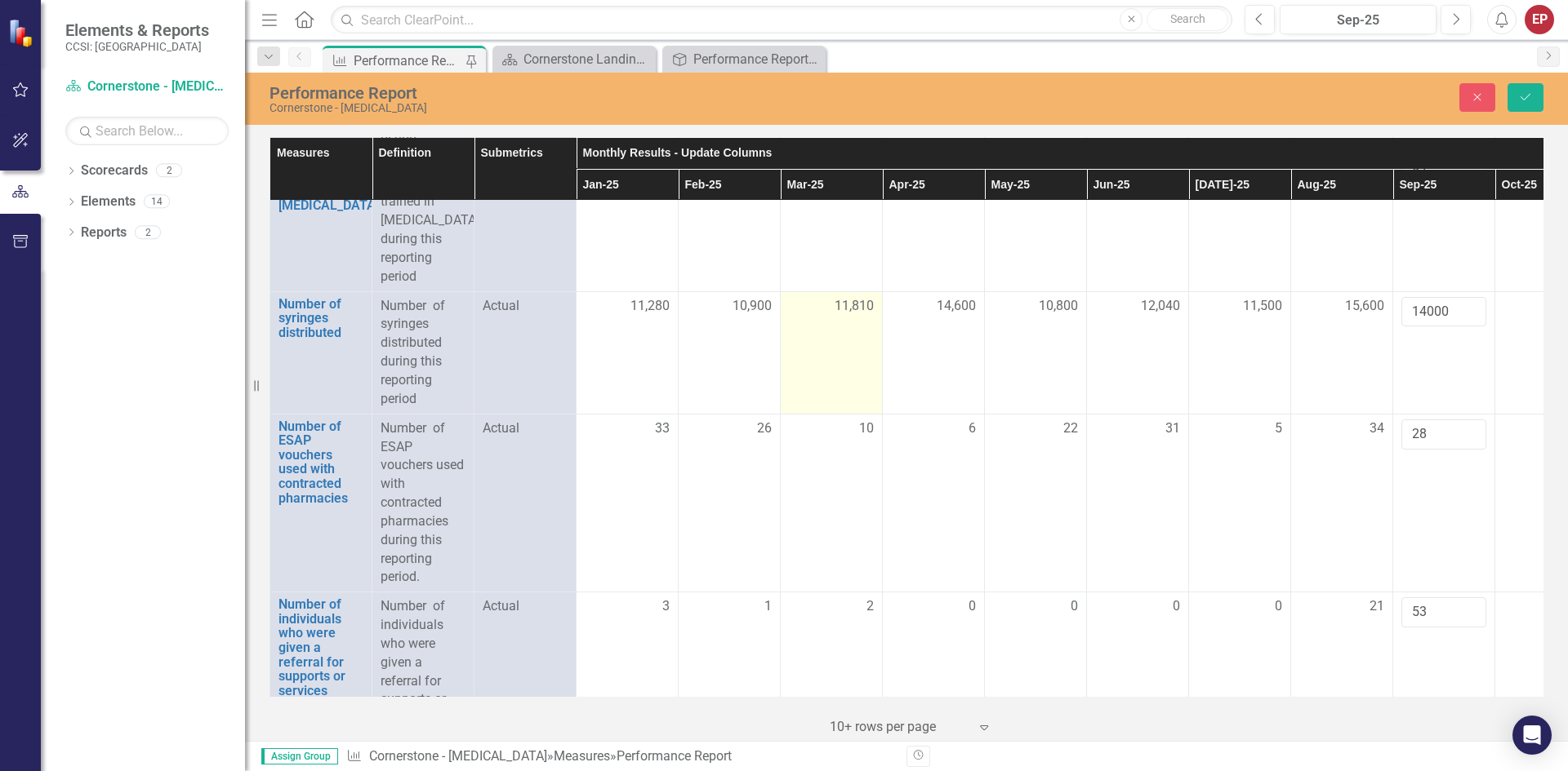
click at [817, 338] on td "11,810" at bounding box center [831, 353] width 102 height 122
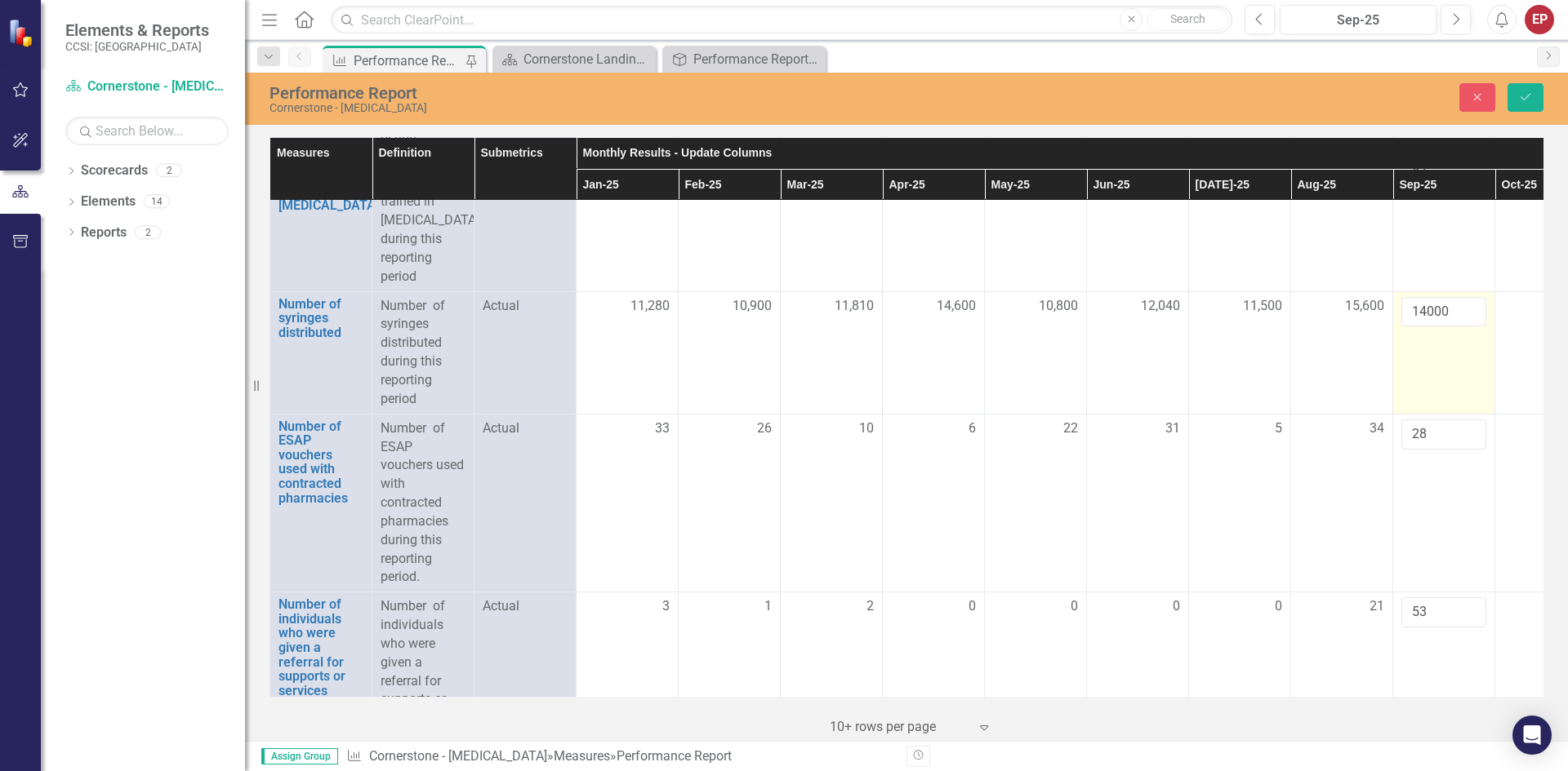
click at [1425, 386] on td "14000" at bounding box center [1444, 353] width 102 height 122
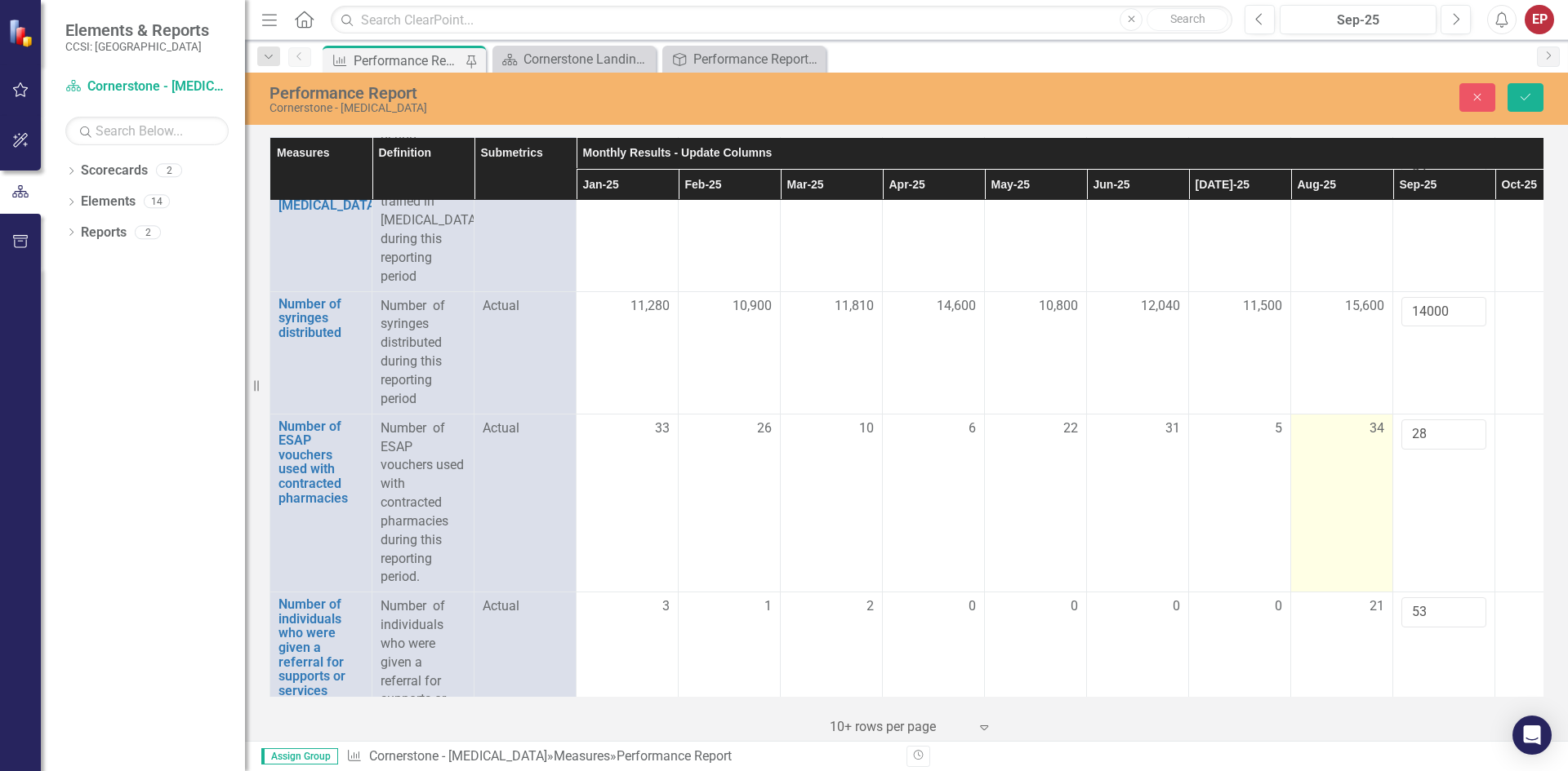
click at [1379, 511] on td "34" at bounding box center [1342, 503] width 102 height 179
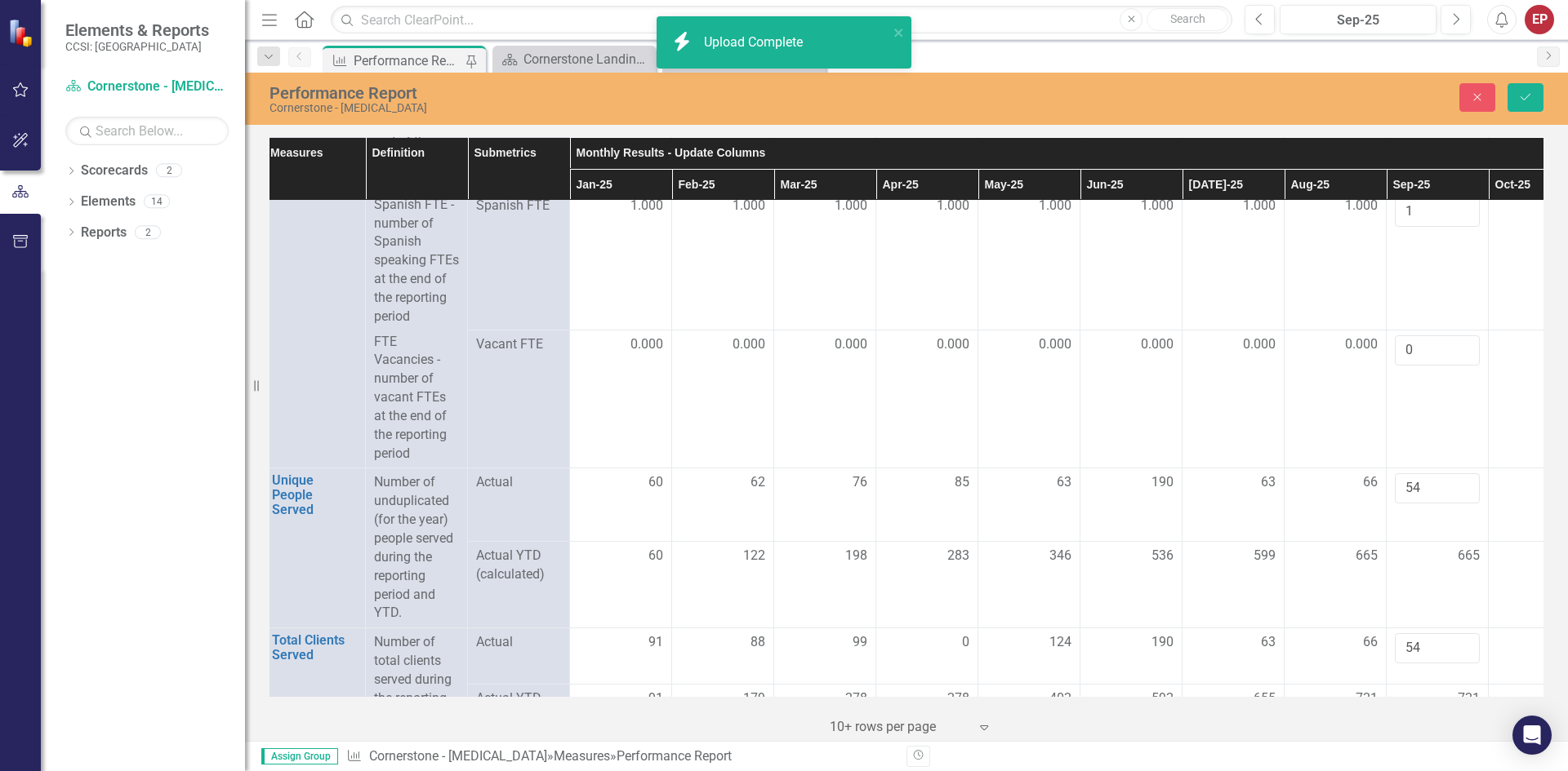
scroll to position [1224, 7]
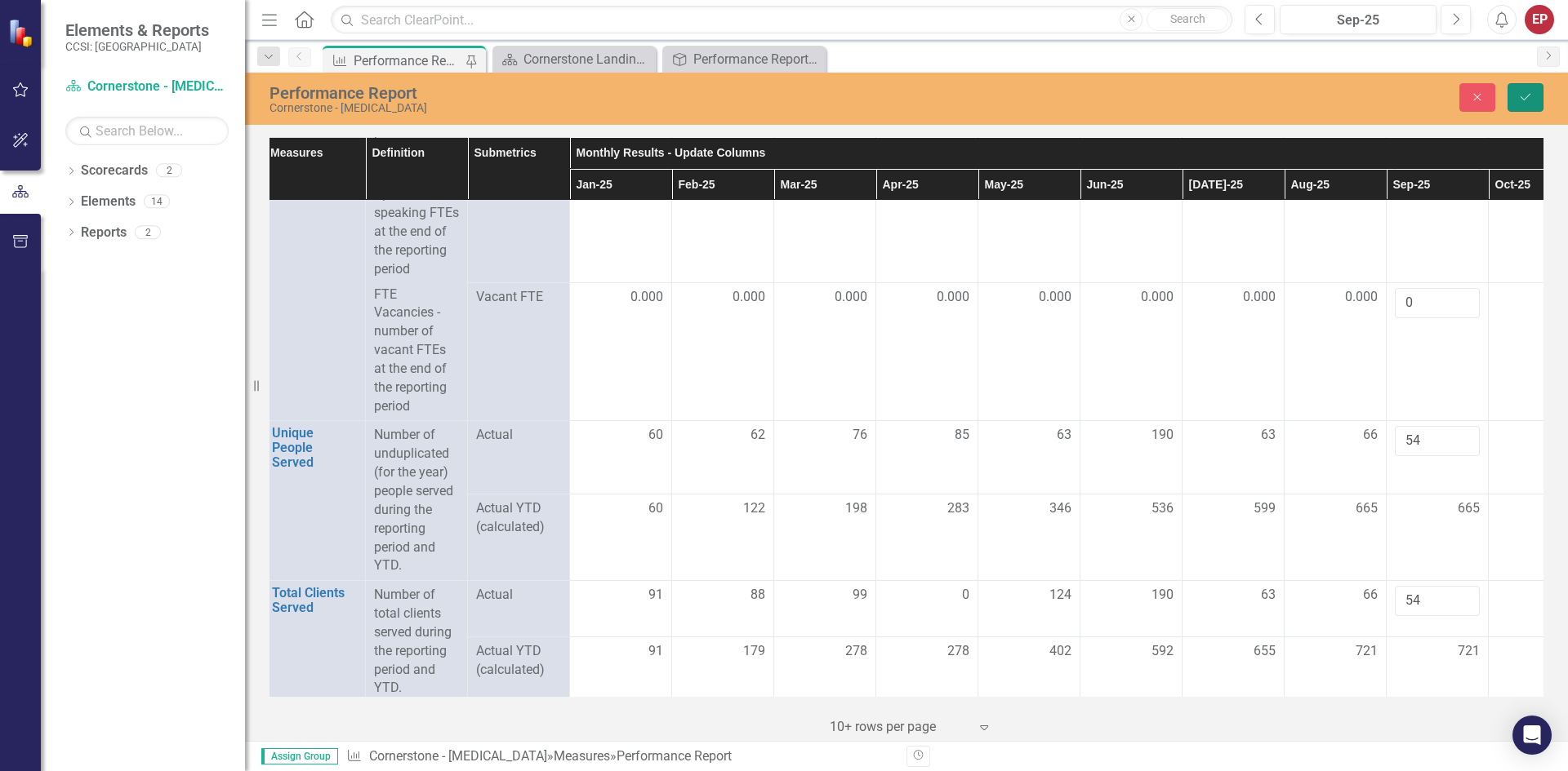
click at [1521, 98] on icon "Save" at bounding box center [1525, 97] width 15 height 11
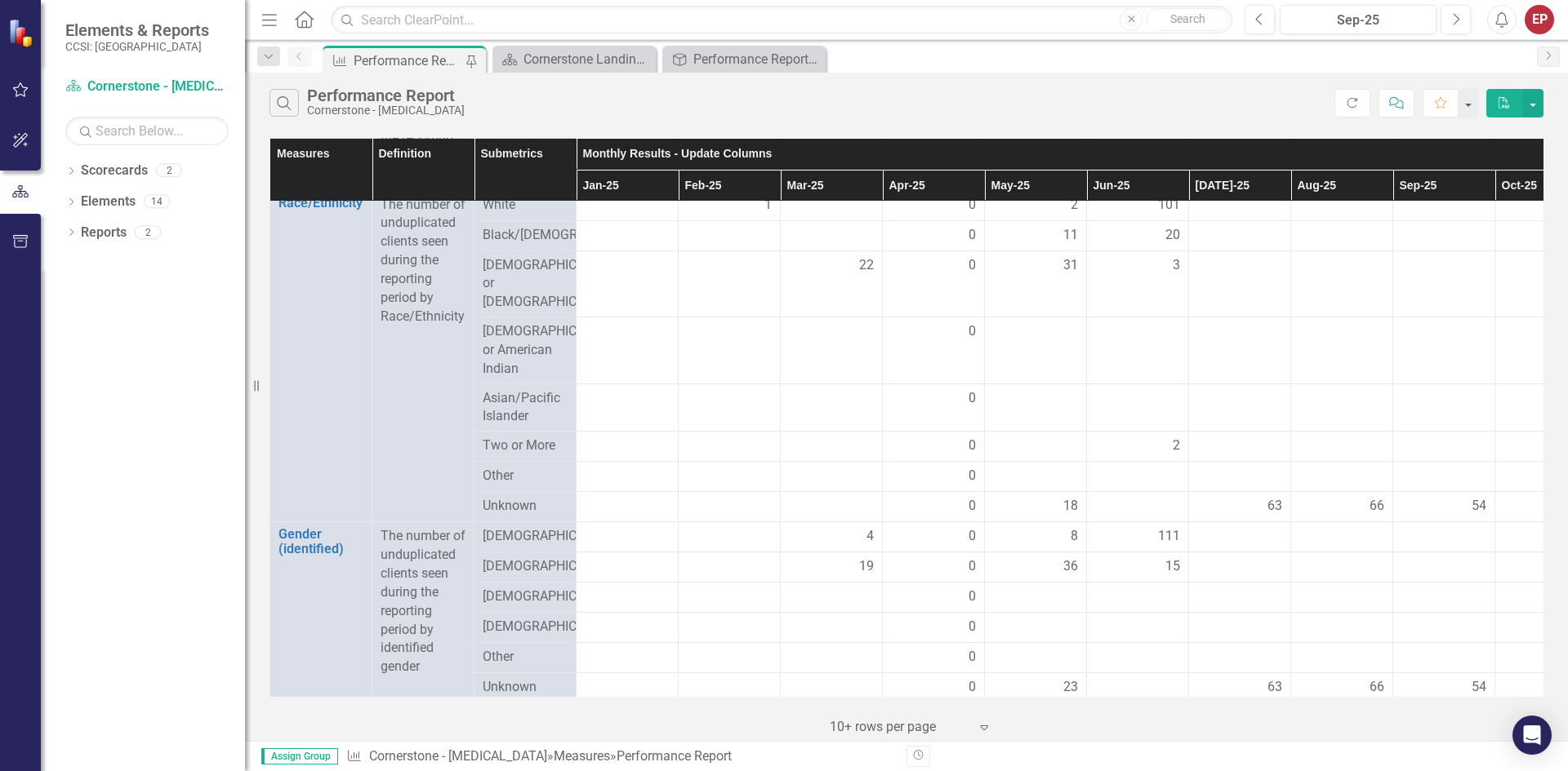
scroll to position [0, 0]
